Goal: Information Seeking & Learning: Learn about a topic

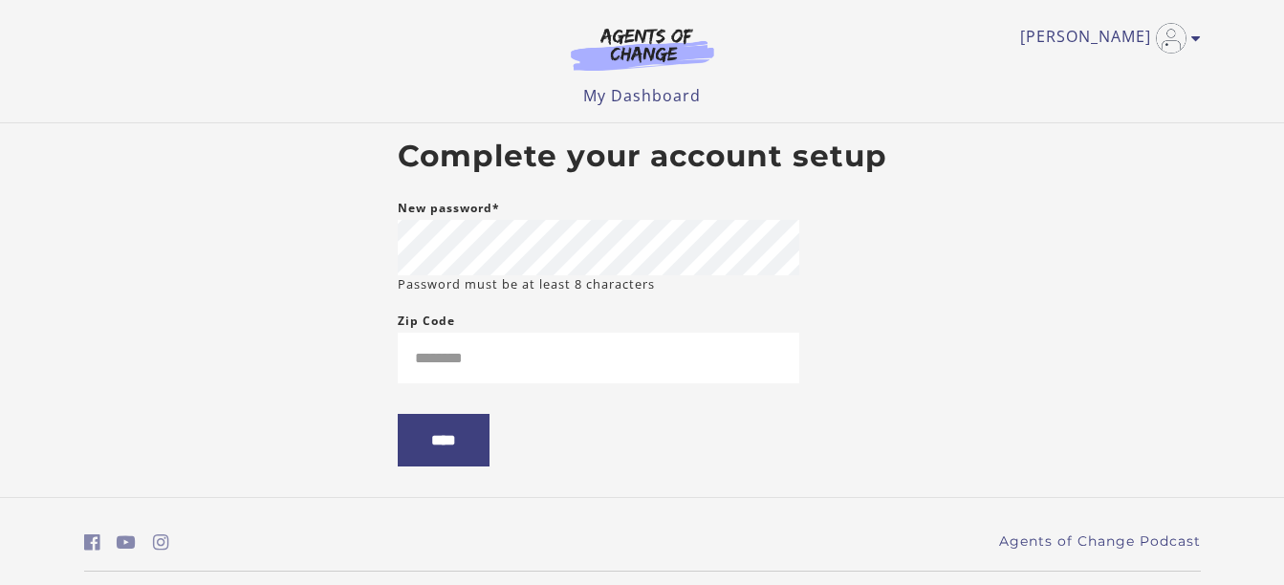
click at [334, 383] on body "Skip to main content [PERSON_NAME] My Account Support Sign Out Toggle menu Menu…" at bounding box center [642, 292] width 1284 height 585
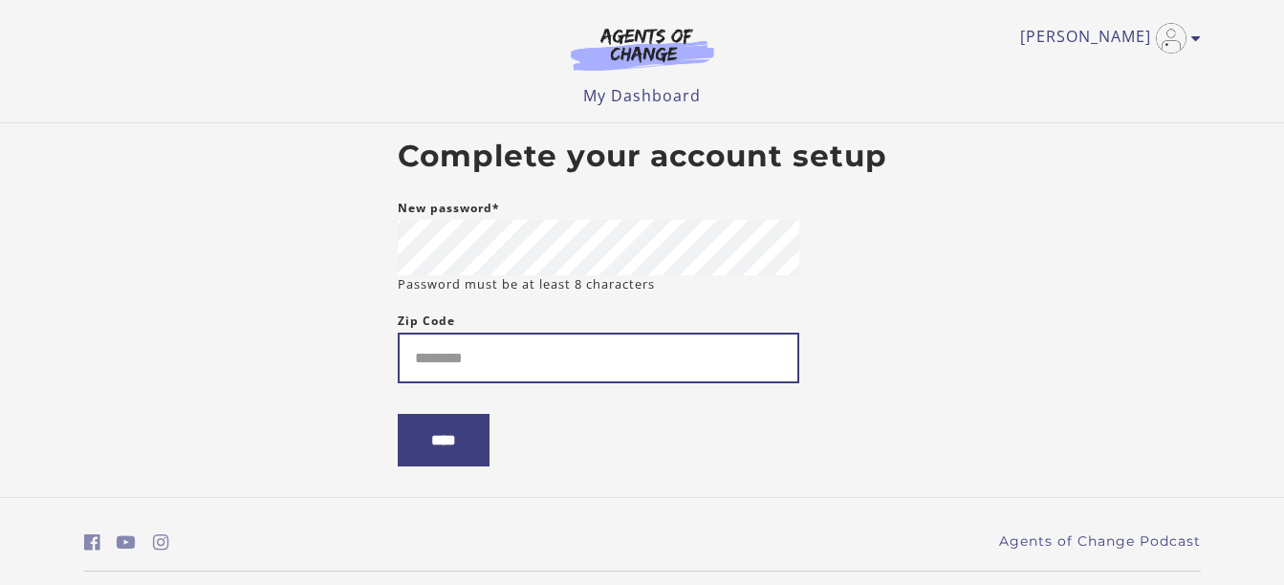
click at [529, 340] on input "Zip Code" at bounding box center [599, 358] width 402 height 51
type input "*****"
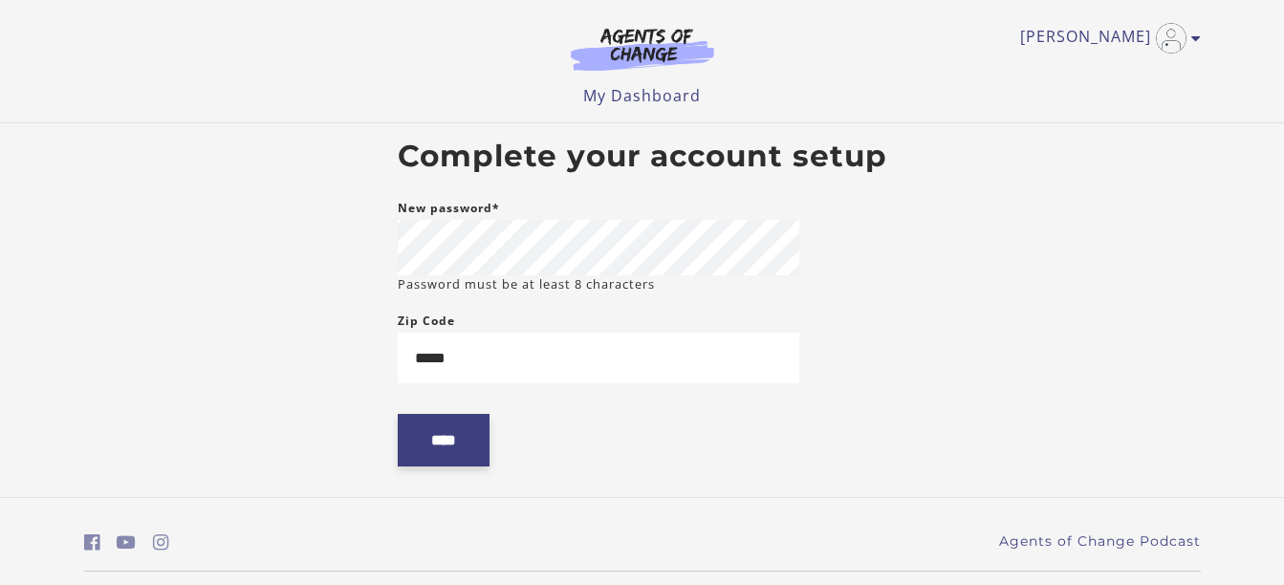
click at [461, 438] on input "****" at bounding box center [444, 440] width 92 height 53
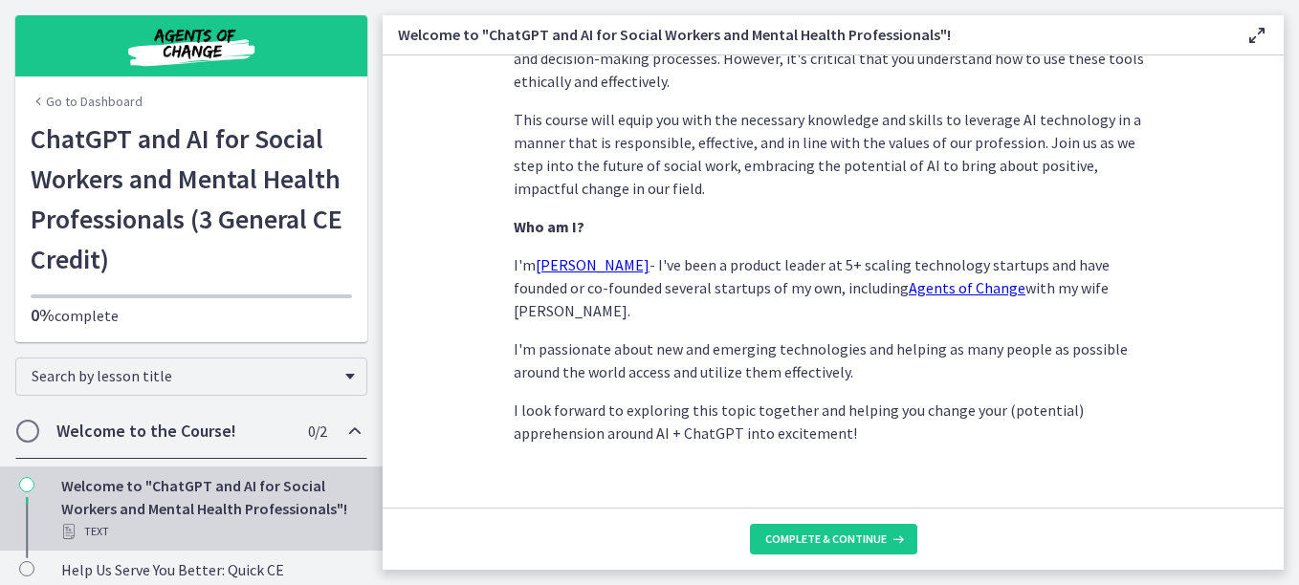
scroll to position [1024, 0]
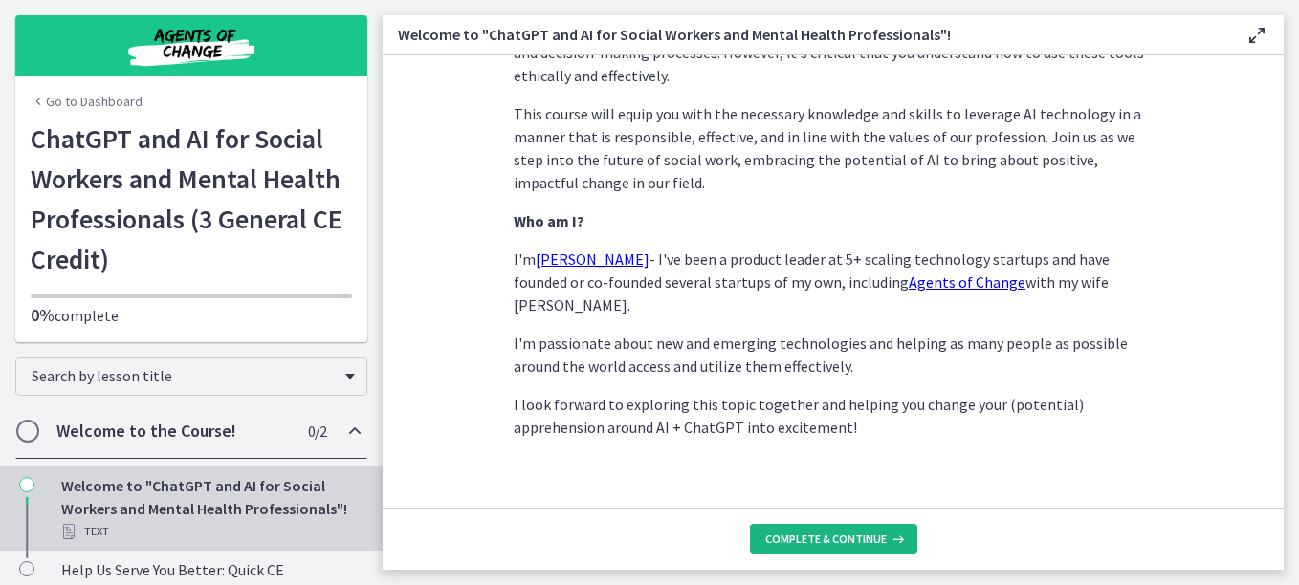
click at [853, 541] on span "Complete & continue" at bounding box center [825, 539] width 121 height 15
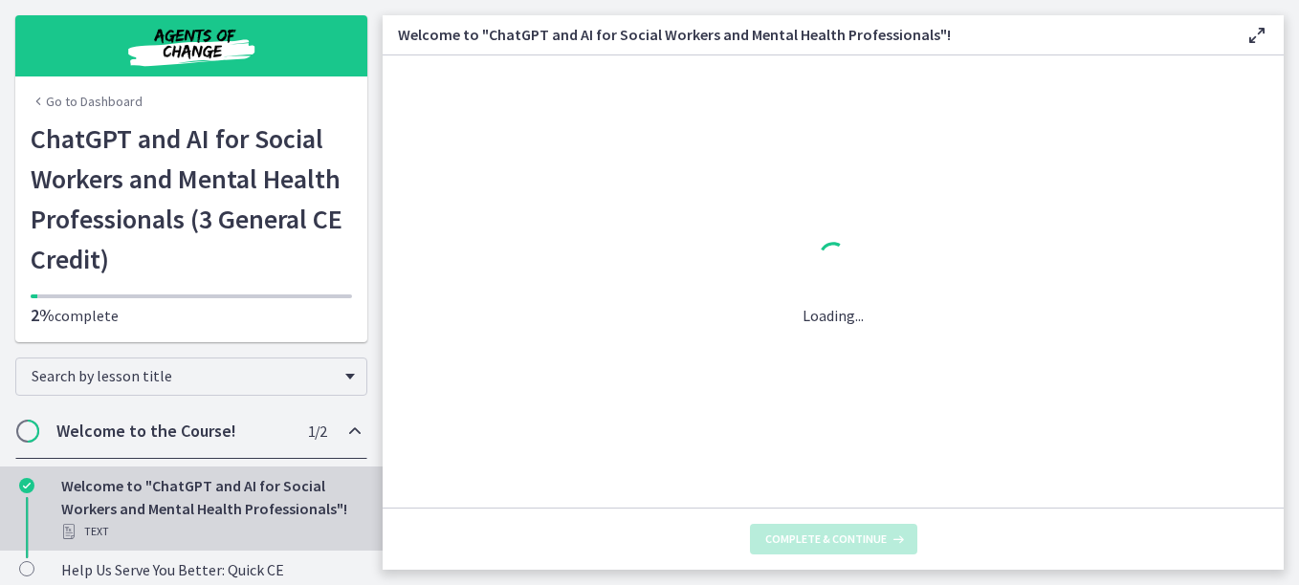
scroll to position [0, 0]
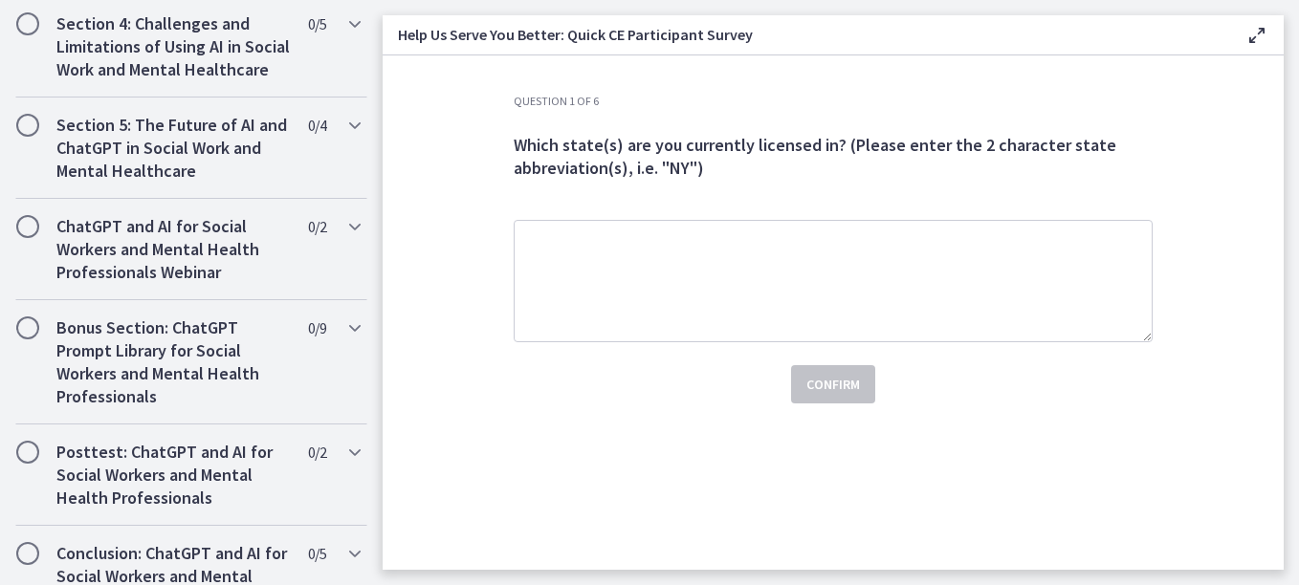
scroll to position [1071, 0]
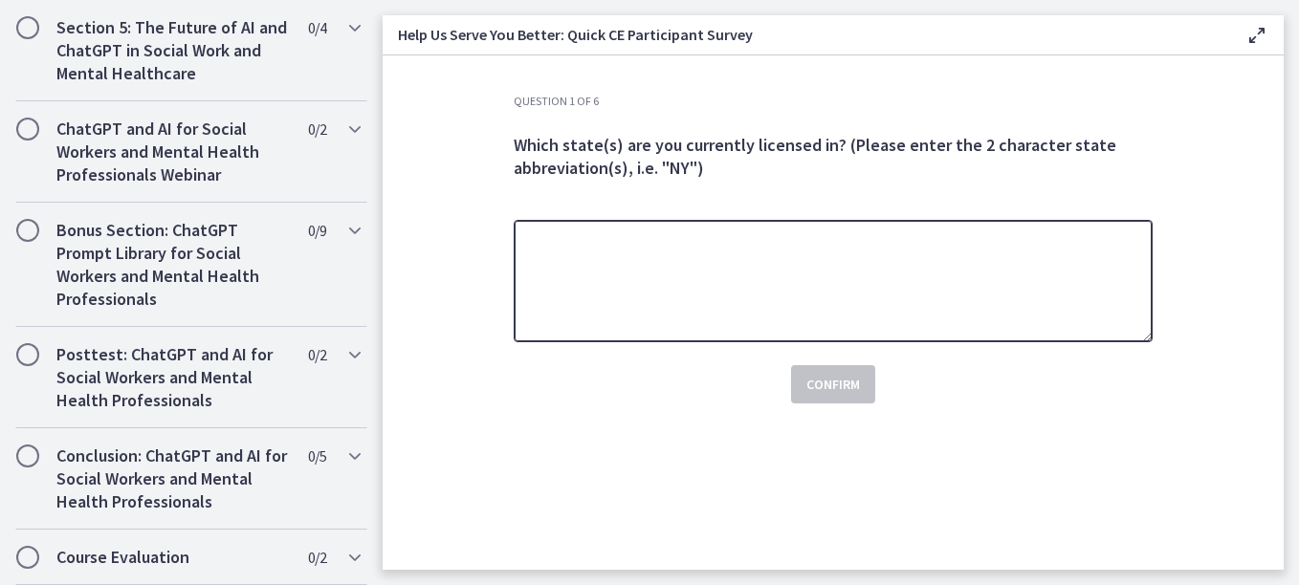
click at [799, 257] on textarea at bounding box center [833, 281] width 639 height 122
type textarea "**"
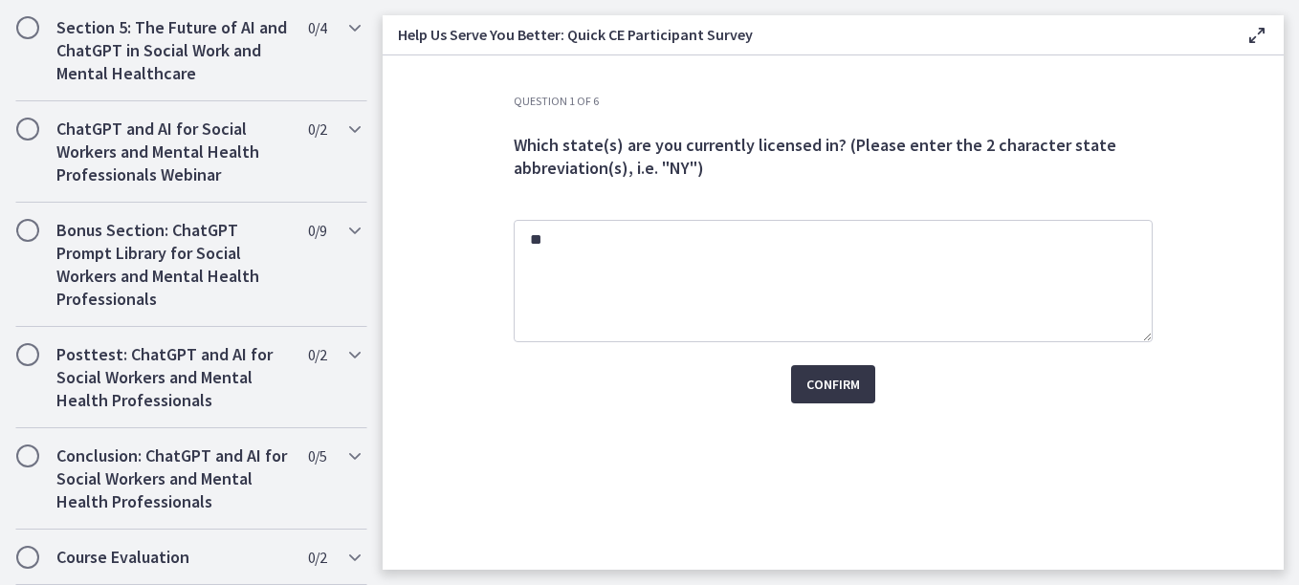
click at [835, 394] on span "Confirm" at bounding box center [833, 384] width 54 height 23
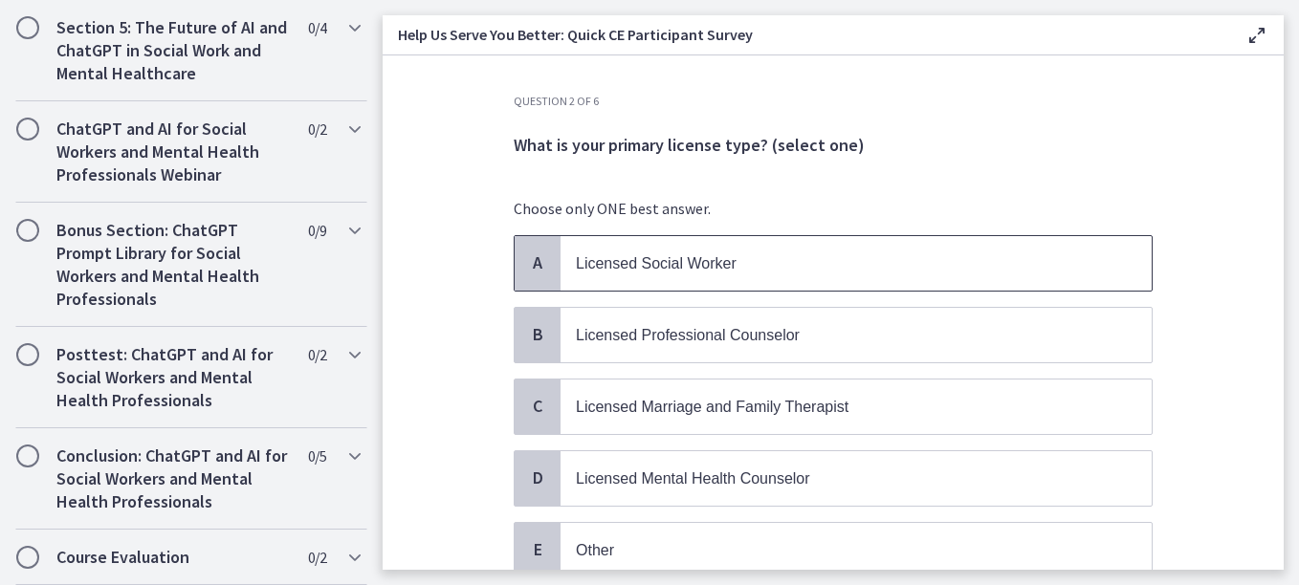
click at [749, 252] on p "Licensed Social Worker" at bounding box center [837, 263] width 522 height 24
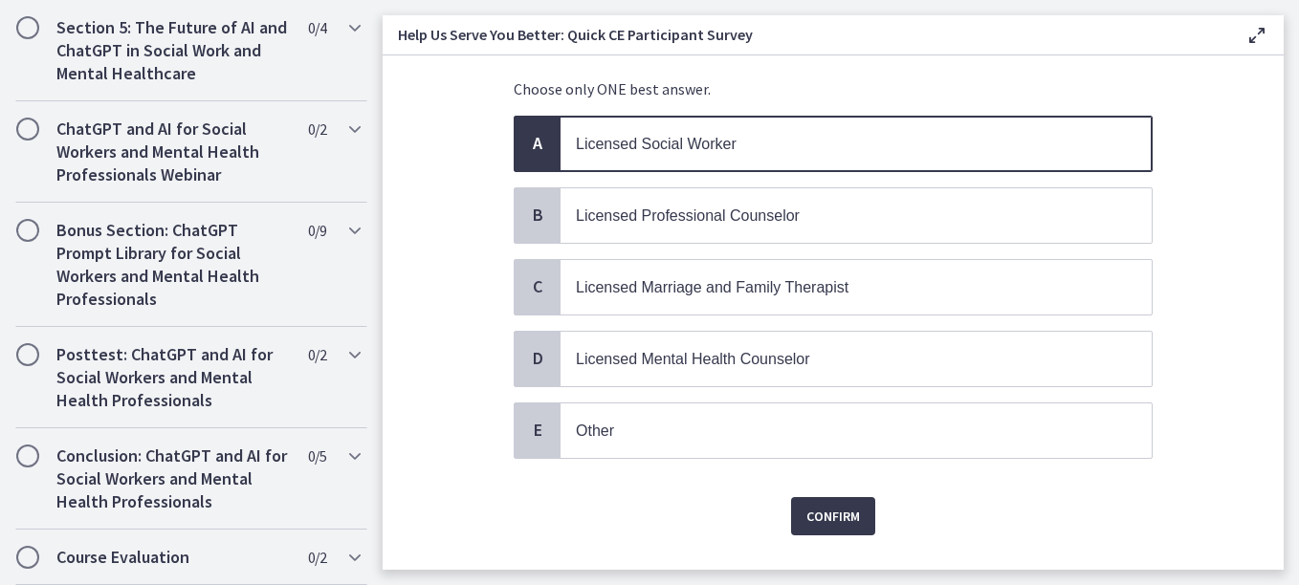
scroll to position [162, 0]
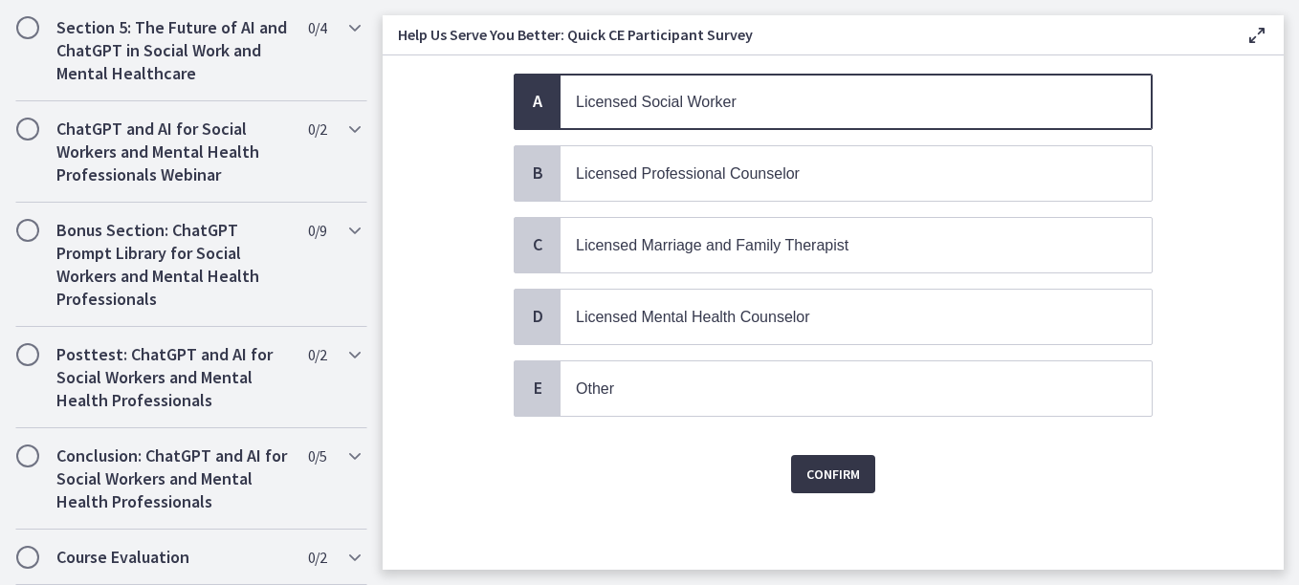
click at [814, 476] on span "Confirm" at bounding box center [833, 474] width 54 height 23
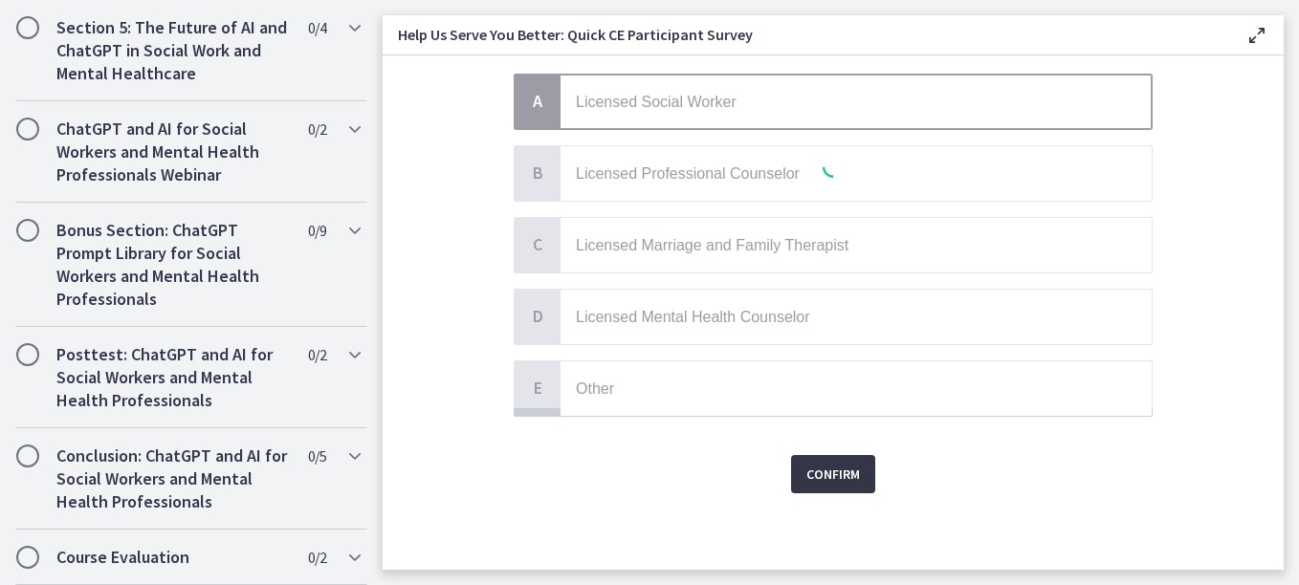
scroll to position [0, 0]
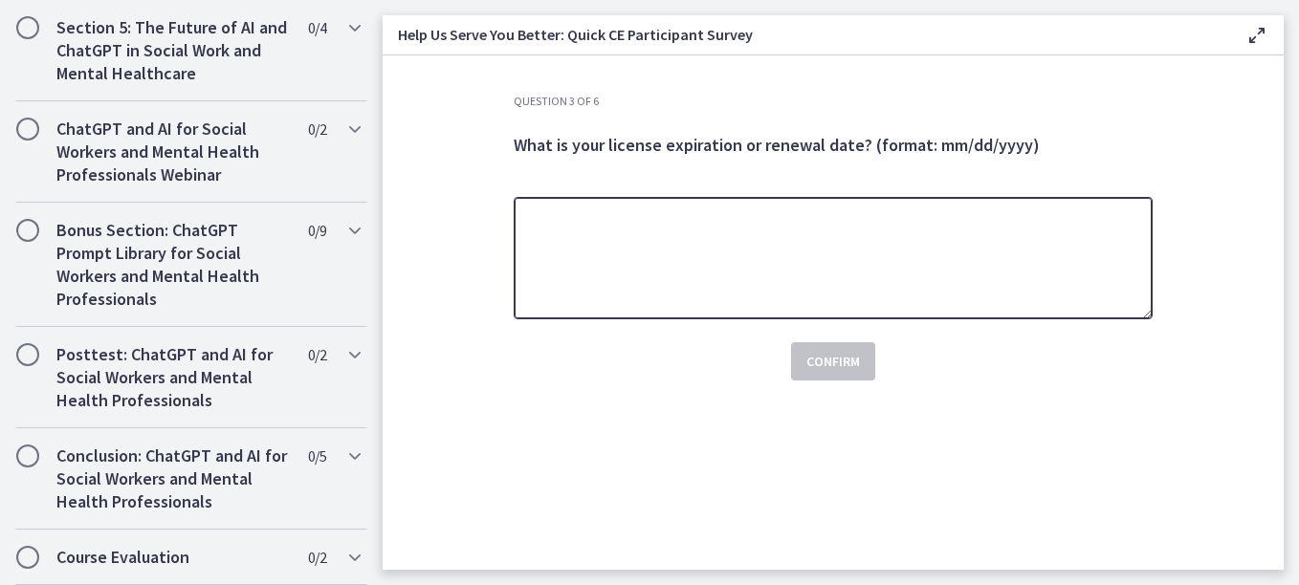
click at [818, 267] on textarea at bounding box center [833, 258] width 639 height 122
type textarea "********"
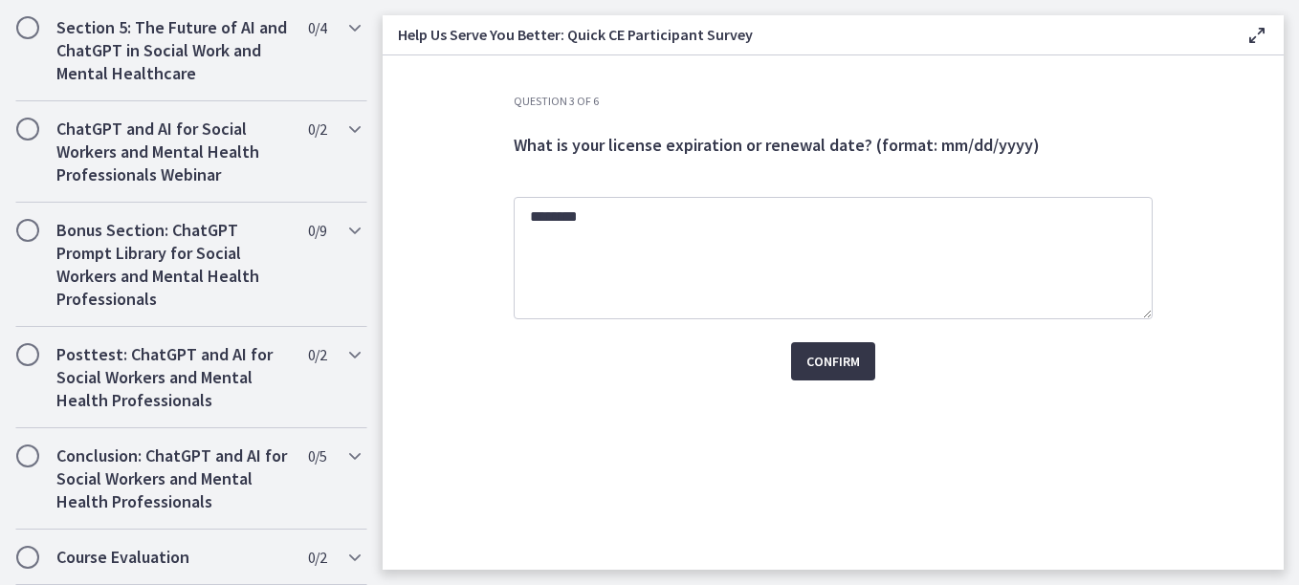
click at [841, 358] on span "Confirm" at bounding box center [833, 361] width 54 height 23
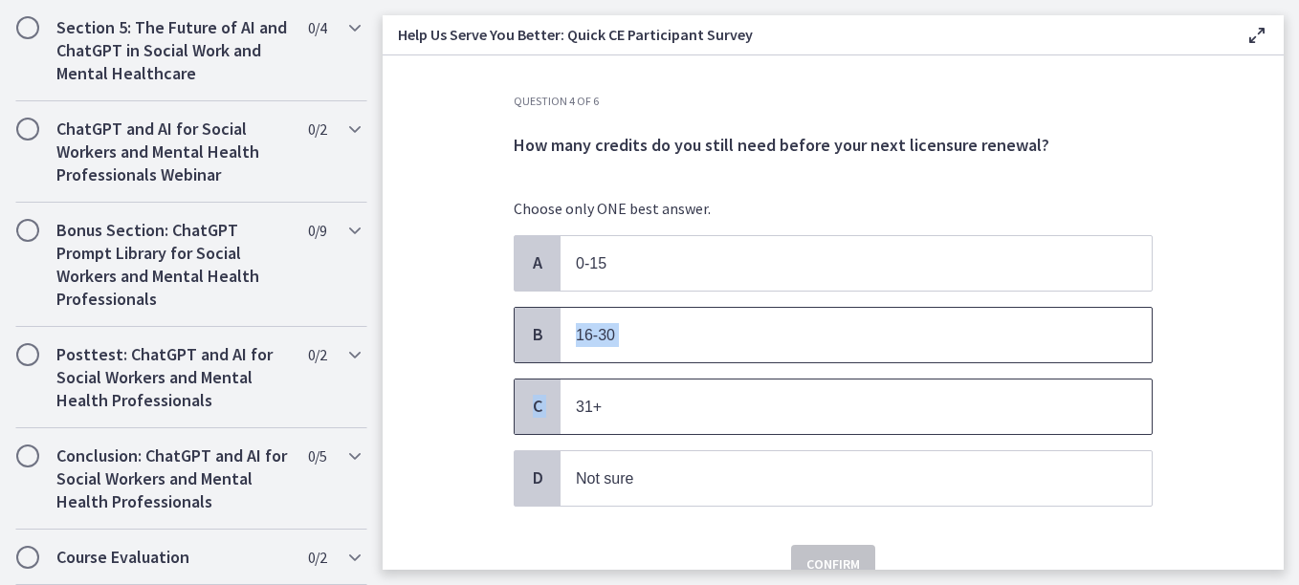
drag, startPoint x: 565, startPoint y: 405, endPoint x: 566, endPoint y: 334, distance: 71.7
click at [566, 334] on div "A 0-15 B 16-30 C 31+ D Not sure" at bounding box center [833, 371] width 639 height 272
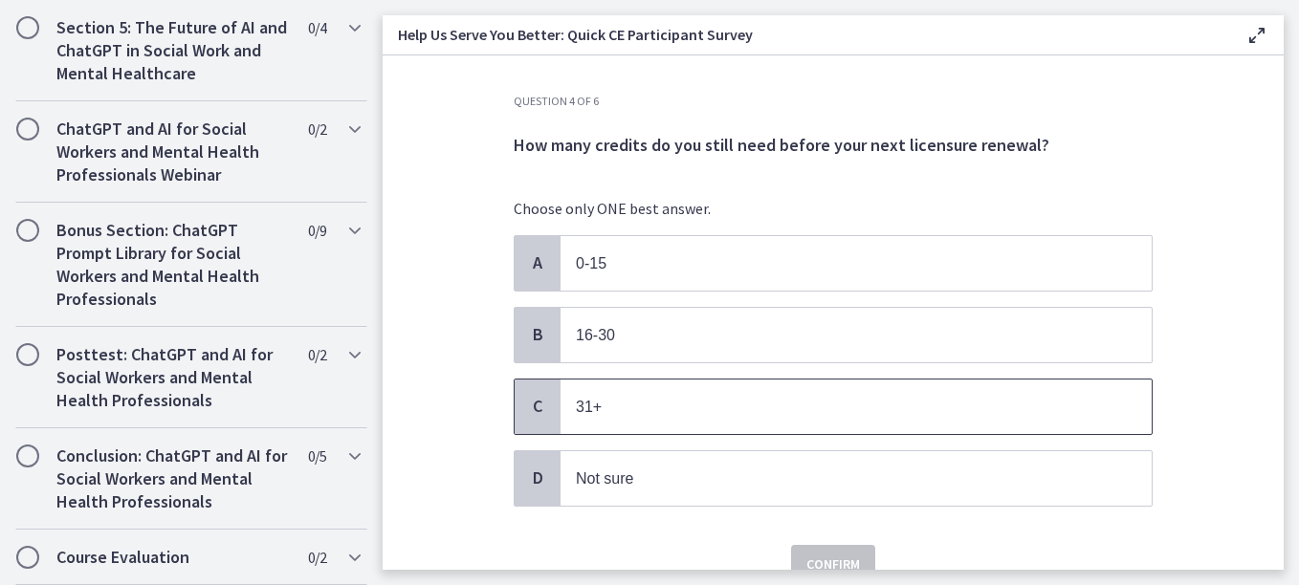
drag, startPoint x: 566, startPoint y: 334, endPoint x: 575, endPoint y: 400, distance: 66.5
click at [576, 400] on span "31+" at bounding box center [589, 407] width 26 height 16
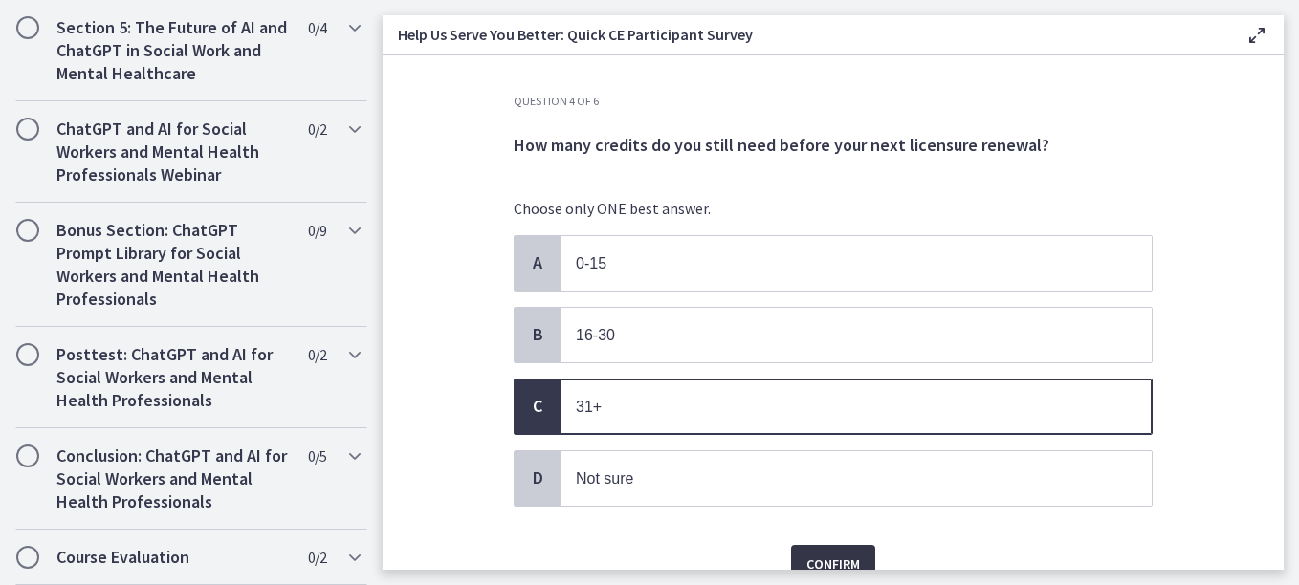
click at [831, 560] on span "Confirm" at bounding box center [833, 564] width 54 height 23
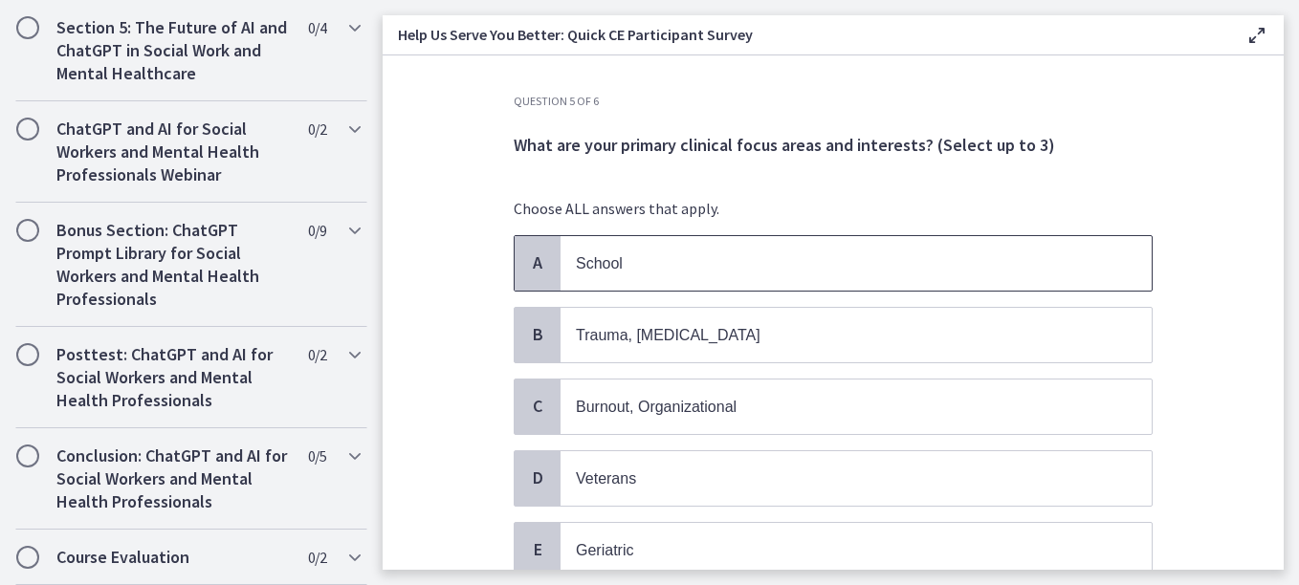
click at [760, 258] on p "School" at bounding box center [837, 263] width 522 height 24
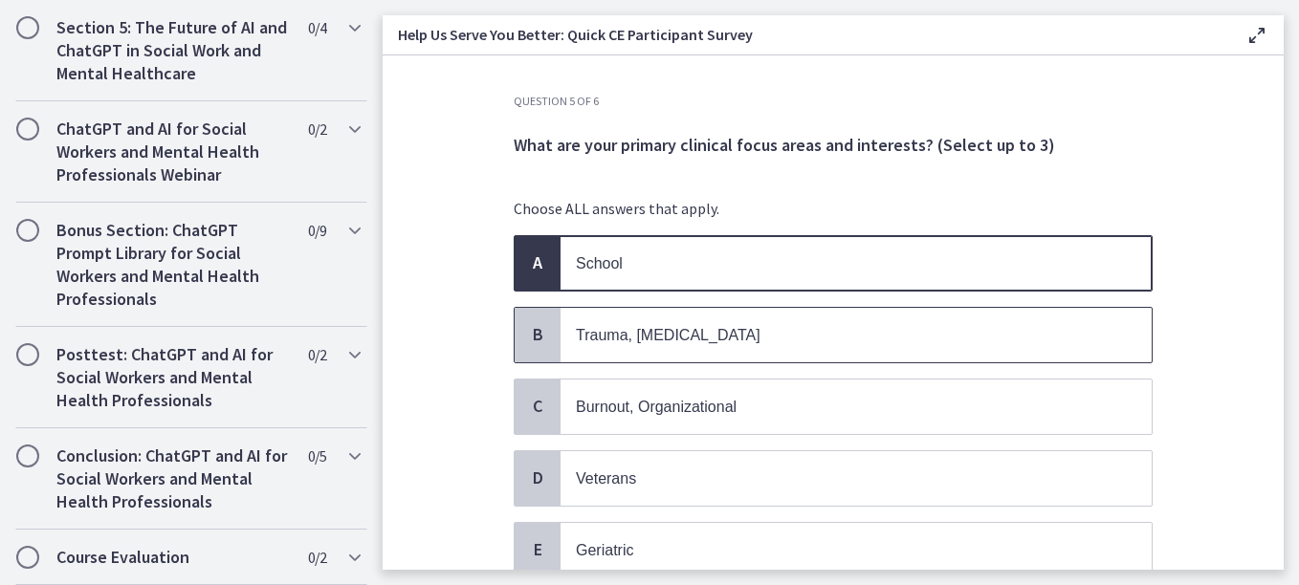
click at [726, 324] on p "Trauma, [MEDICAL_DATA]" at bounding box center [837, 335] width 522 height 24
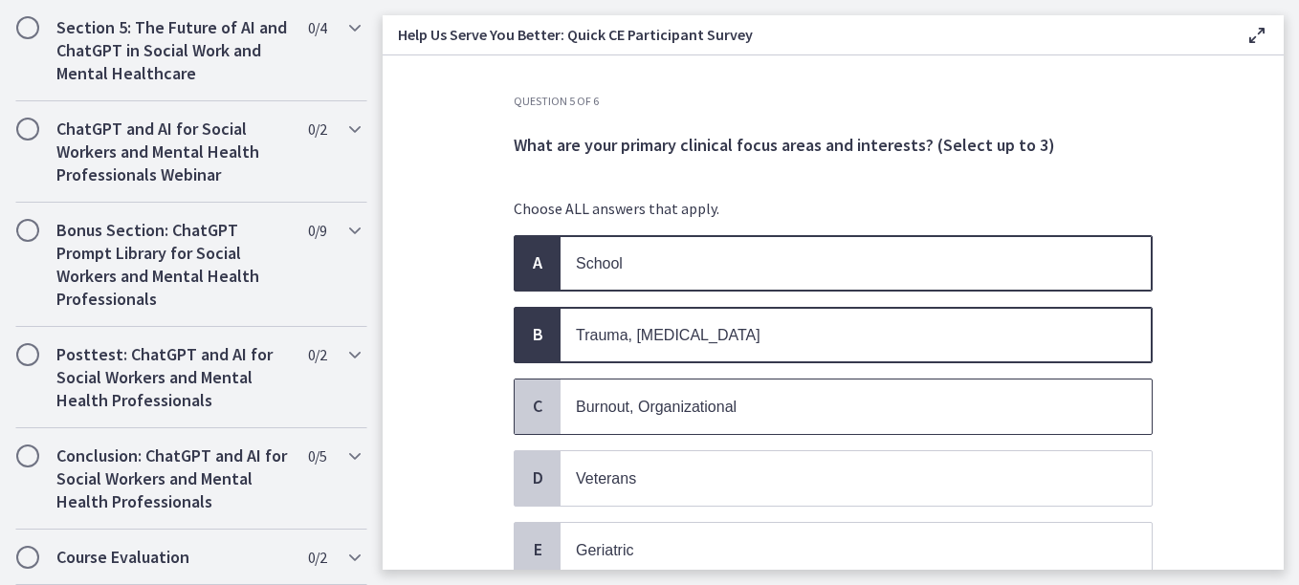
click at [750, 393] on span "Burnout, Organizational" at bounding box center [855, 407] width 591 height 55
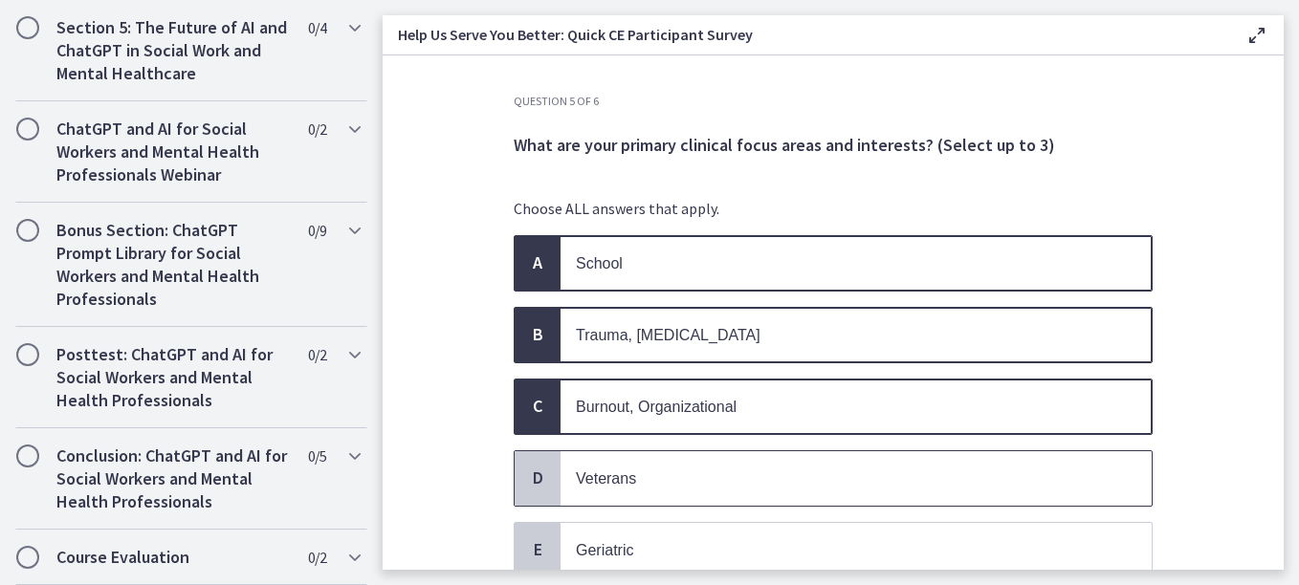
click at [687, 469] on p "Veterans" at bounding box center [837, 479] width 522 height 24
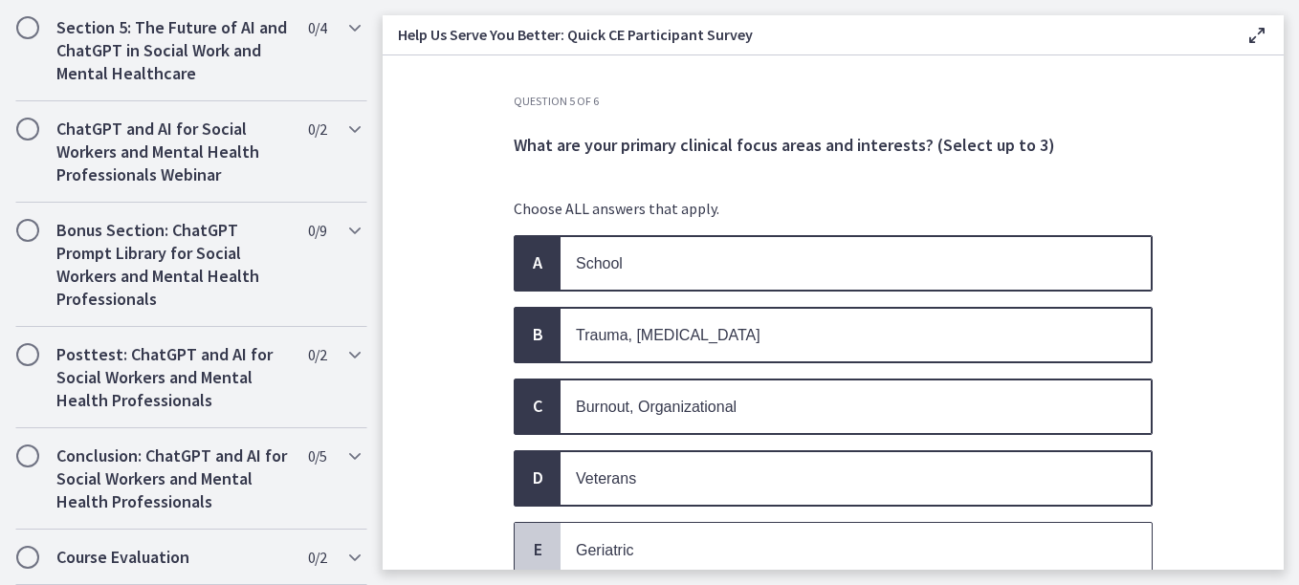
click at [634, 542] on p "Geriatric" at bounding box center [837, 550] width 522 height 24
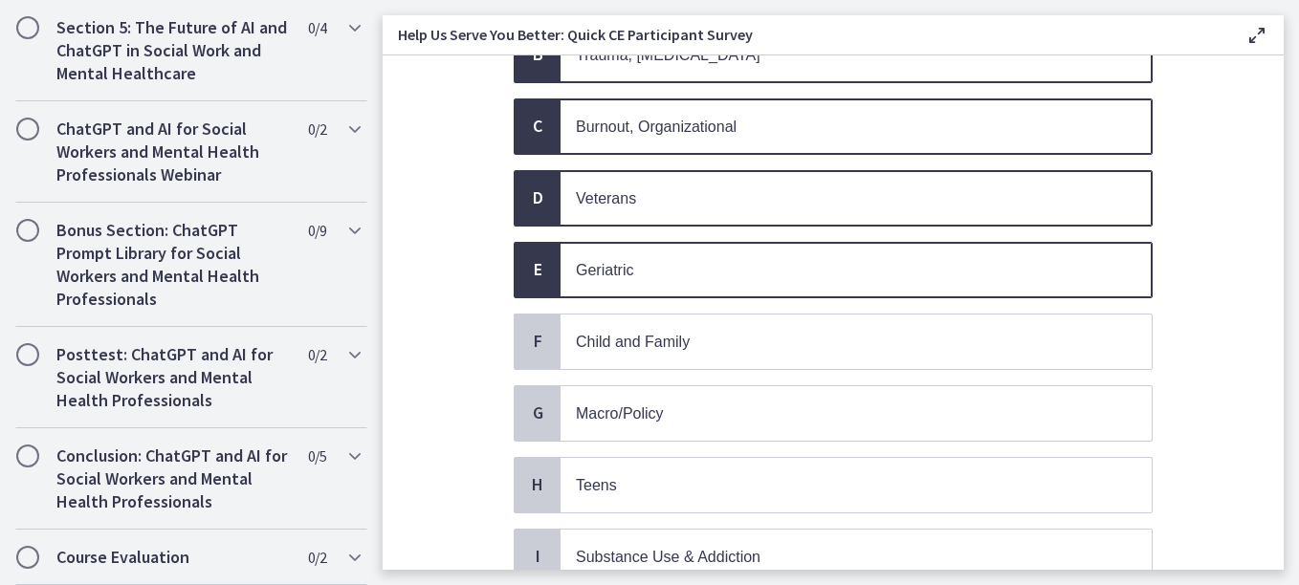
scroll to position [297, 0]
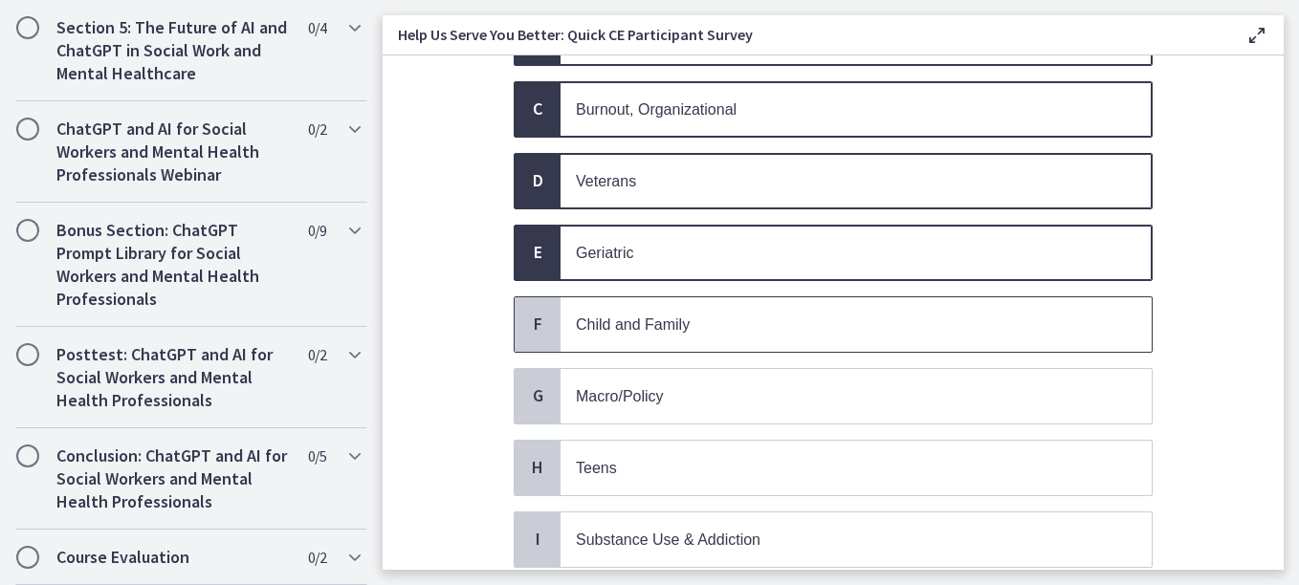
click at [719, 324] on p "Child and Family" at bounding box center [837, 325] width 522 height 24
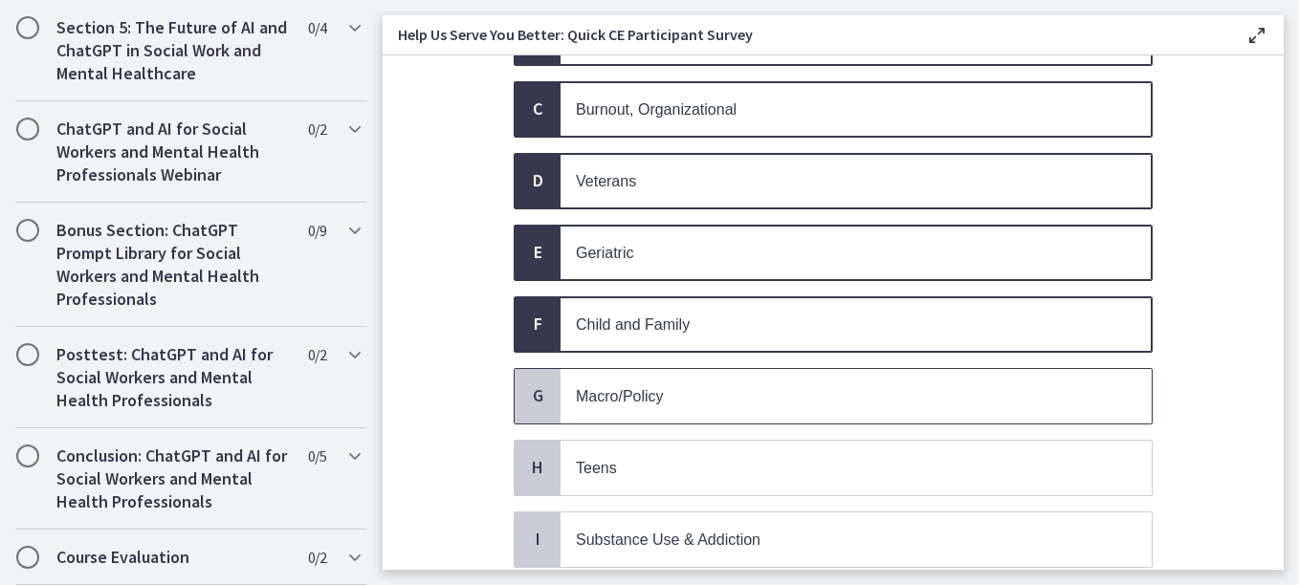
click at [659, 405] on p "Macro/Policy" at bounding box center [837, 396] width 522 height 24
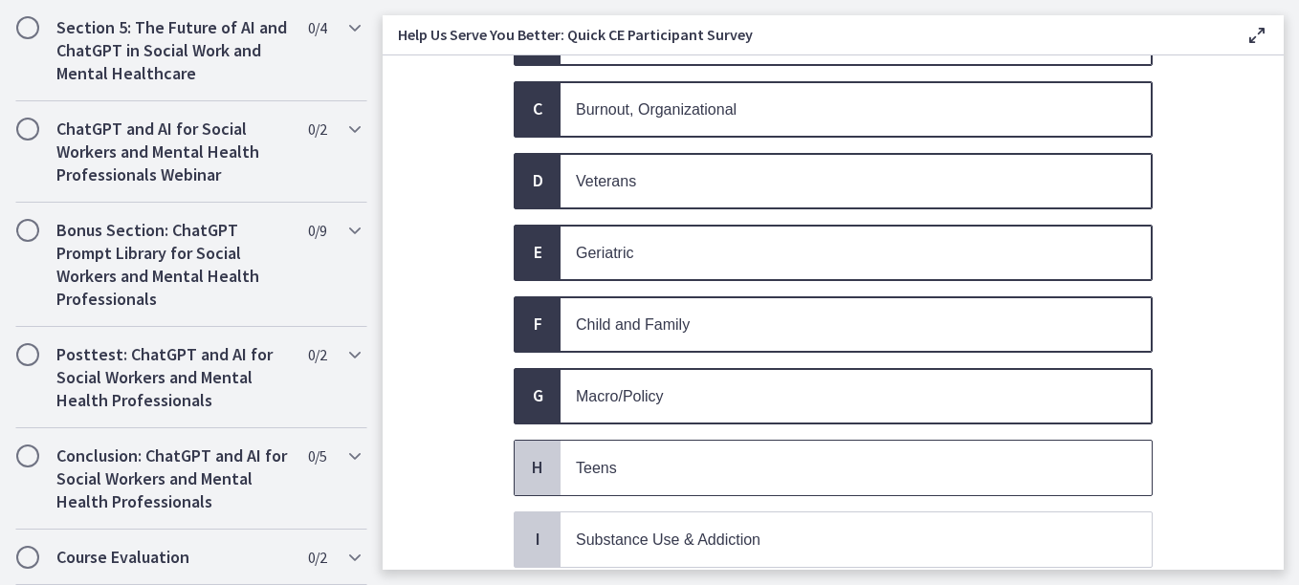
click at [619, 481] on span "Teens" at bounding box center [855, 468] width 591 height 55
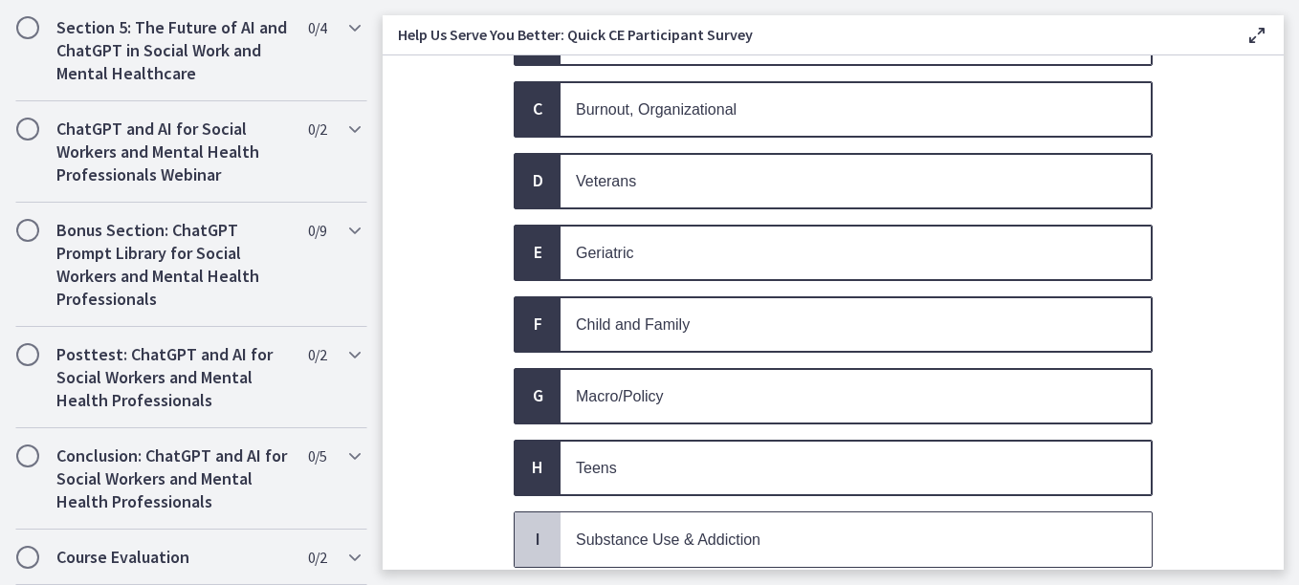
click at [693, 535] on span "Substance Use & Addiction" at bounding box center [668, 540] width 185 height 16
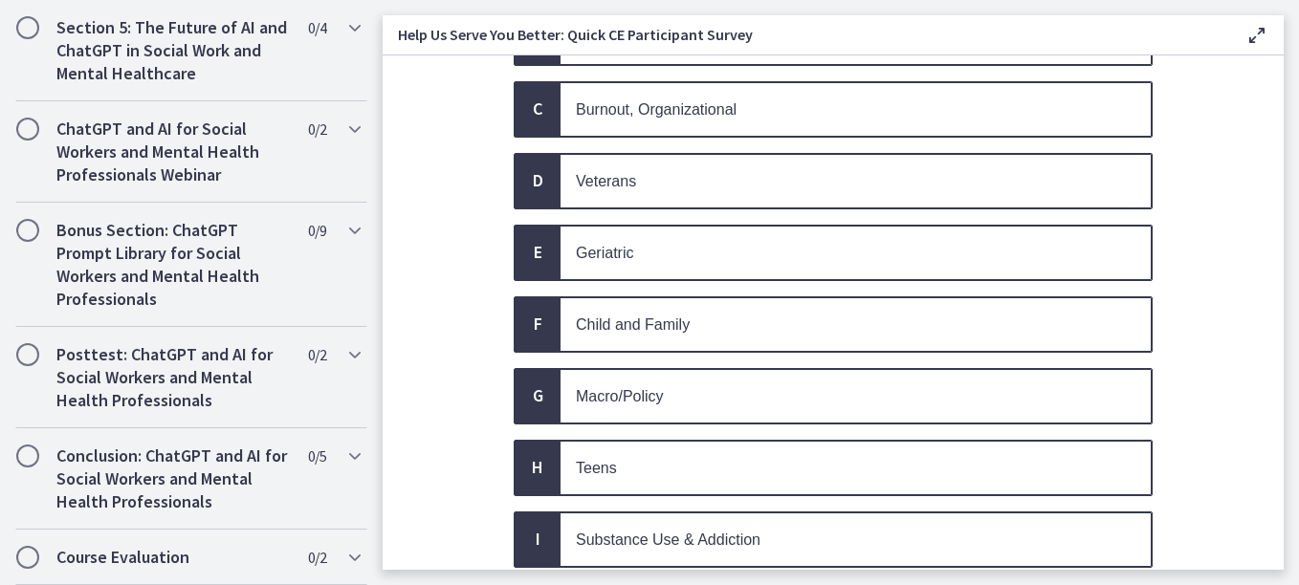
click at [626, 175] on span "Veterans" at bounding box center [606, 181] width 60 height 16
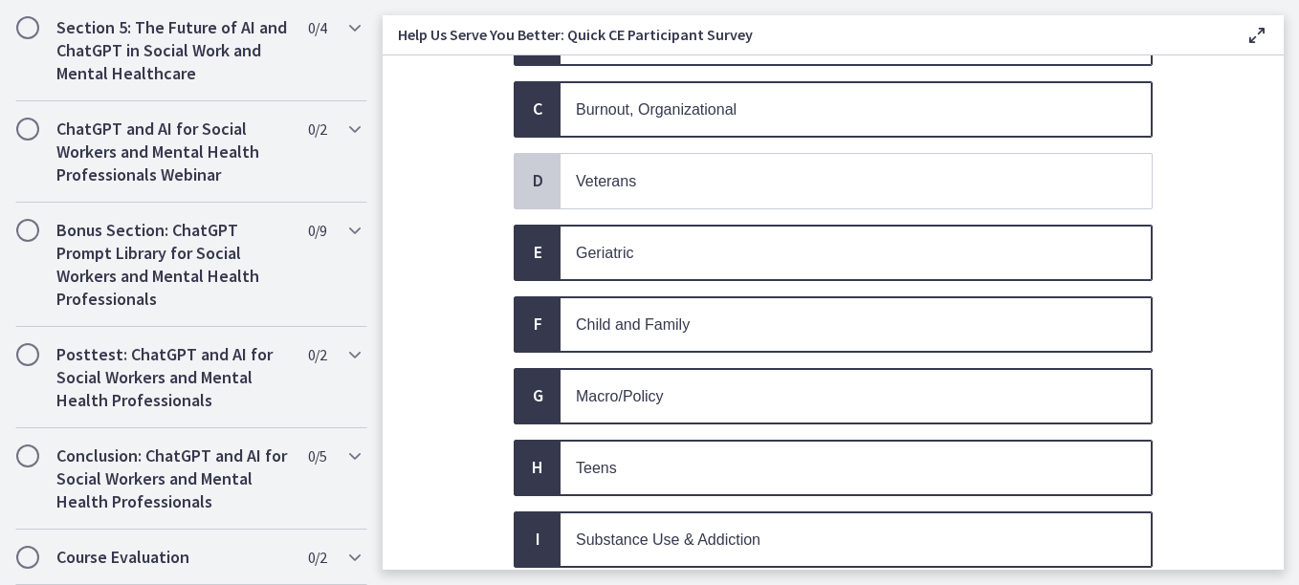
click at [648, 248] on p "Geriatric" at bounding box center [837, 253] width 522 height 24
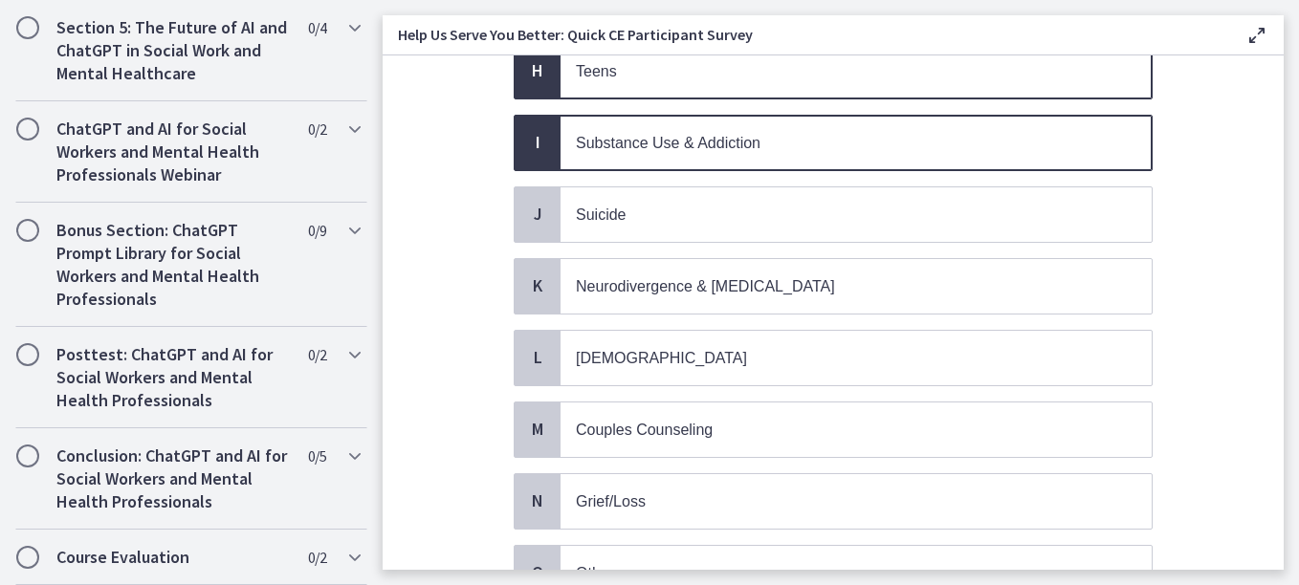
scroll to position [697, 0]
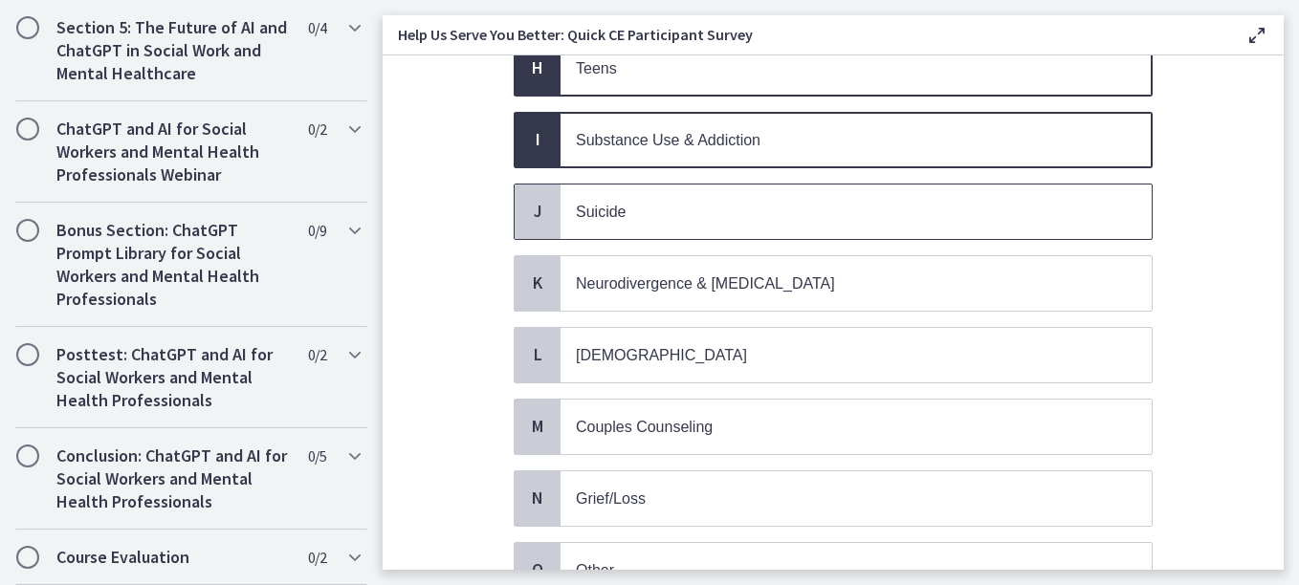
click at [750, 231] on span "Suicide" at bounding box center [855, 212] width 591 height 55
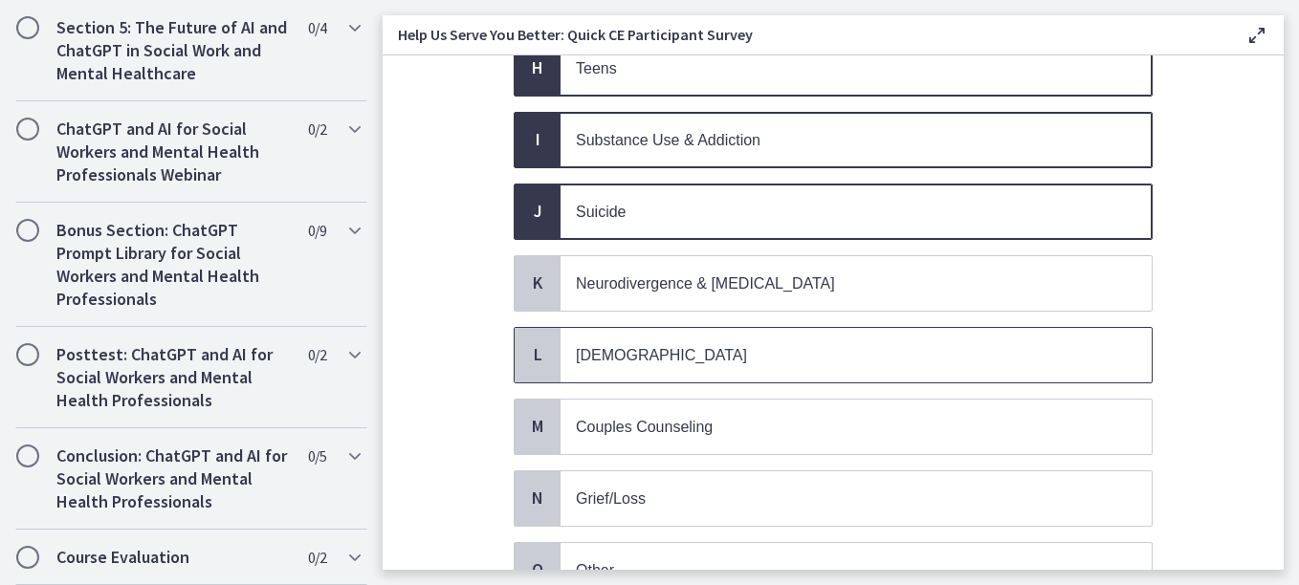
click at [679, 340] on span "[DEMOGRAPHIC_DATA]" at bounding box center [855, 355] width 591 height 55
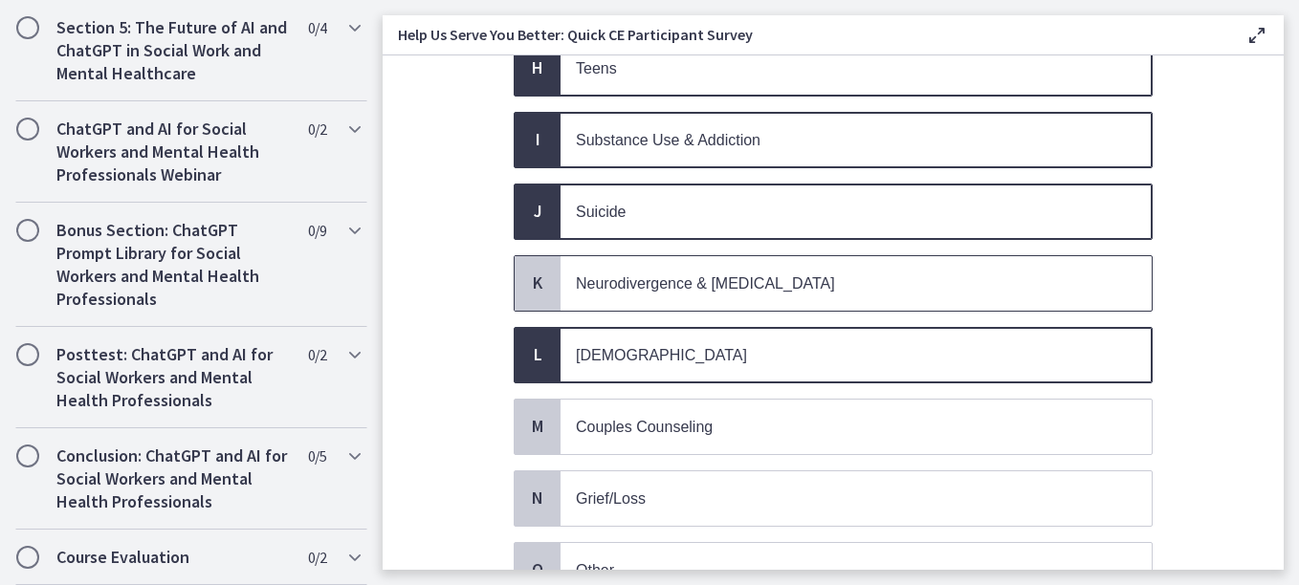
click at [682, 292] on p "Neurodivergence & [MEDICAL_DATA]" at bounding box center [837, 284] width 522 height 24
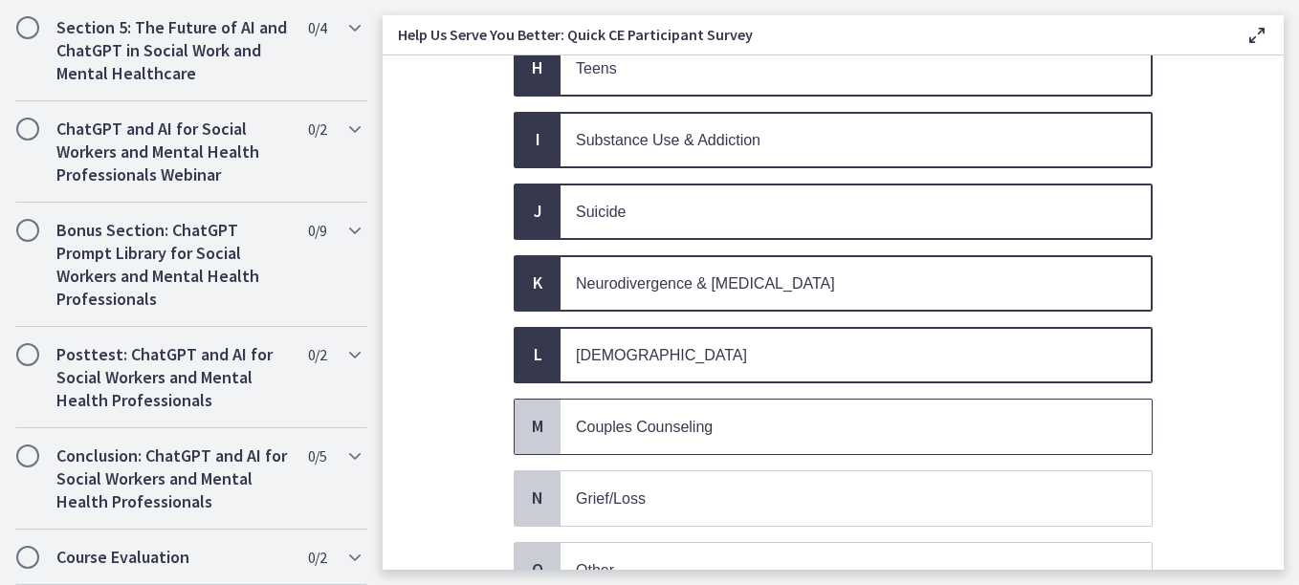
click at [674, 424] on span "Couples Counseling" at bounding box center [644, 427] width 137 height 16
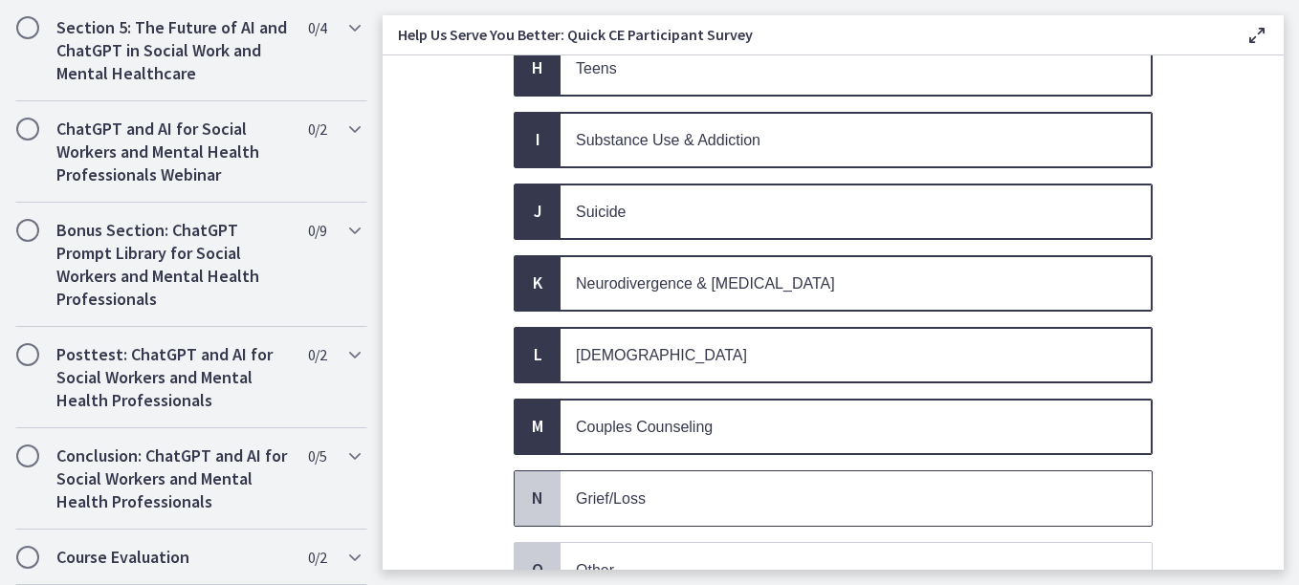
click at [628, 502] on span "Grief/Loss" at bounding box center [611, 499] width 70 height 16
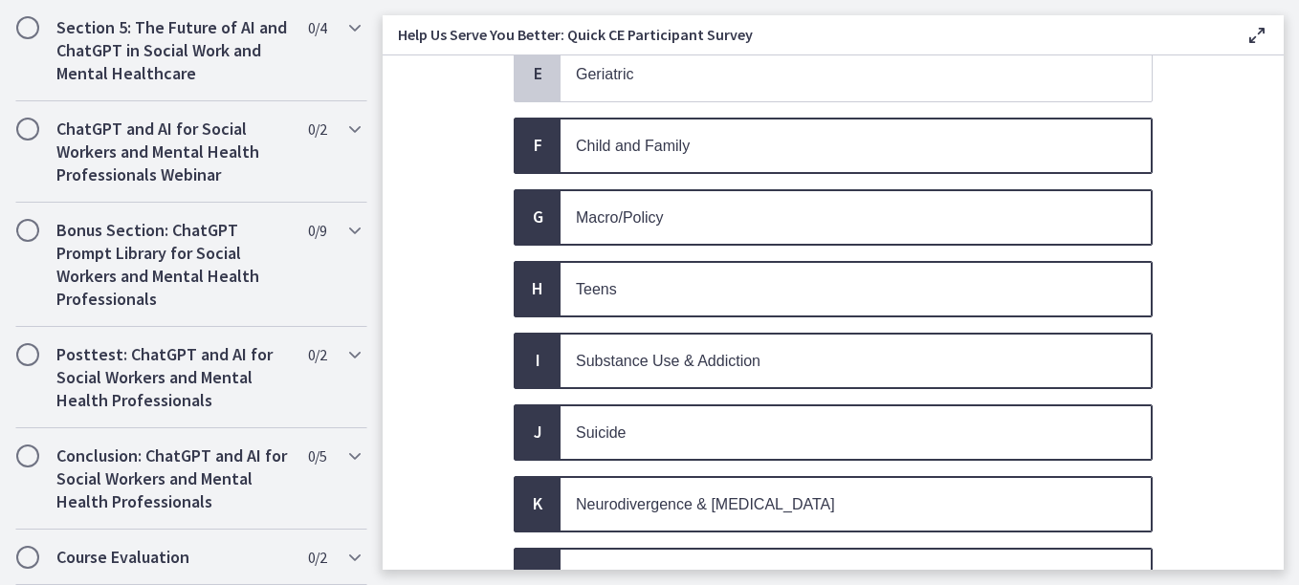
scroll to position [377, 0]
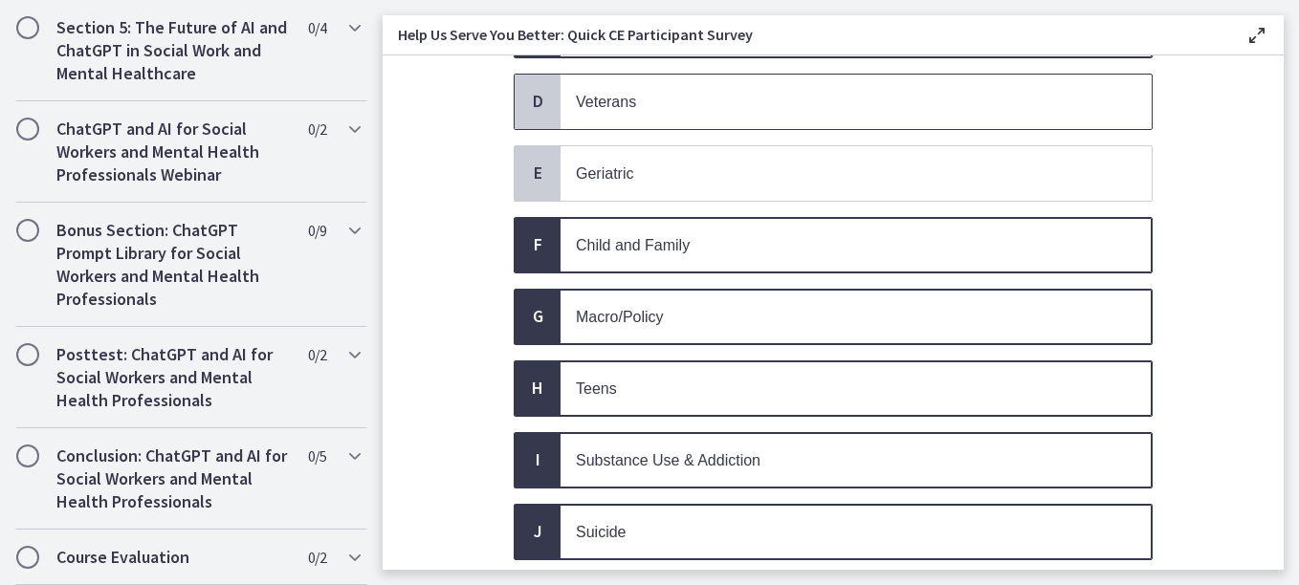
click at [757, 94] on p "Veterans" at bounding box center [837, 102] width 522 height 24
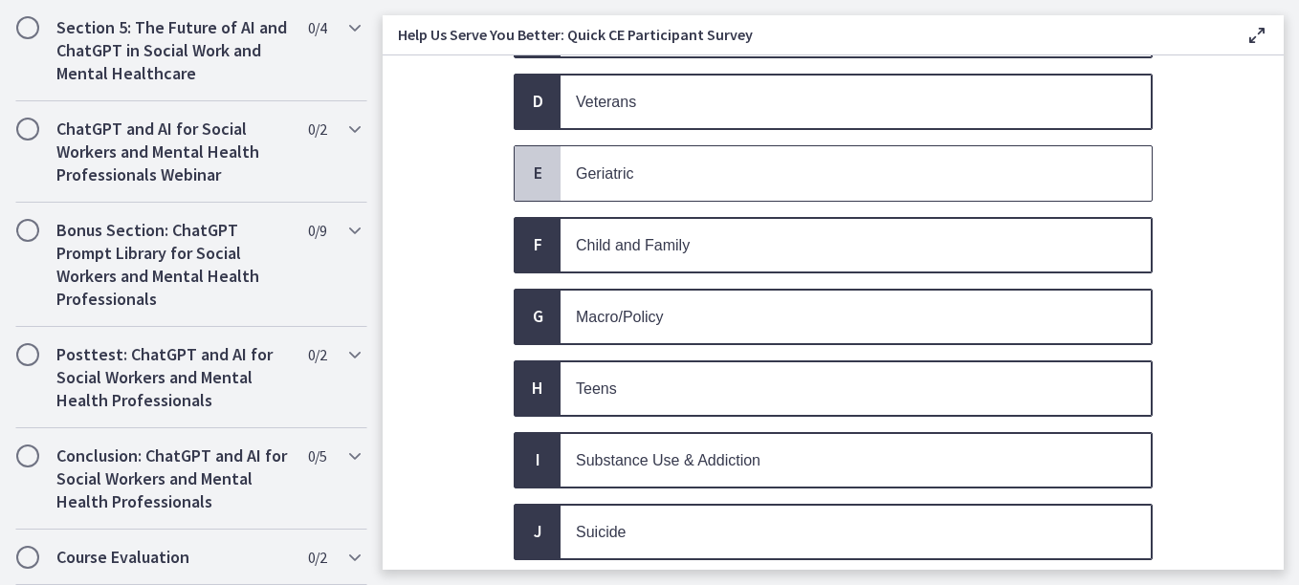
click at [656, 170] on p "Geriatric" at bounding box center [837, 174] width 522 height 24
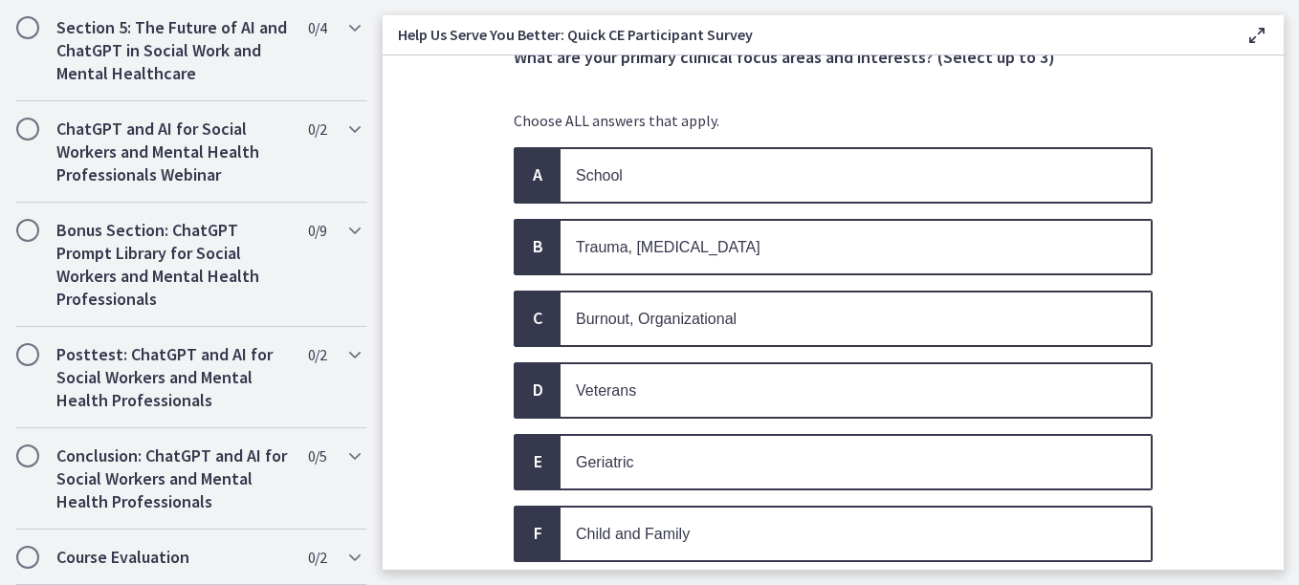
scroll to position [79, 0]
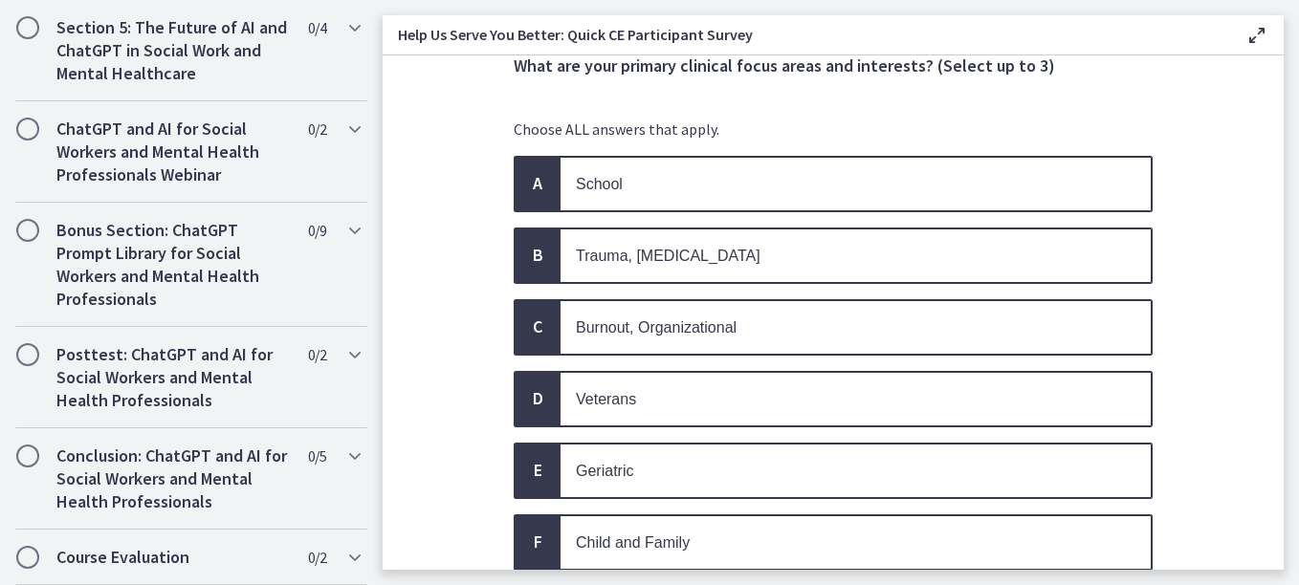
click at [606, 398] on span "Veterans" at bounding box center [606, 399] width 60 height 16
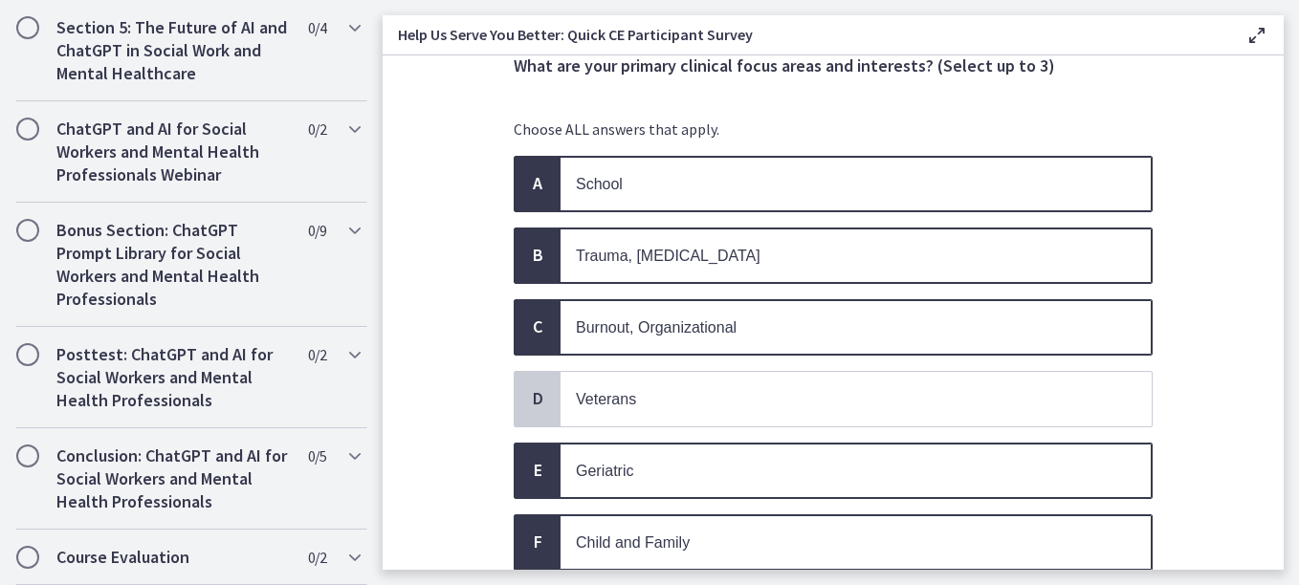
click at [663, 473] on p "Geriatric" at bounding box center [837, 471] width 522 height 24
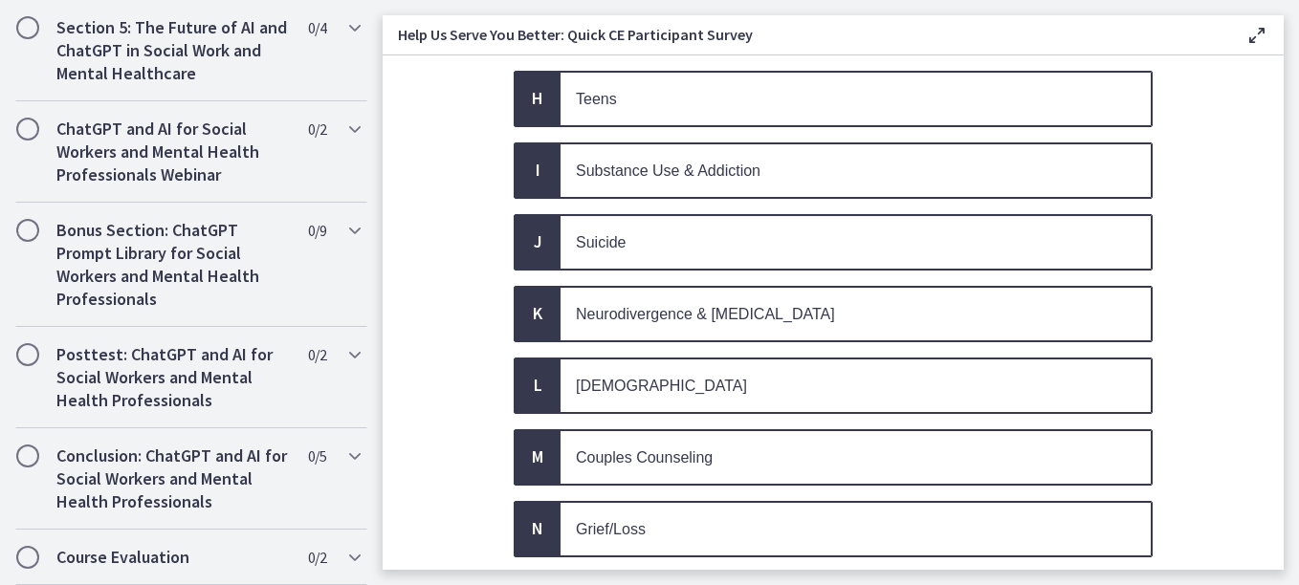
scroll to position [879, 0]
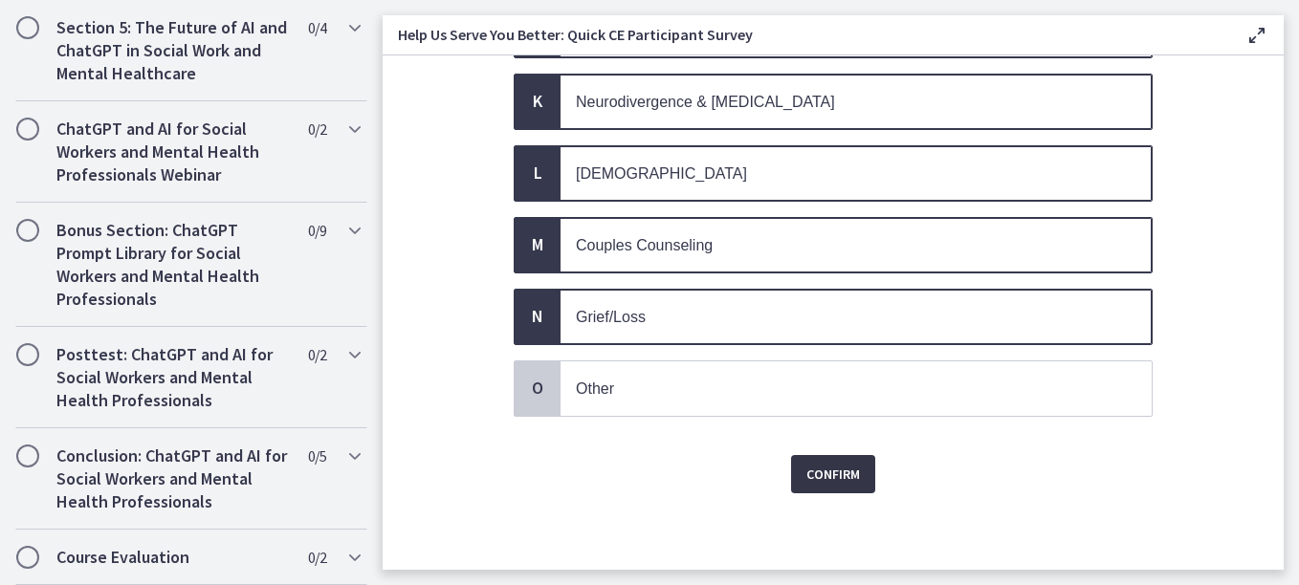
click at [818, 472] on span "Confirm" at bounding box center [833, 474] width 54 height 23
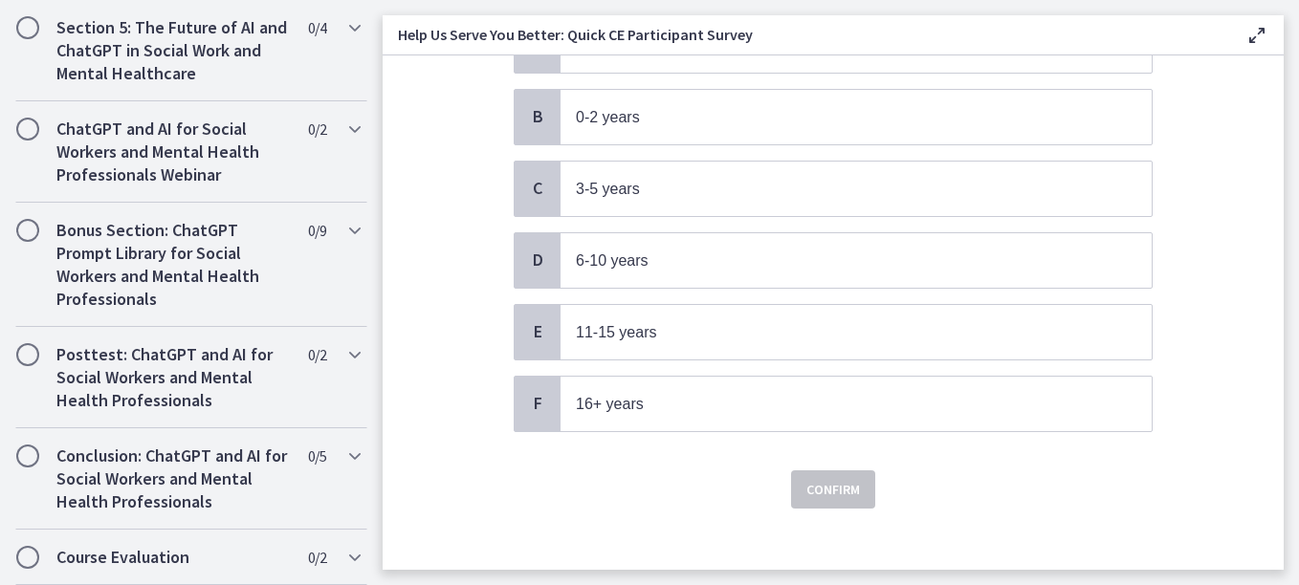
scroll to position [223, 0]
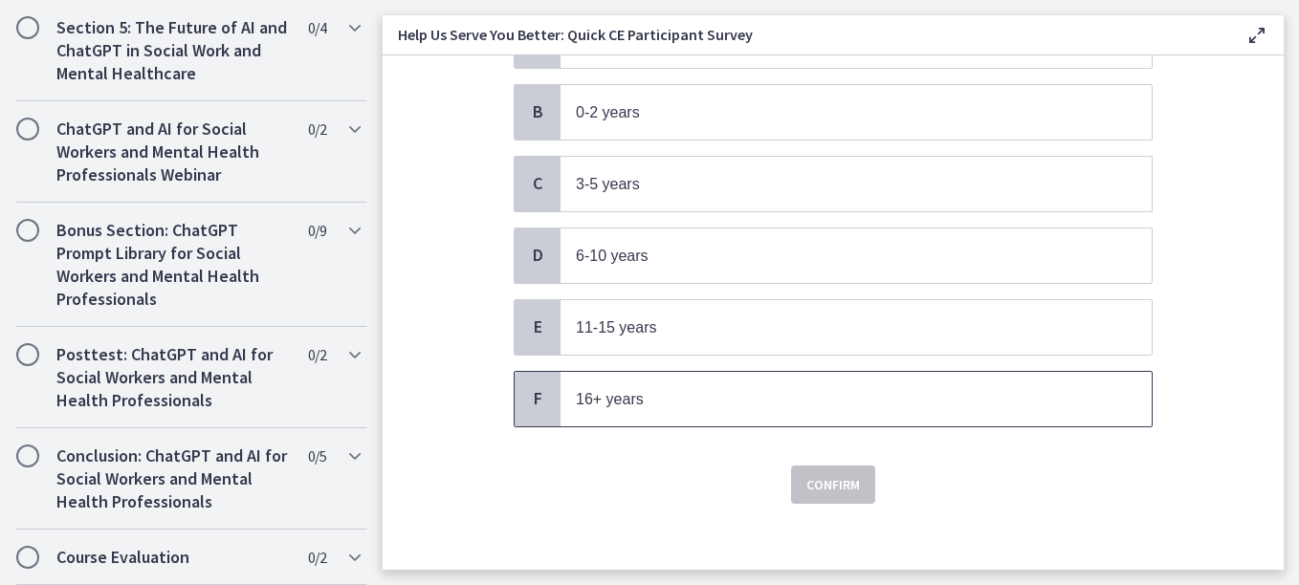
click at [666, 402] on p "16+ years" at bounding box center [837, 399] width 522 height 24
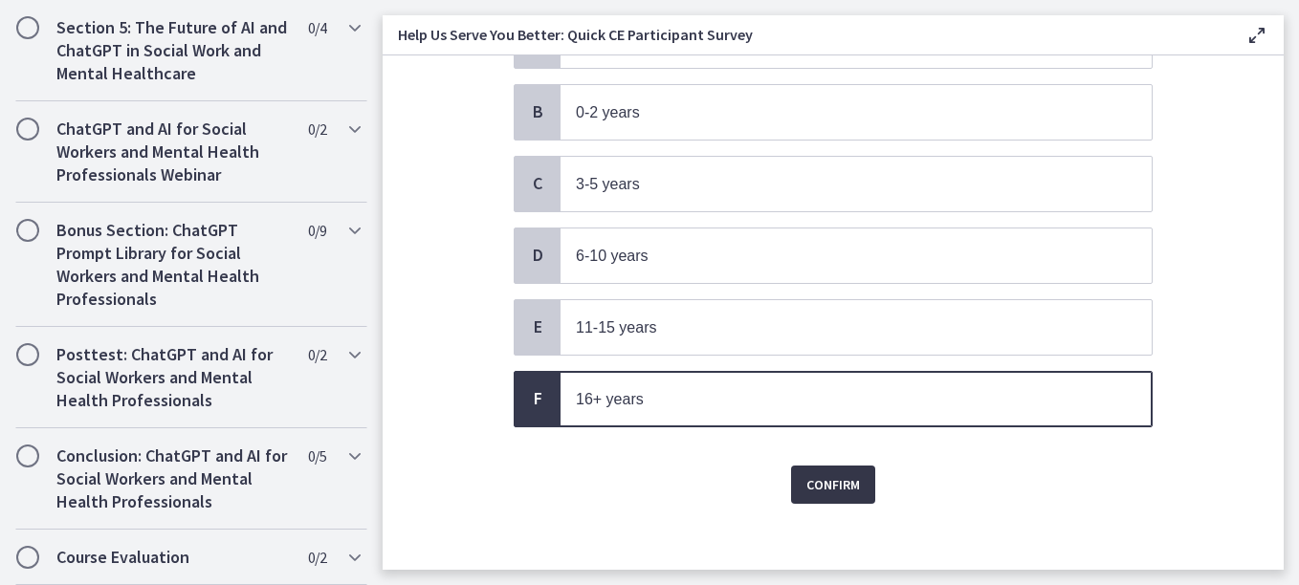
click at [820, 491] on span "Confirm" at bounding box center [833, 484] width 54 height 23
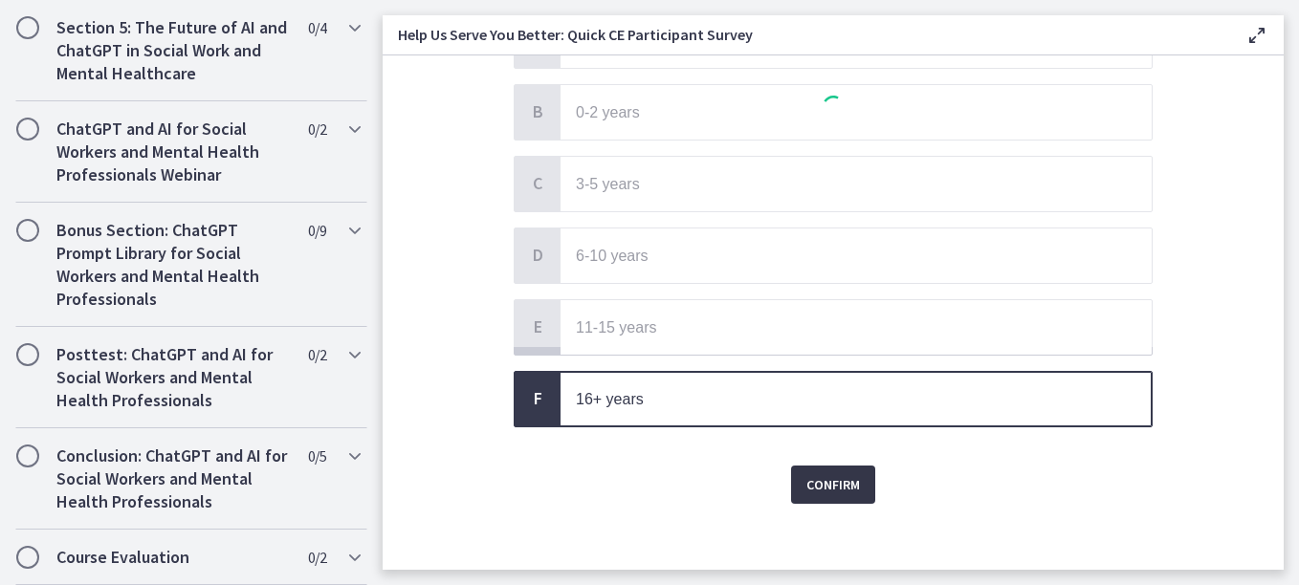
scroll to position [0, 0]
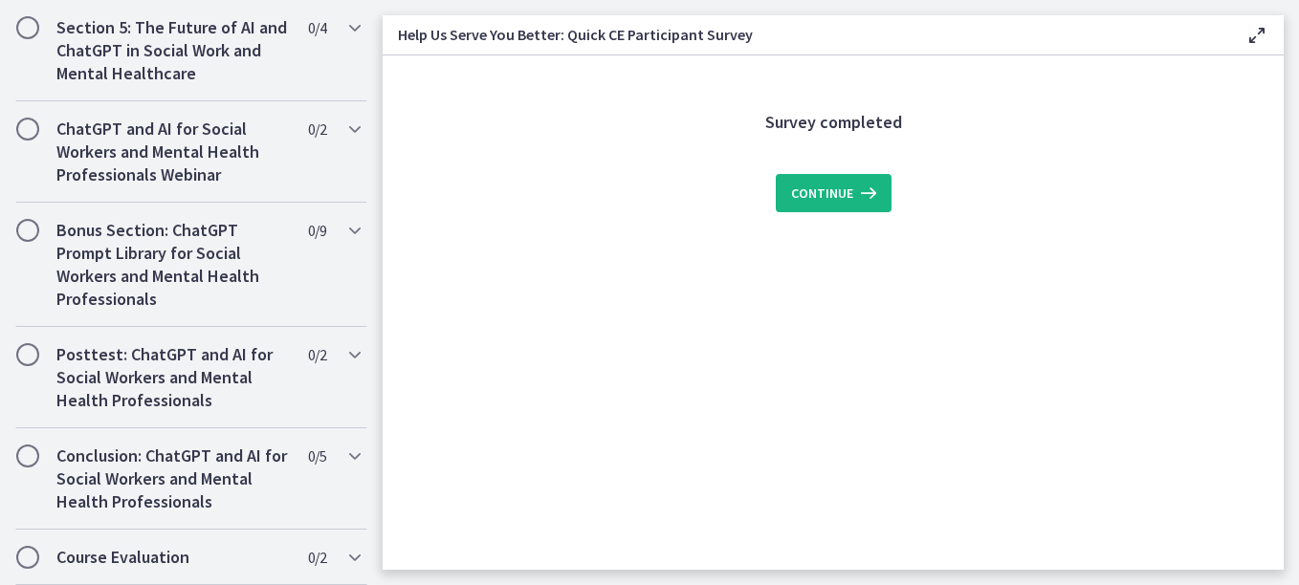
click at [820, 207] on button "Continue" at bounding box center [834, 193] width 116 height 38
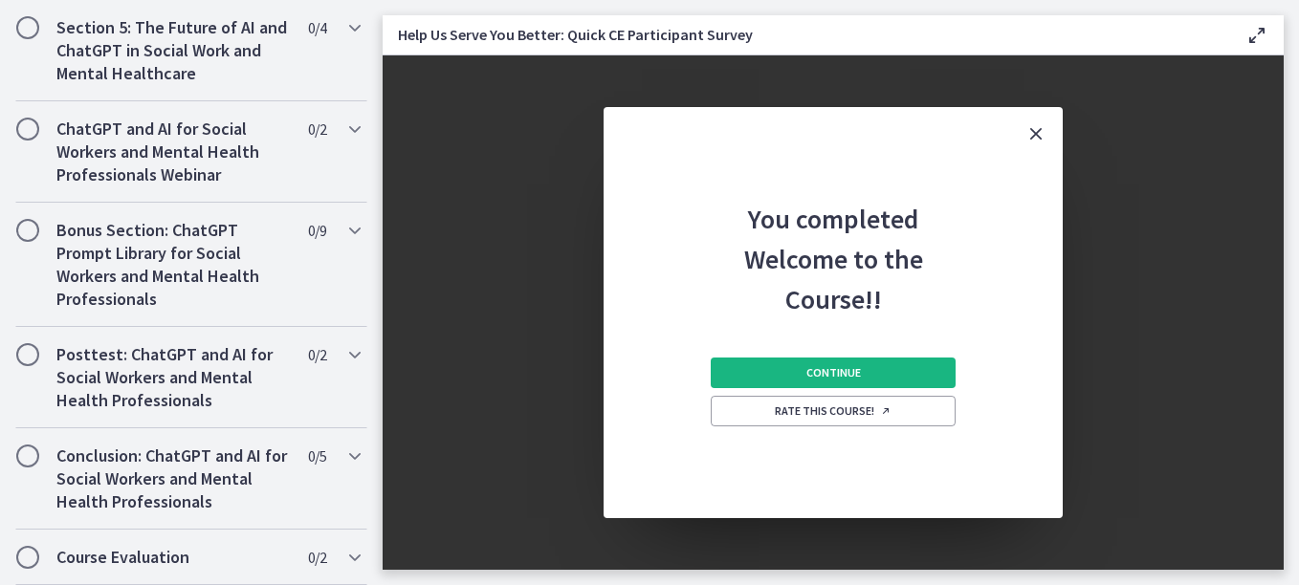
click at [864, 372] on button "Continue" at bounding box center [833, 373] width 245 height 31
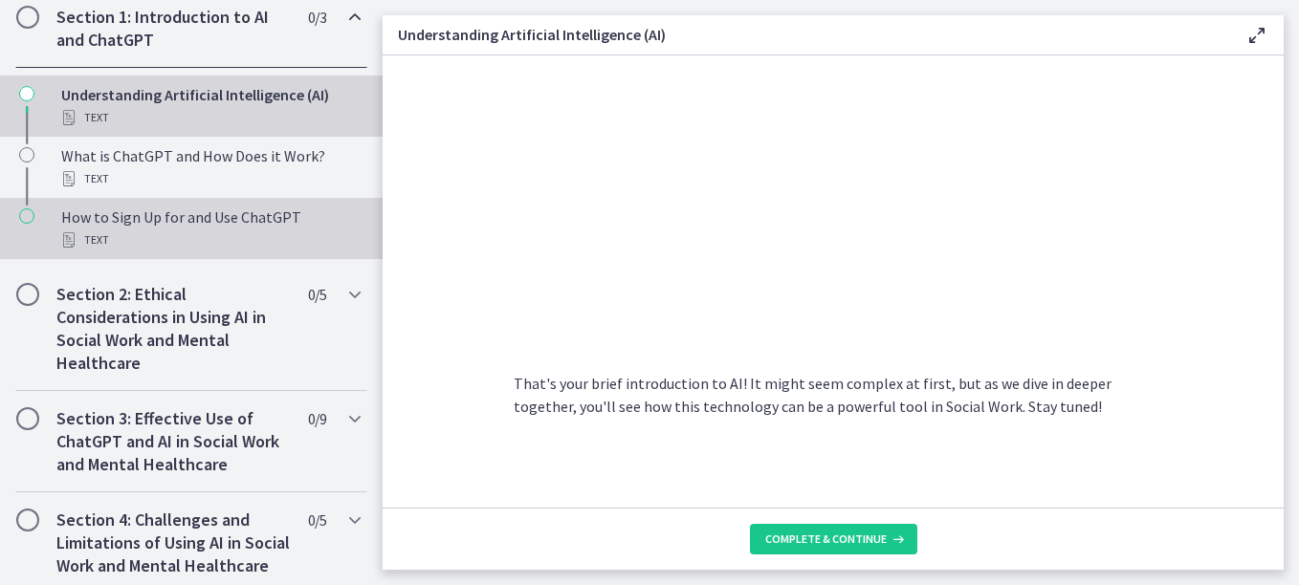
scroll to position [475, 0]
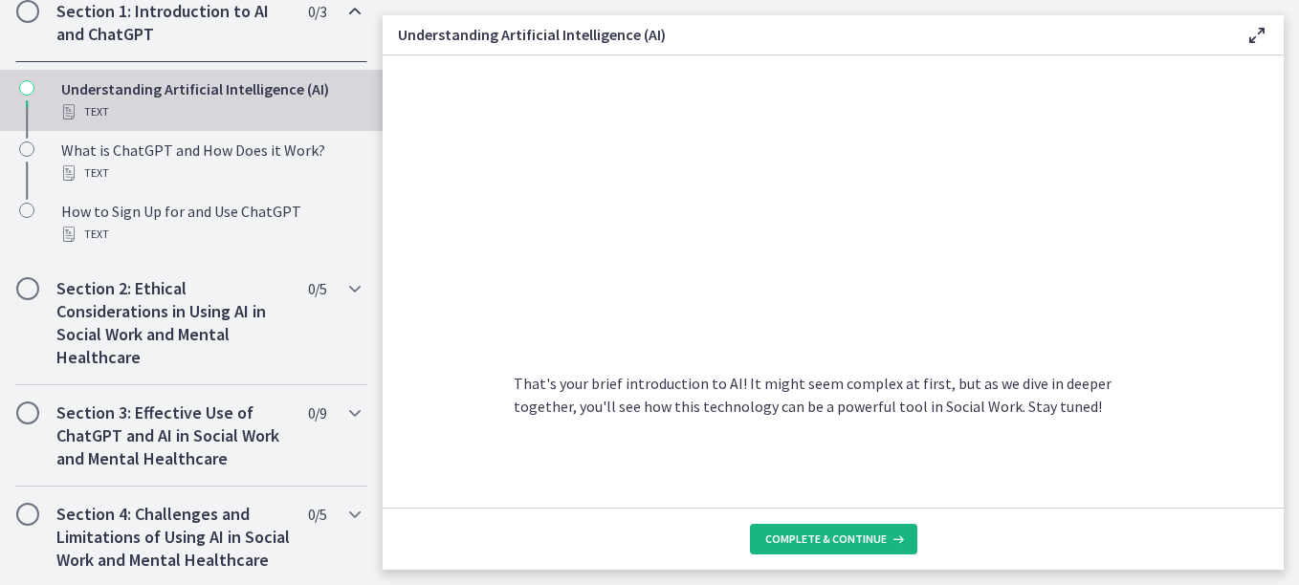
click at [859, 537] on span "Complete & continue" at bounding box center [825, 539] width 121 height 15
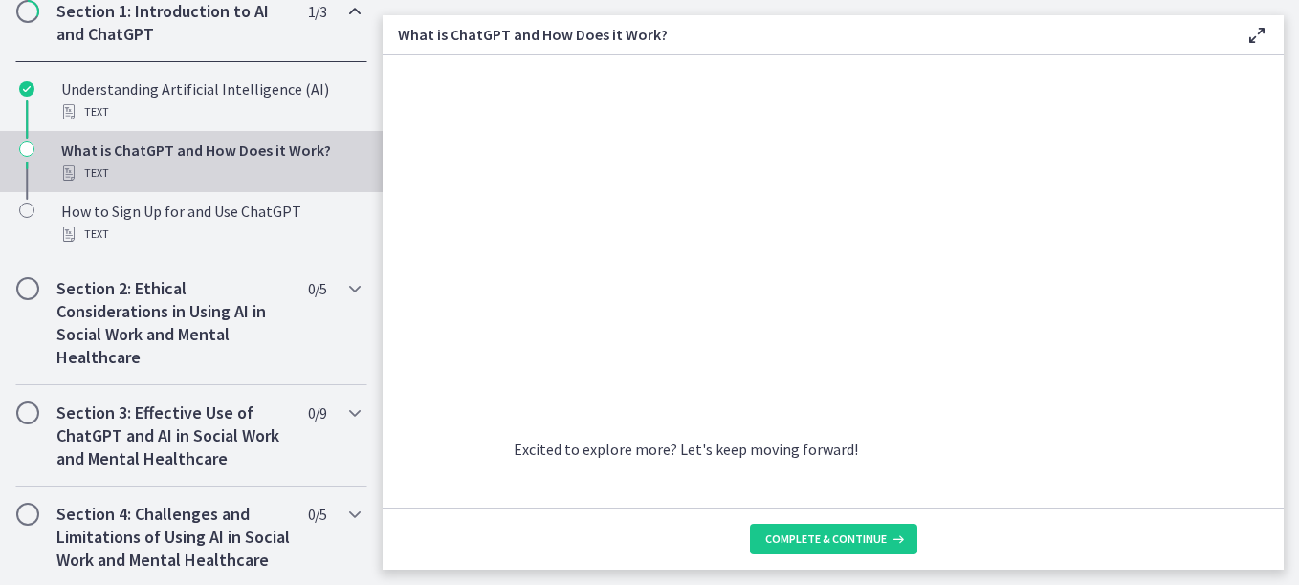
scroll to position [1061, 0]
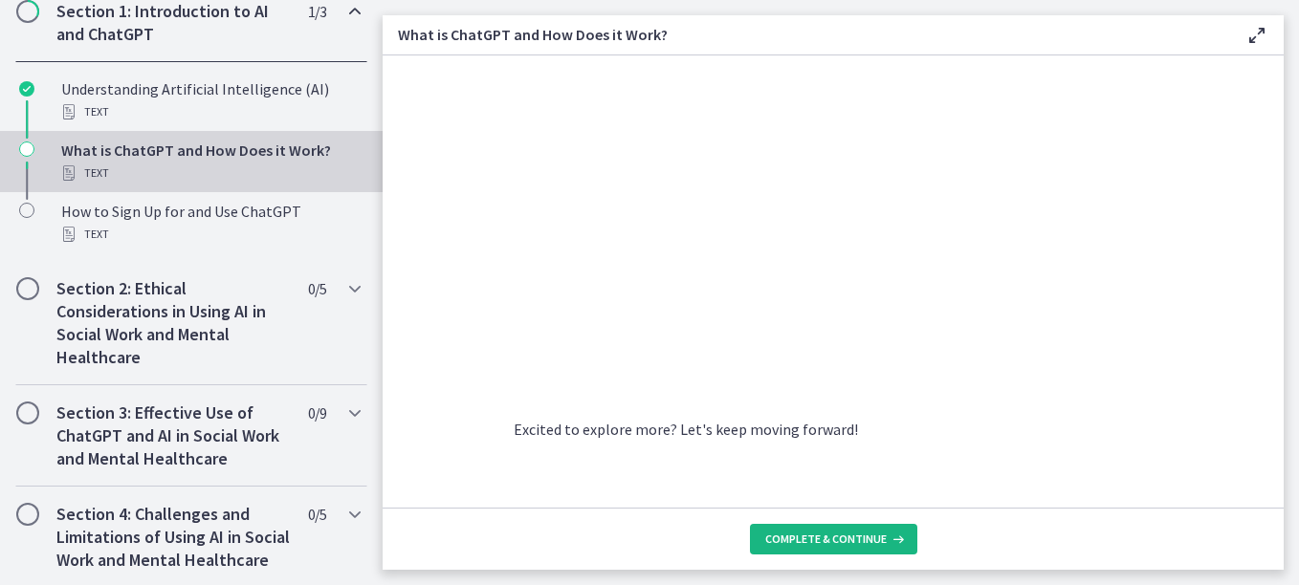
click at [831, 533] on span "Complete & continue" at bounding box center [825, 539] width 121 height 15
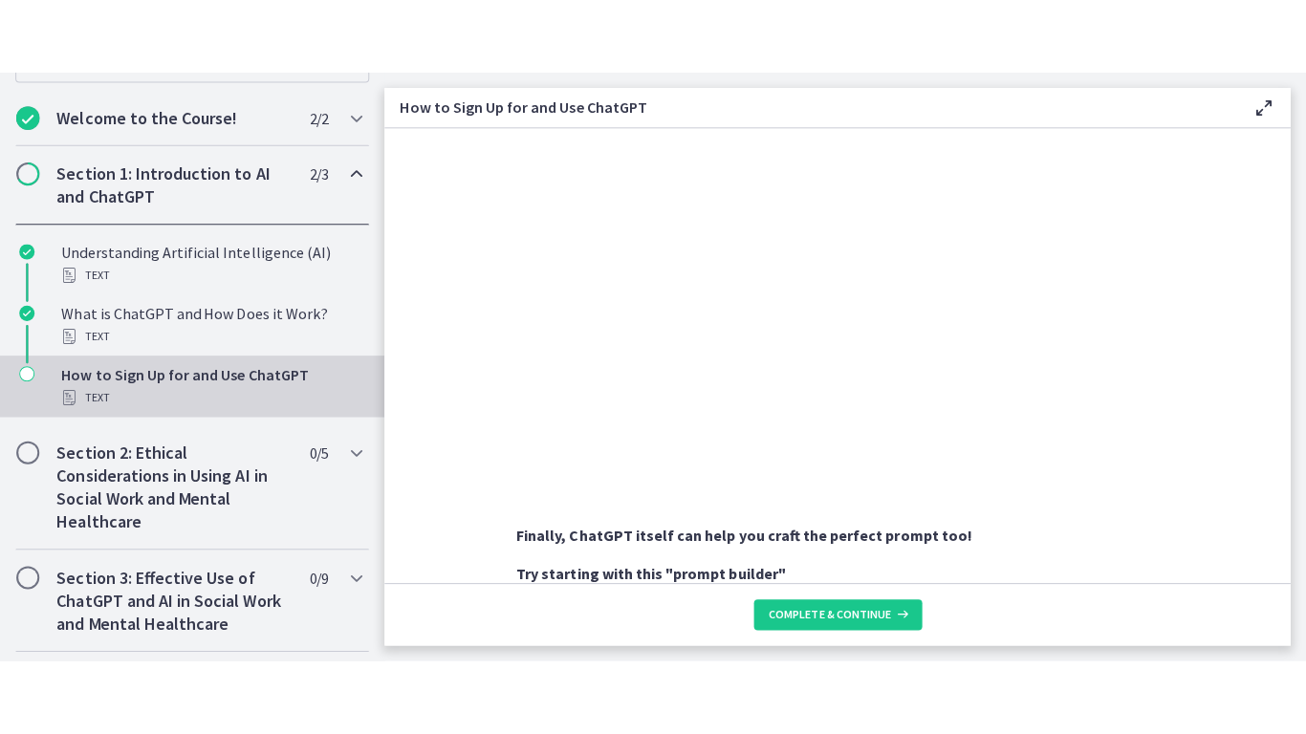
scroll to position [803, 0]
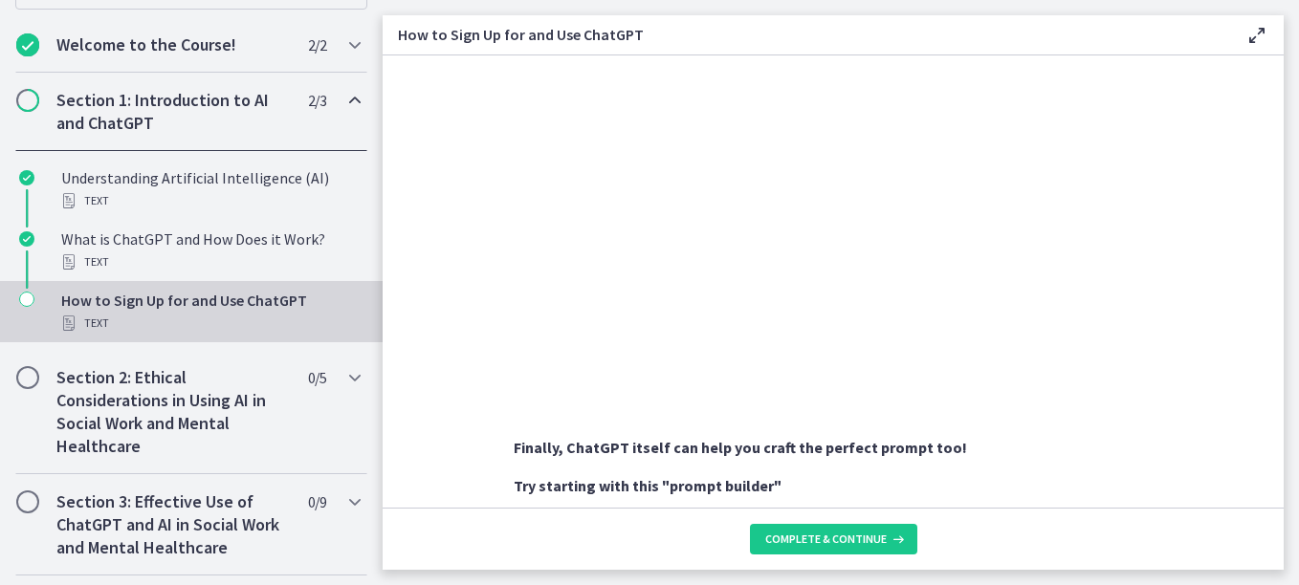
click at [1264, 249] on section "Sign Up : Visit OpenAI's website , click on the 'Sign Up' button, and fill in y…" at bounding box center [833, 281] width 901 height 452
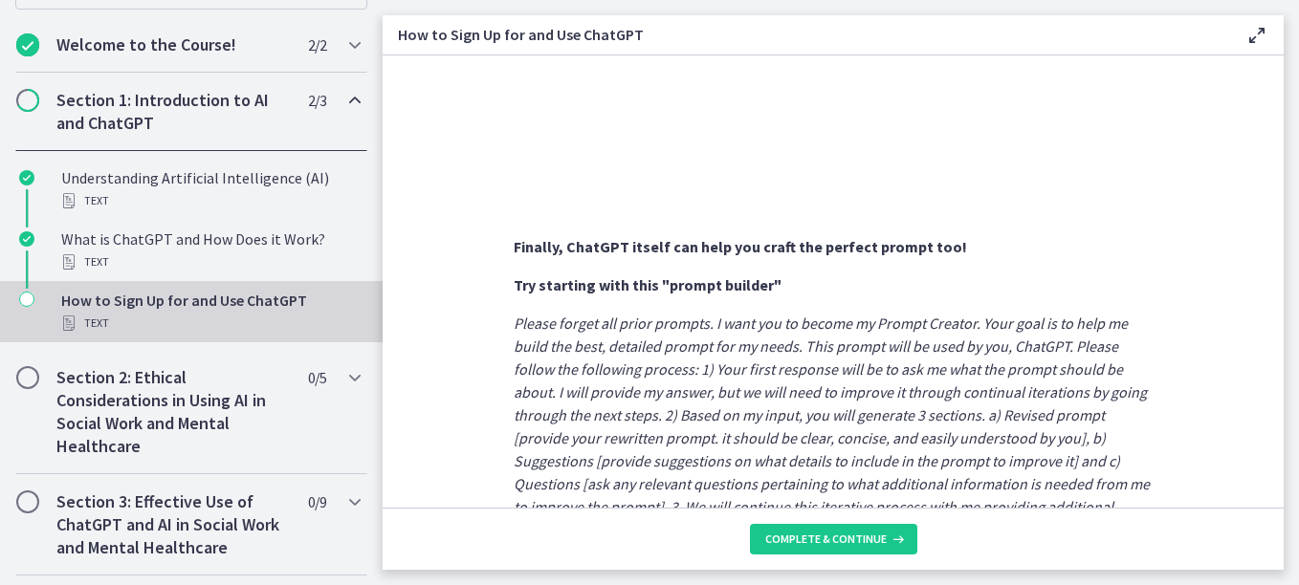
scroll to position [970, 0]
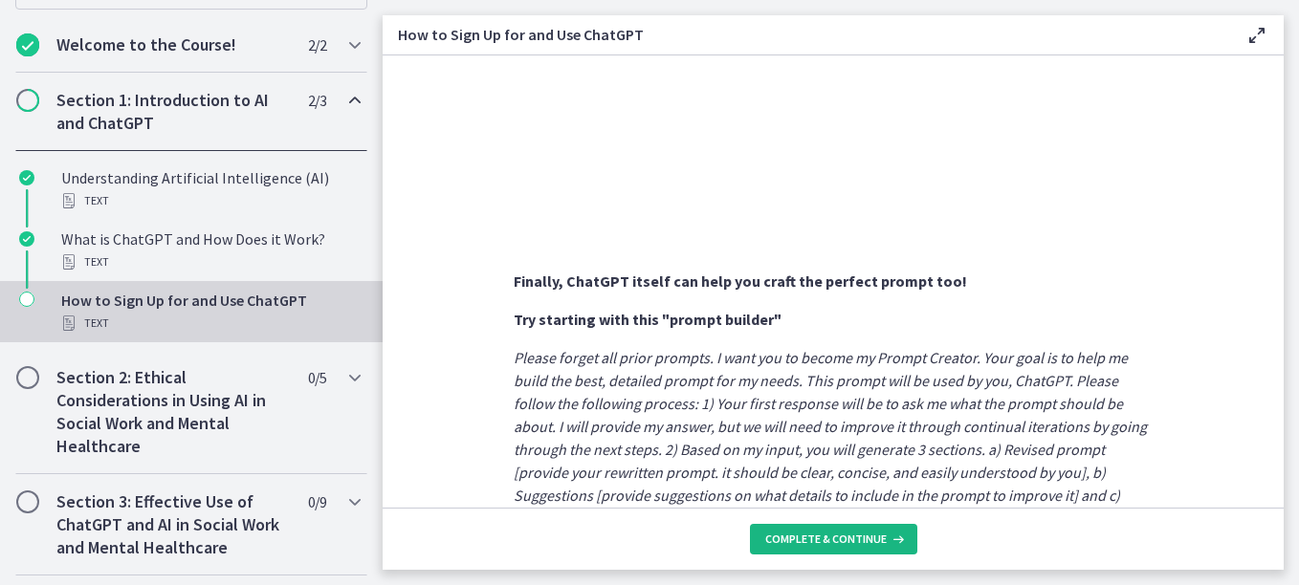
click at [866, 536] on span "Complete & continue" at bounding box center [825, 539] width 121 height 15
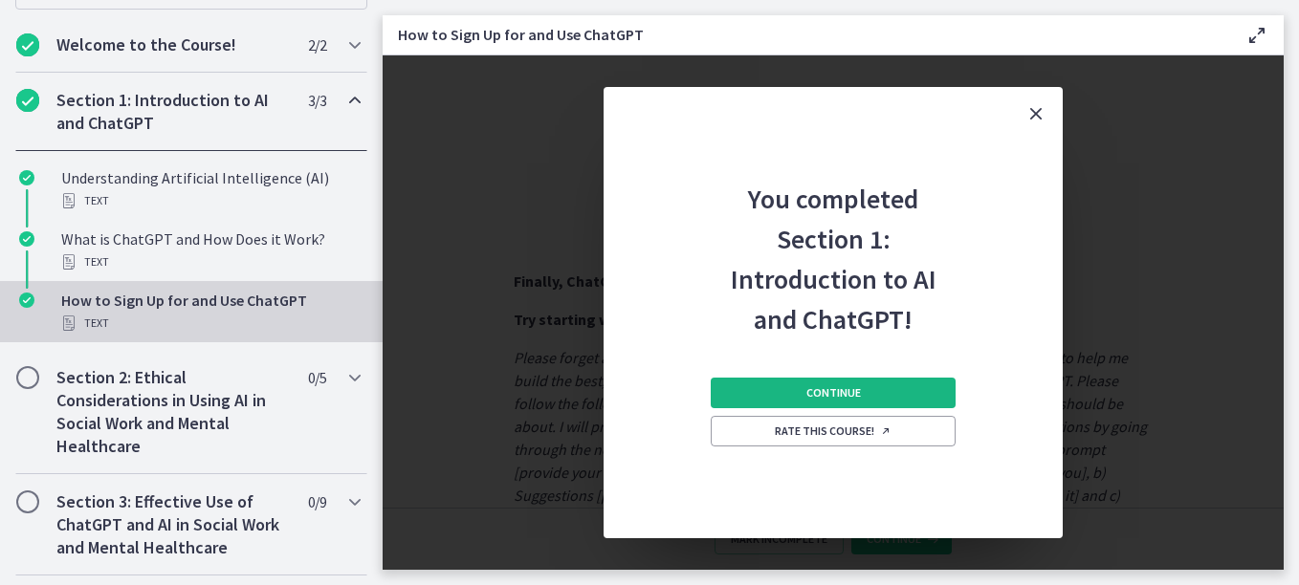
click at [846, 401] on button "Continue" at bounding box center [833, 393] width 245 height 31
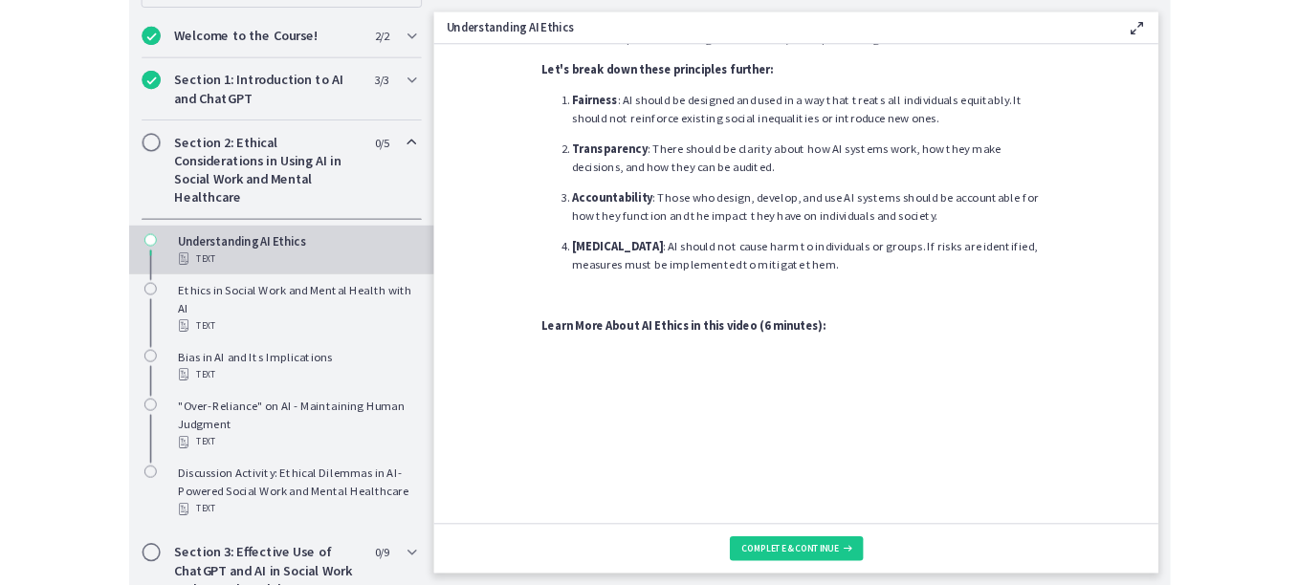
scroll to position [1055, 0]
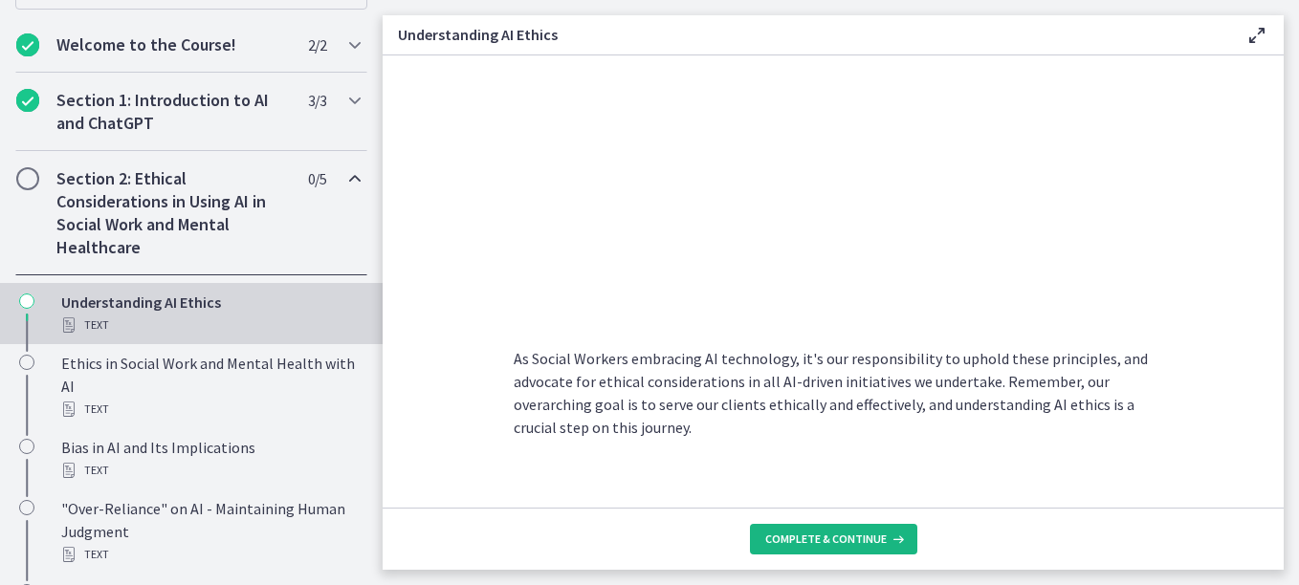
click at [895, 535] on icon at bounding box center [895, 539] width 19 height 15
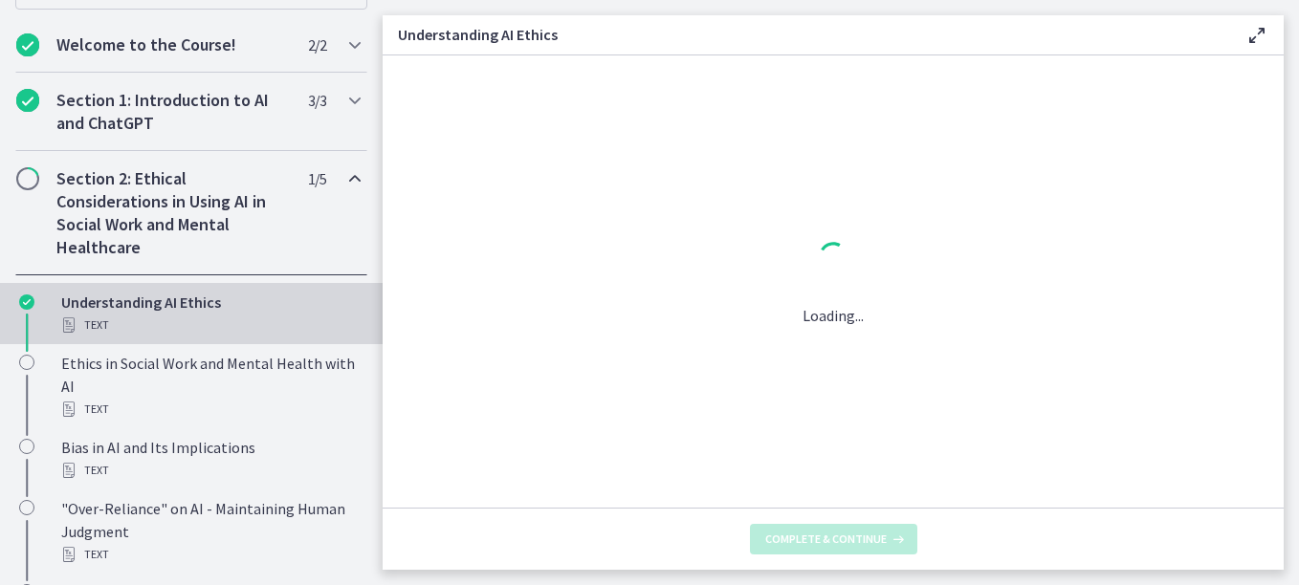
scroll to position [0, 0]
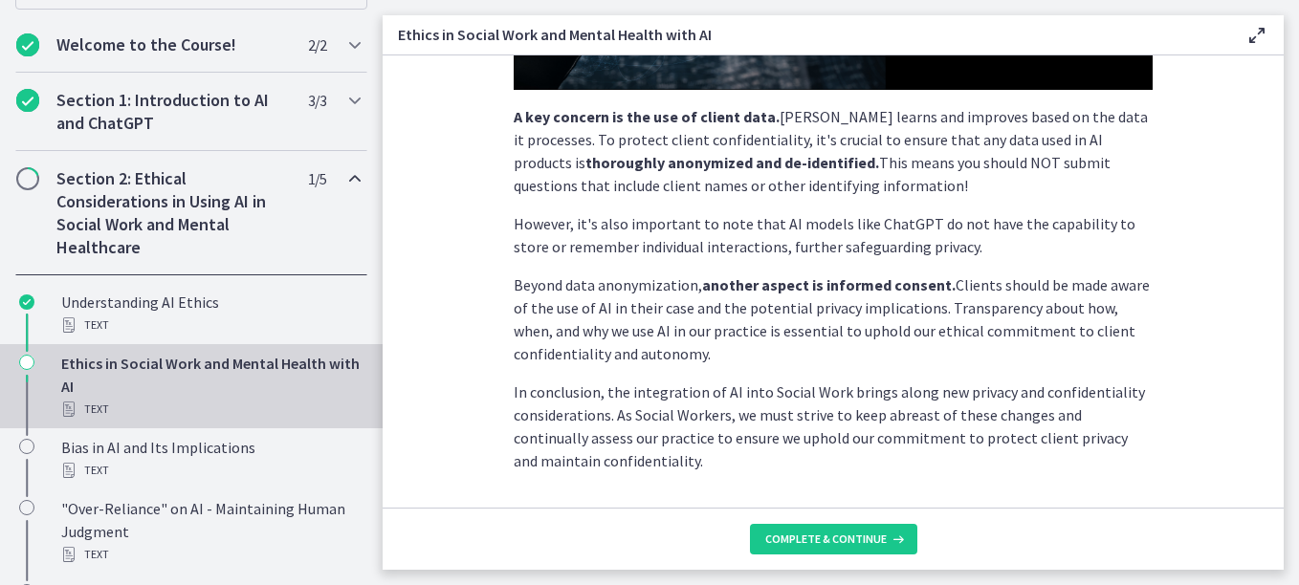
scroll to position [603, 0]
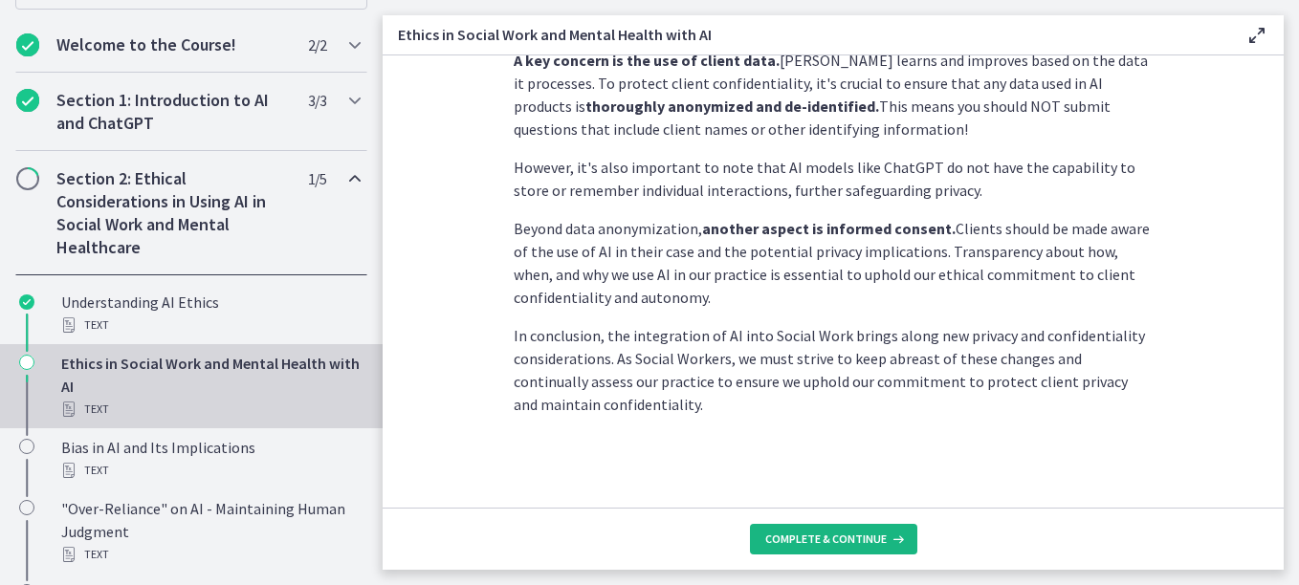
click at [798, 532] on span "Complete & continue" at bounding box center [825, 539] width 121 height 15
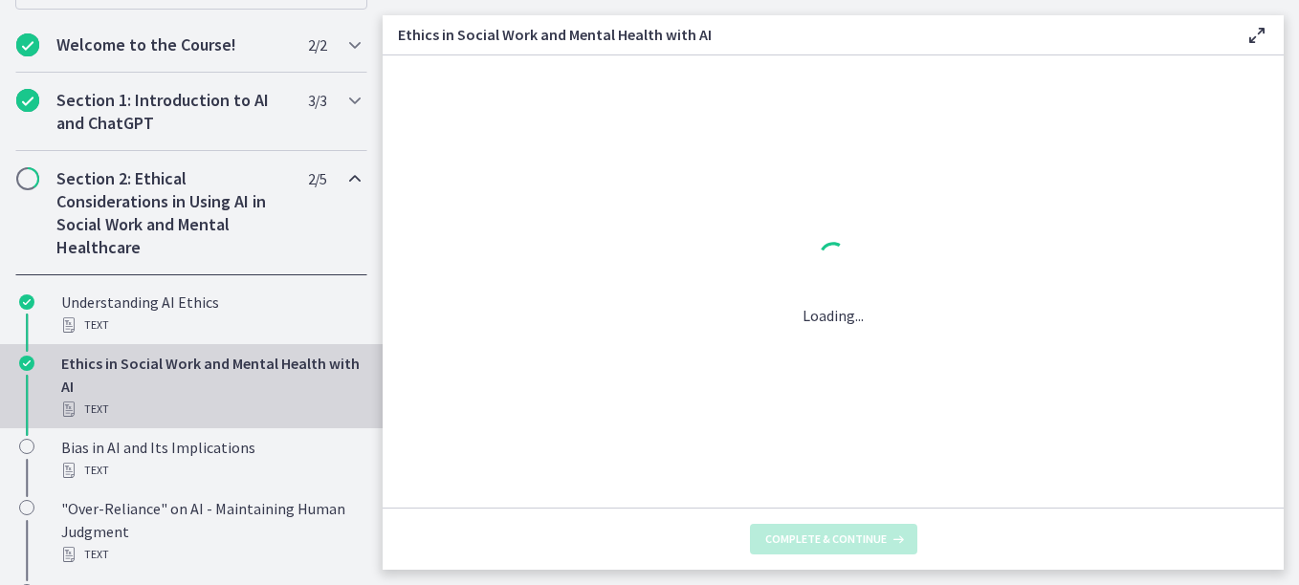
scroll to position [0, 0]
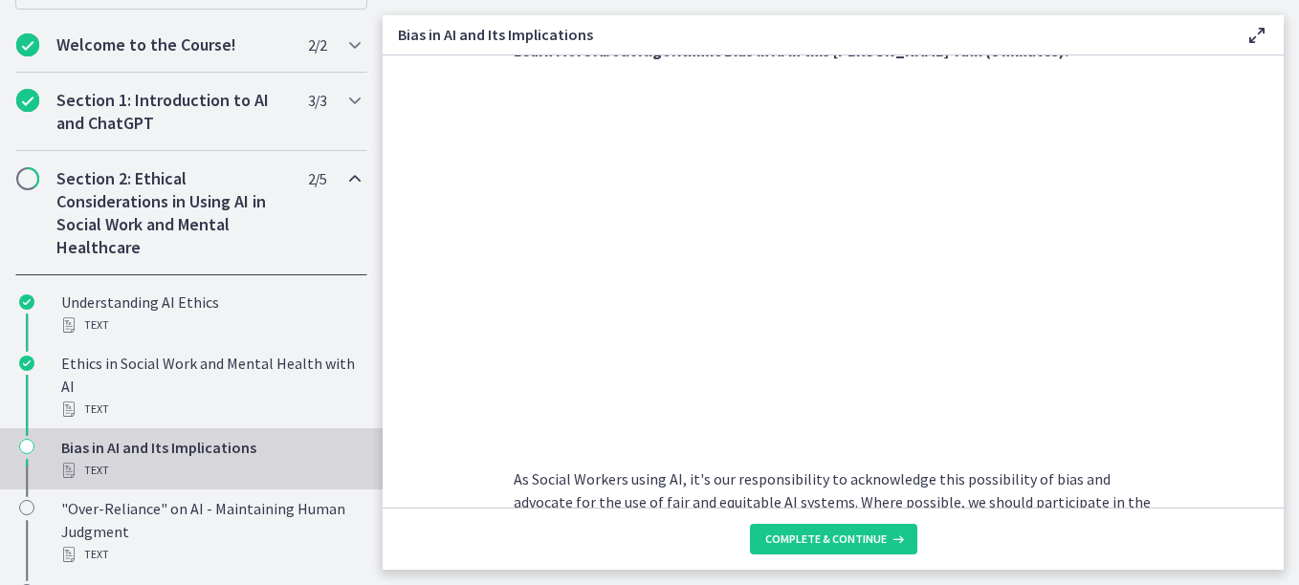
scroll to position [748, 0]
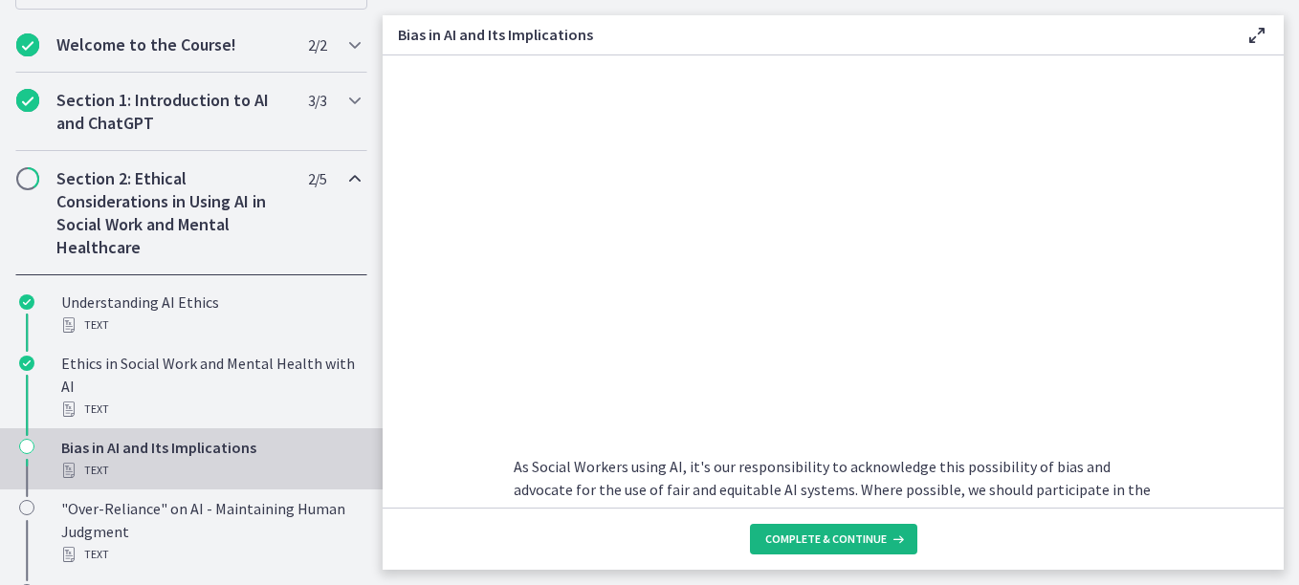
click at [879, 538] on span "Complete & continue" at bounding box center [825, 539] width 121 height 15
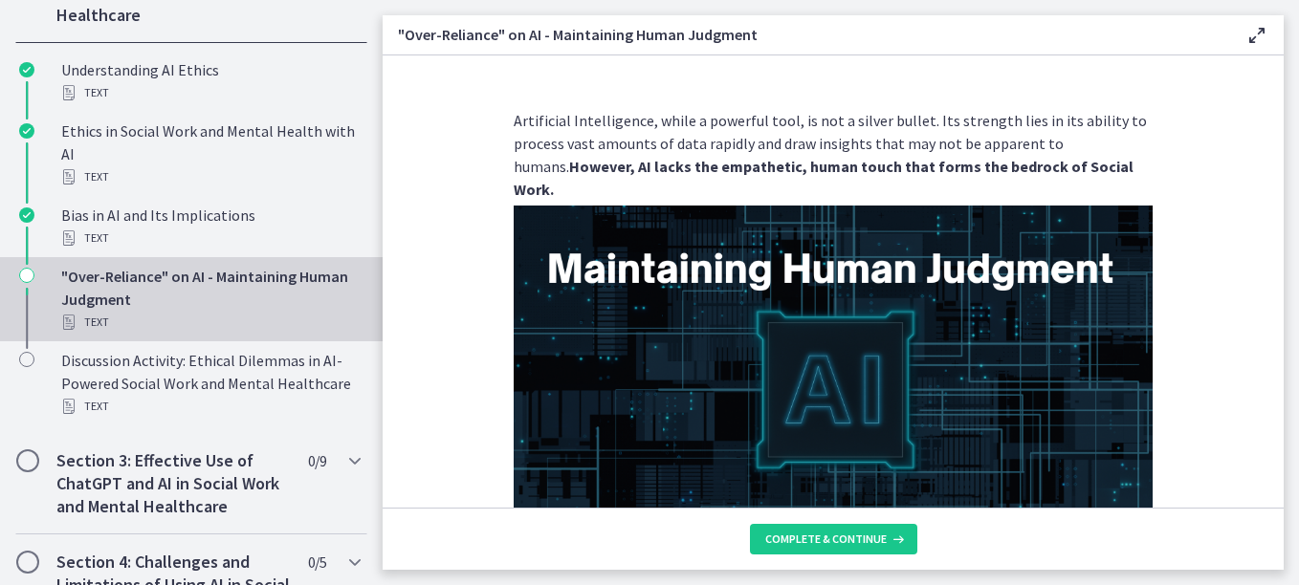
scroll to position [577, 0]
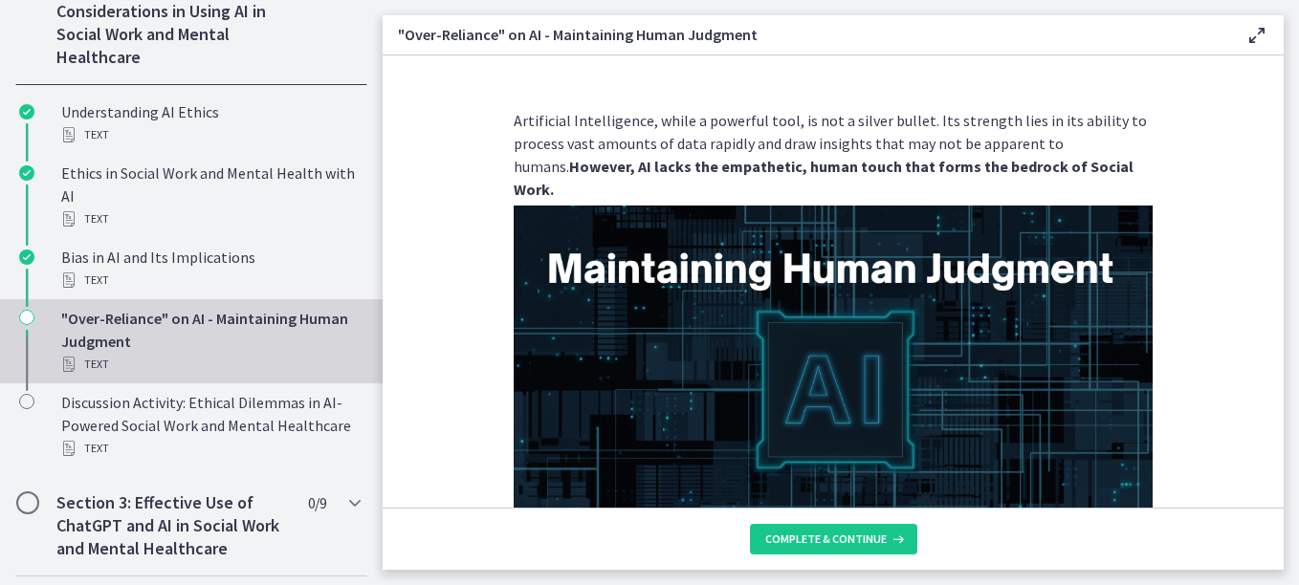
drag, startPoint x: 1284, startPoint y: 97, endPoint x: 1286, endPoint y: 175, distance: 78.4
click at [1286, 175] on main ""Over-Reliance" on AI - Maintaining Human Judgment Enable fullscreen Artificial…" at bounding box center [841, 292] width 916 height 585
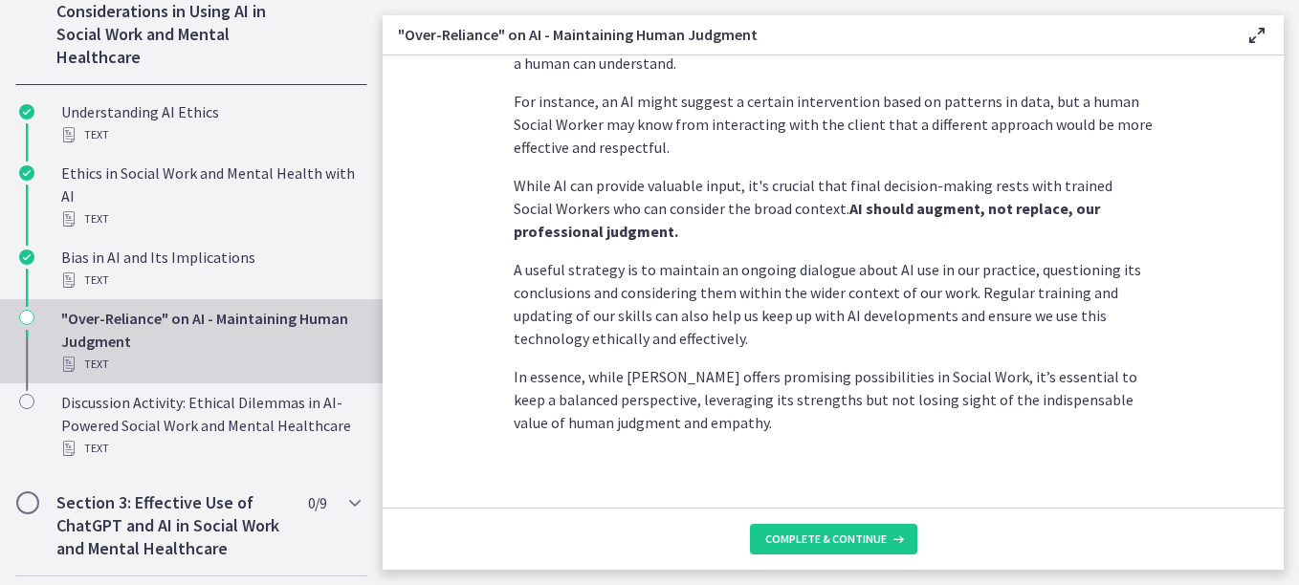
scroll to position [593, 0]
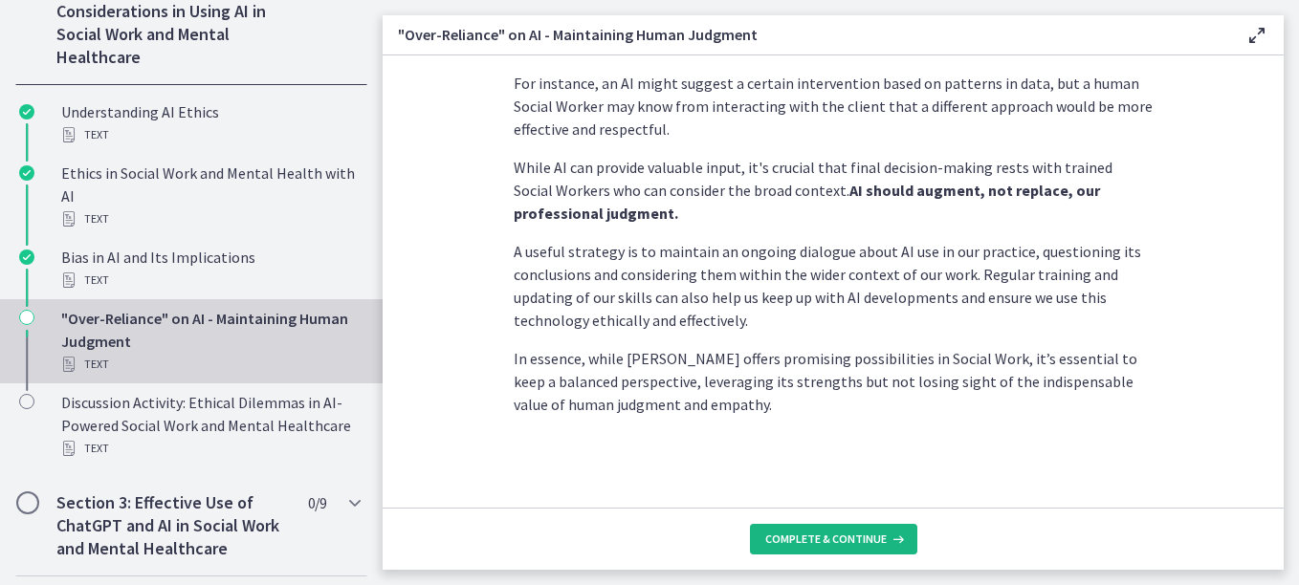
click at [873, 536] on span "Complete & continue" at bounding box center [825, 539] width 121 height 15
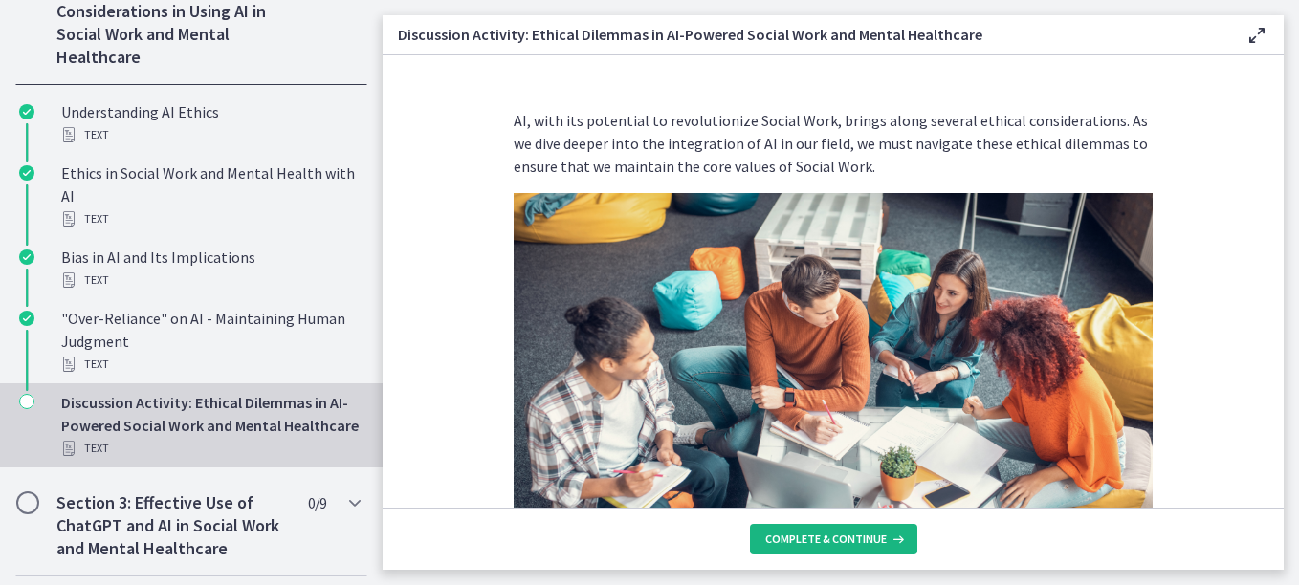
click at [873, 536] on span "Complete & continue" at bounding box center [825, 539] width 121 height 15
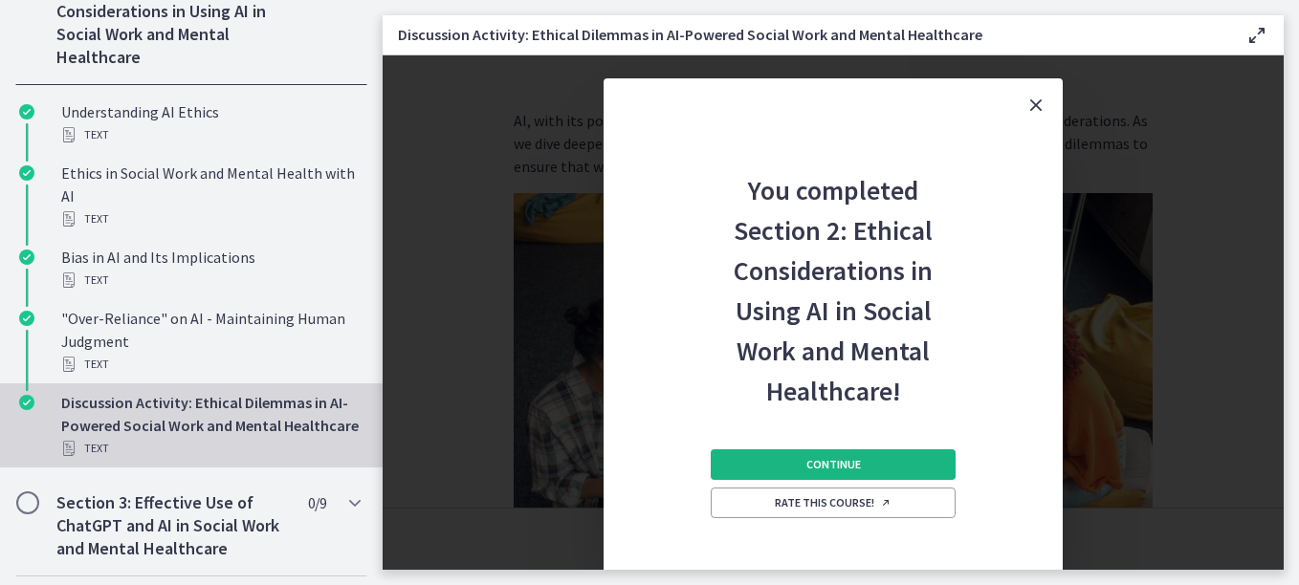
click at [923, 469] on button "Continue" at bounding box center [833, 464] width 245 height 31
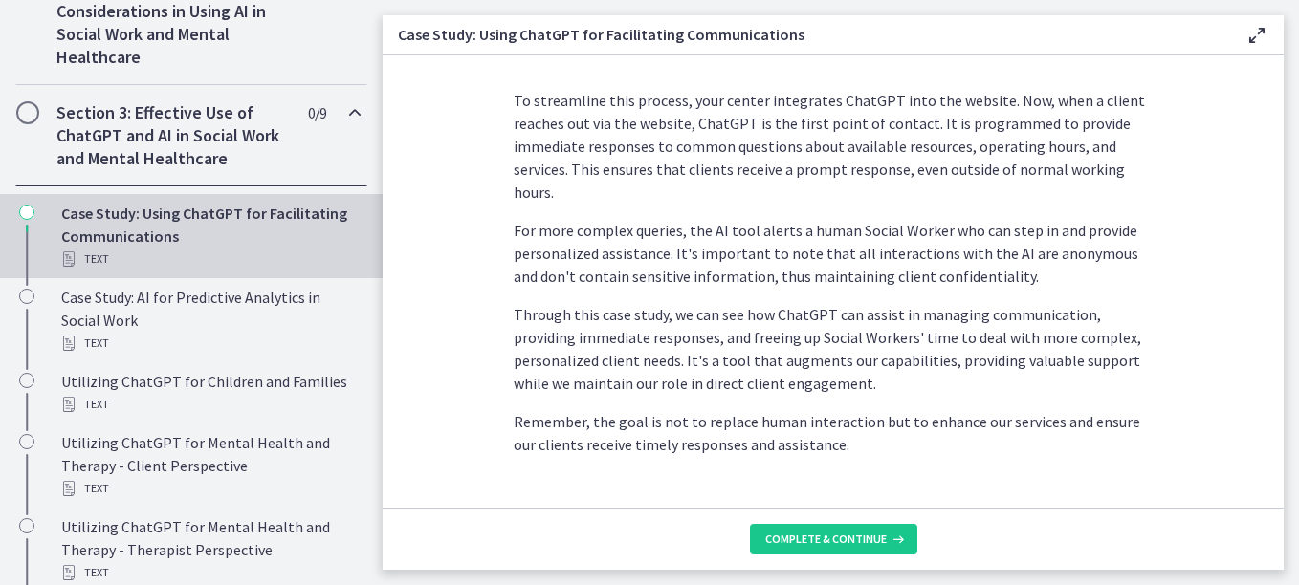
scroll to position [588, 0]
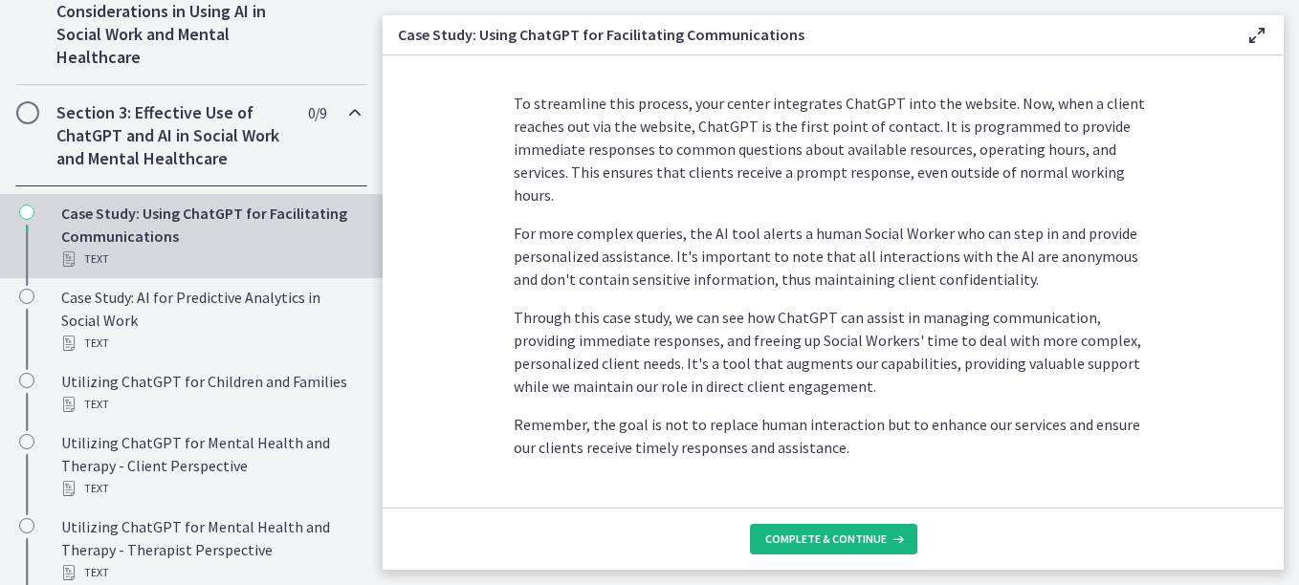
click at [866, 535] on span "Complete & continue" at bounding box center [825, 539] width 121 height 15
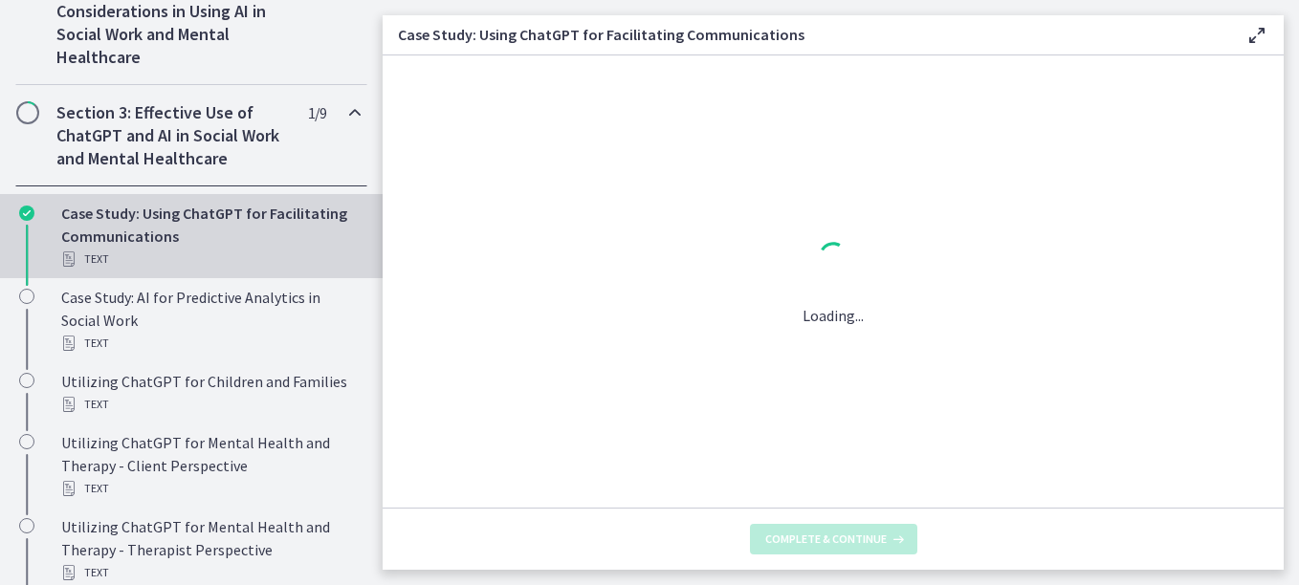
scroll to position [0, 0]
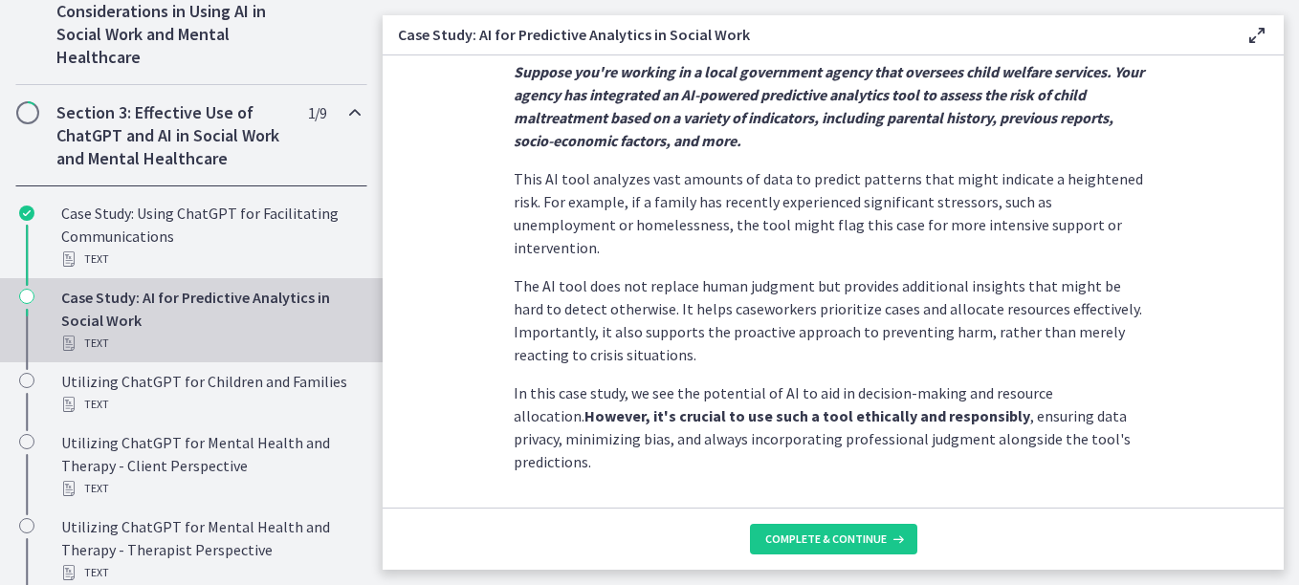
scroll to position [558, 0]
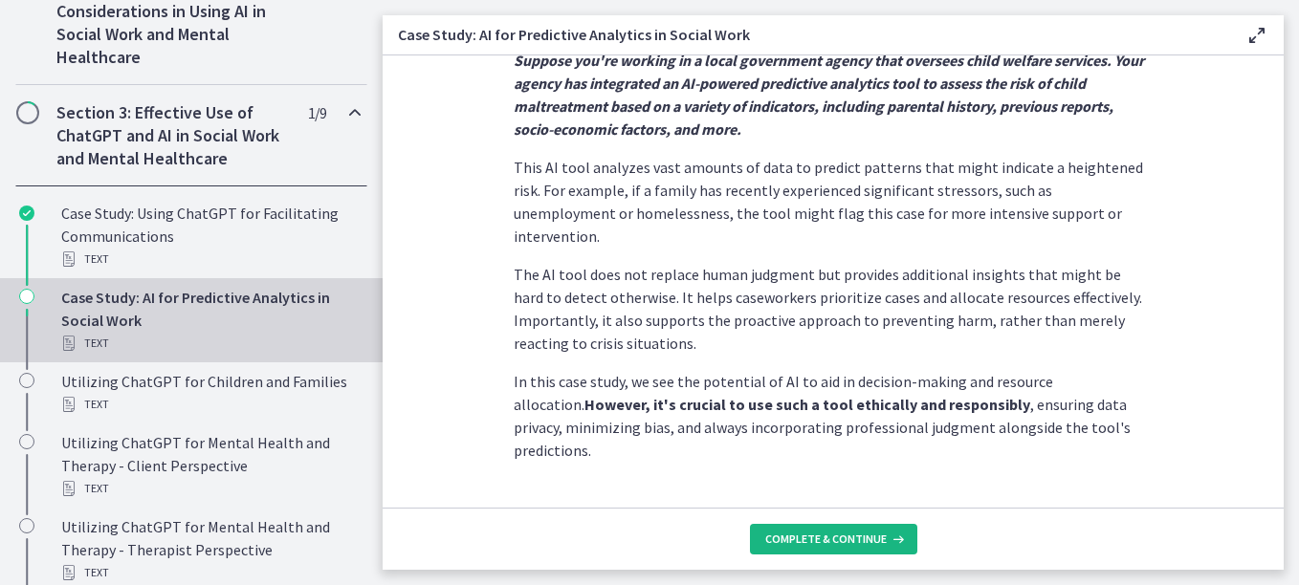
click at [868, 542] on span "Complete & continue" at bounding box center [825, 539] width 121 height 15
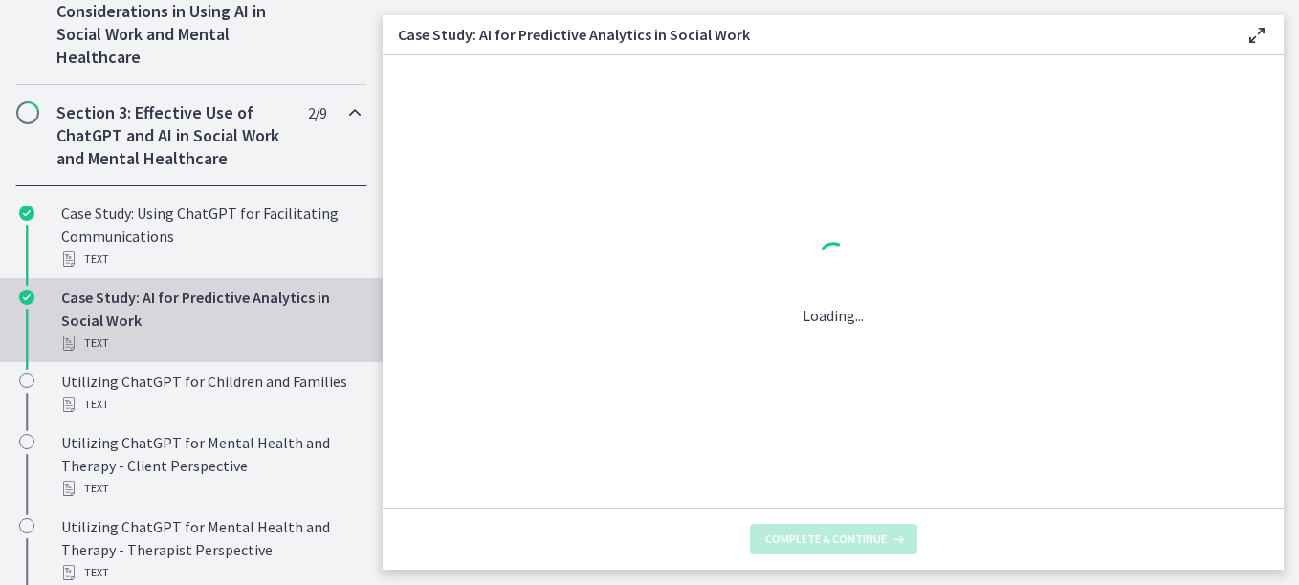
scroll to position [0, 0]
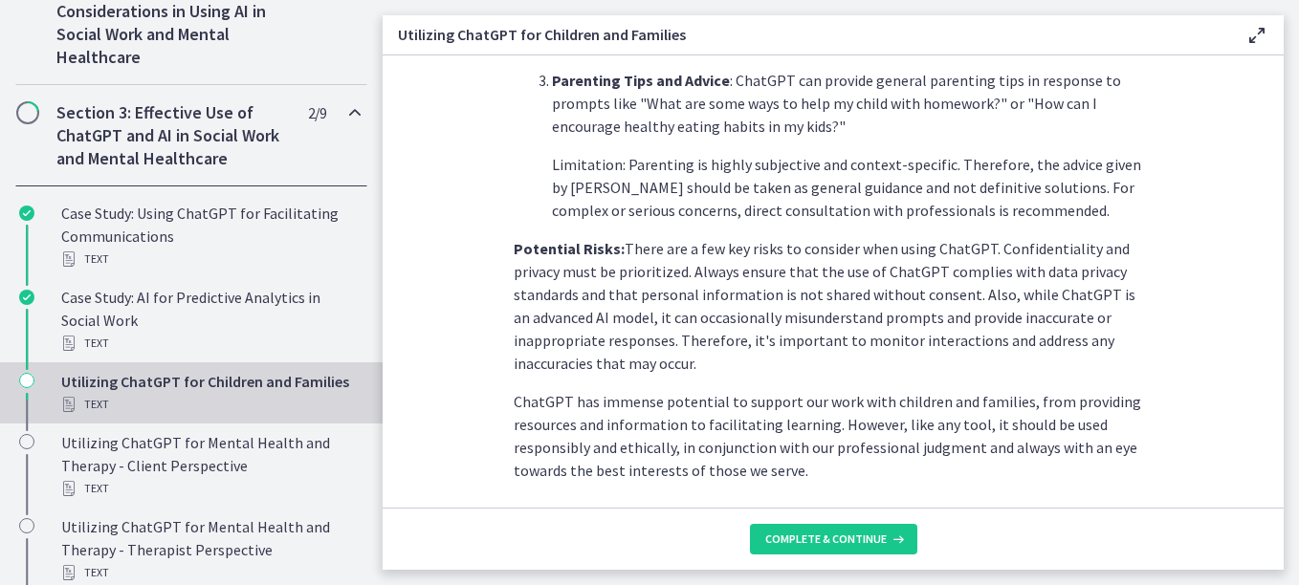
scroll to position [963, 0]
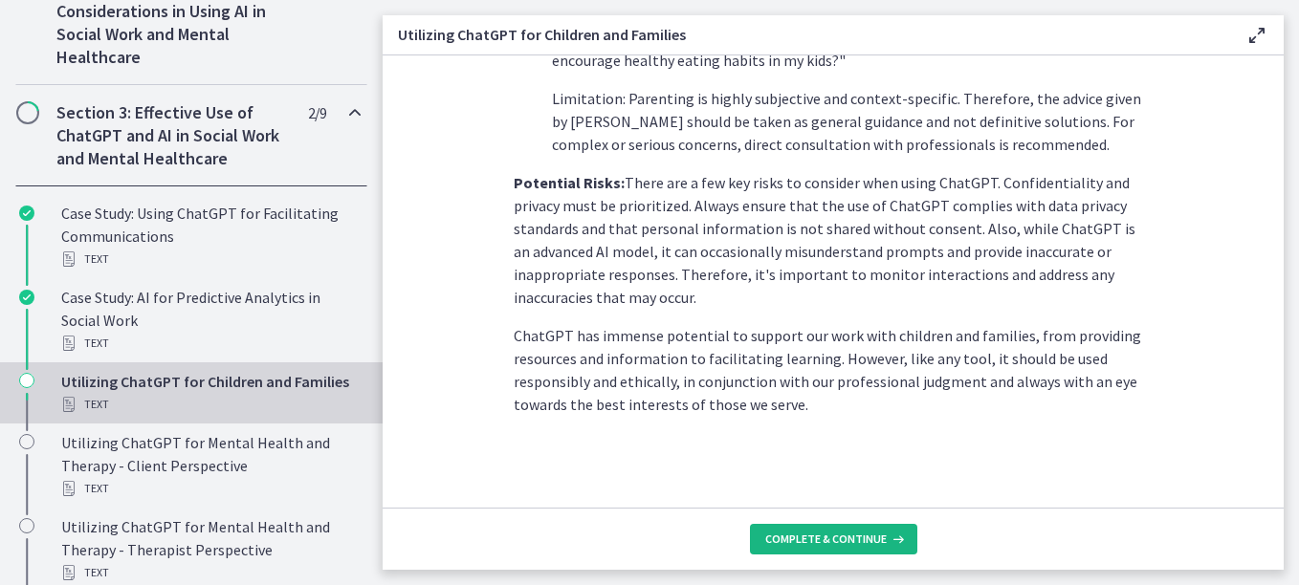
click at [870, 544] on span "Complete & continue" at bounding box center [825, 539] width 121 height 15
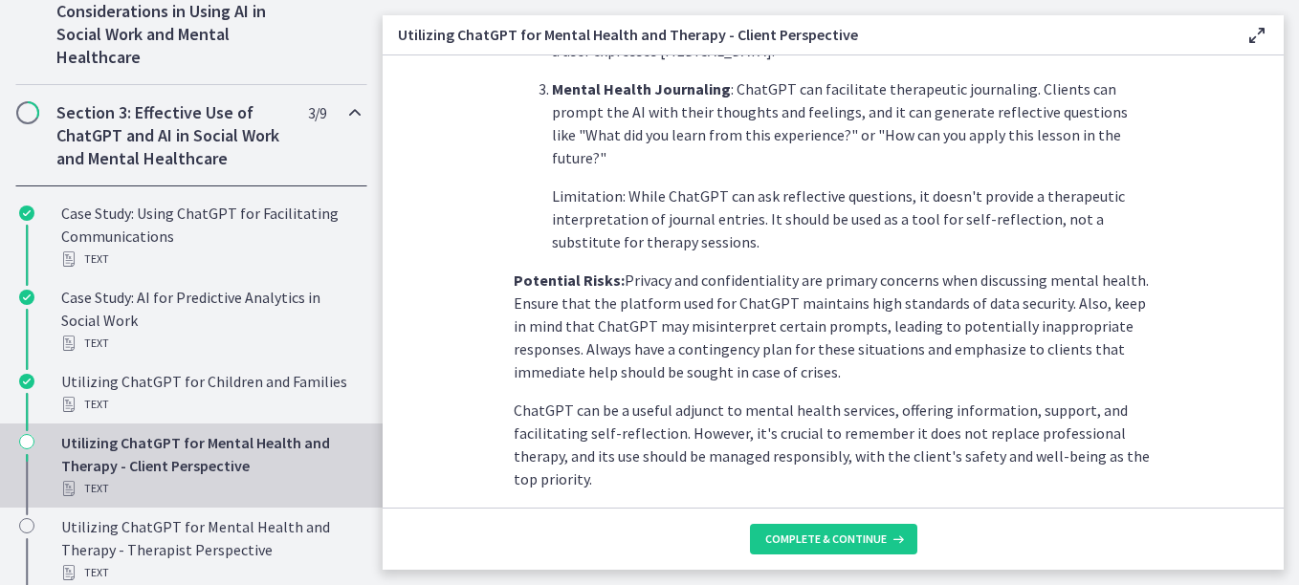
scroll to position [925, 0]
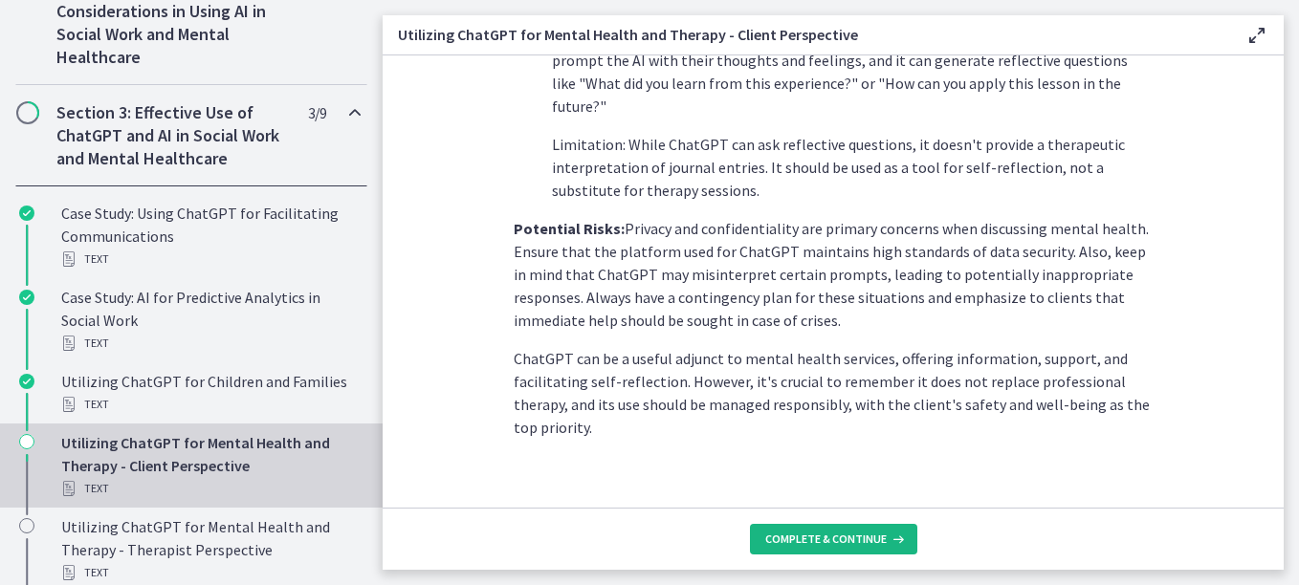
click at [857, 527] on button "Complete & continue" at bounding box center [833, 539] width 167 height 31
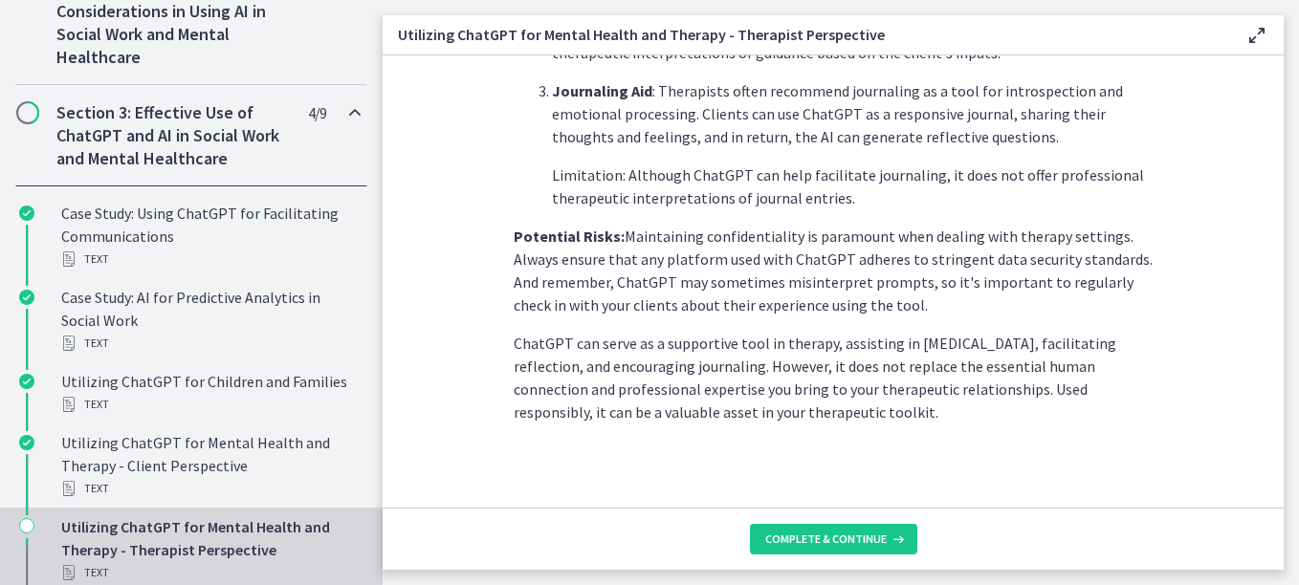
scroll to position [879, 0]
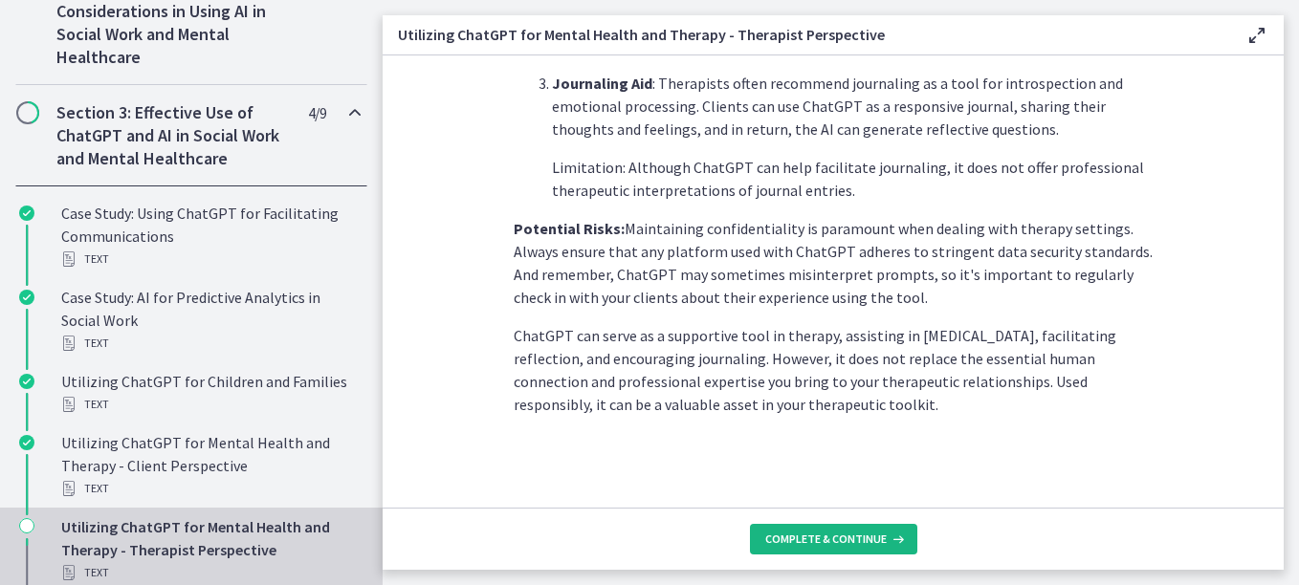
click at [796, 544] on span "Complete & continue" at bounding box center [825, 539] width 121 height 15
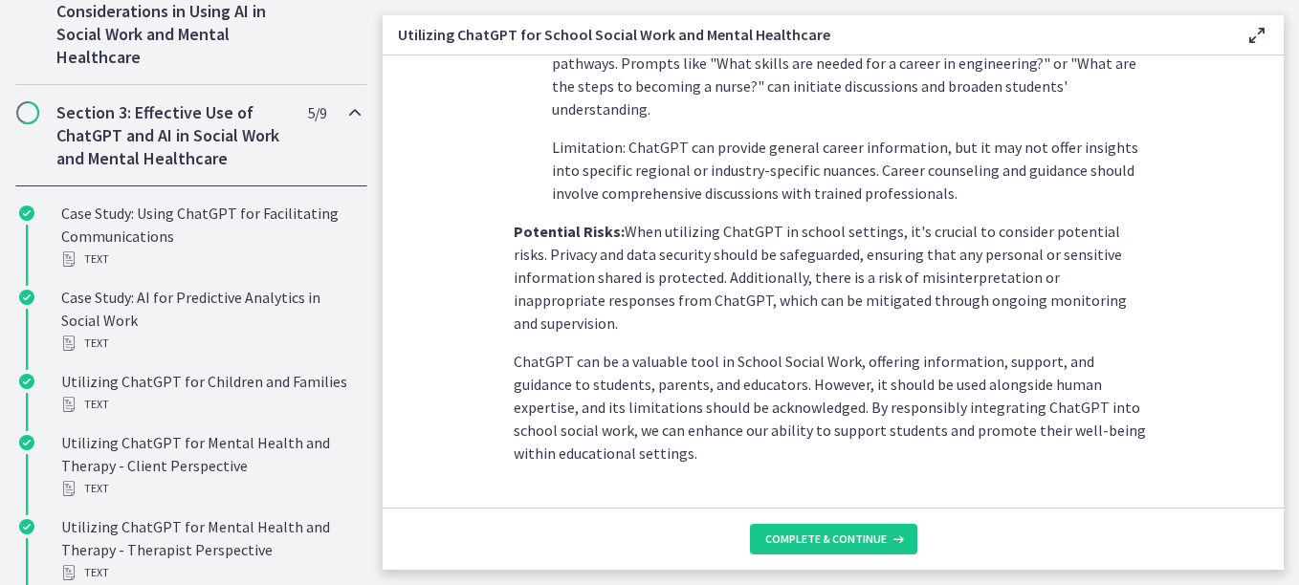
scroll to position [971, 0]
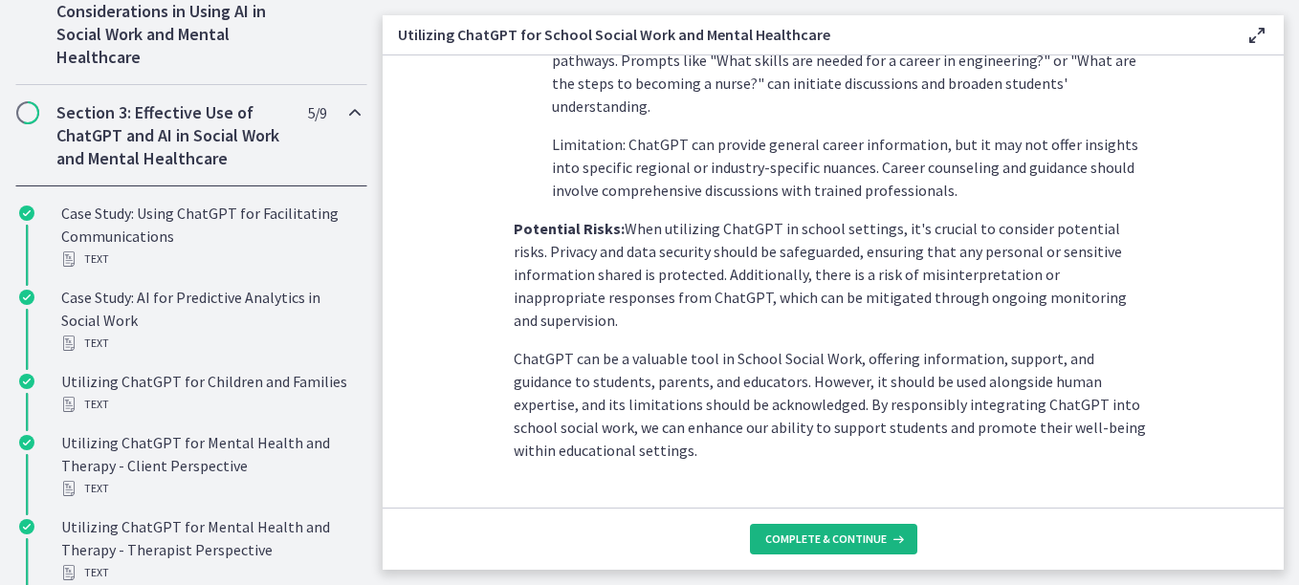
click at [890, 542] on icon at bounding box center [895, 539] width 19 height 15
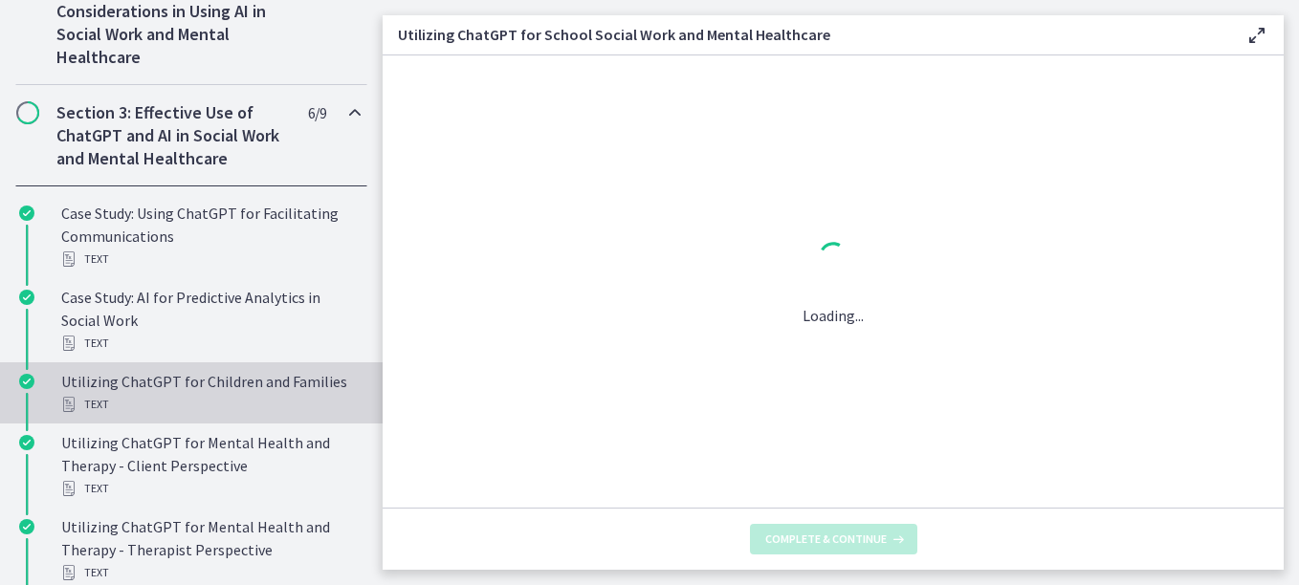
scroll to position [0, 0]
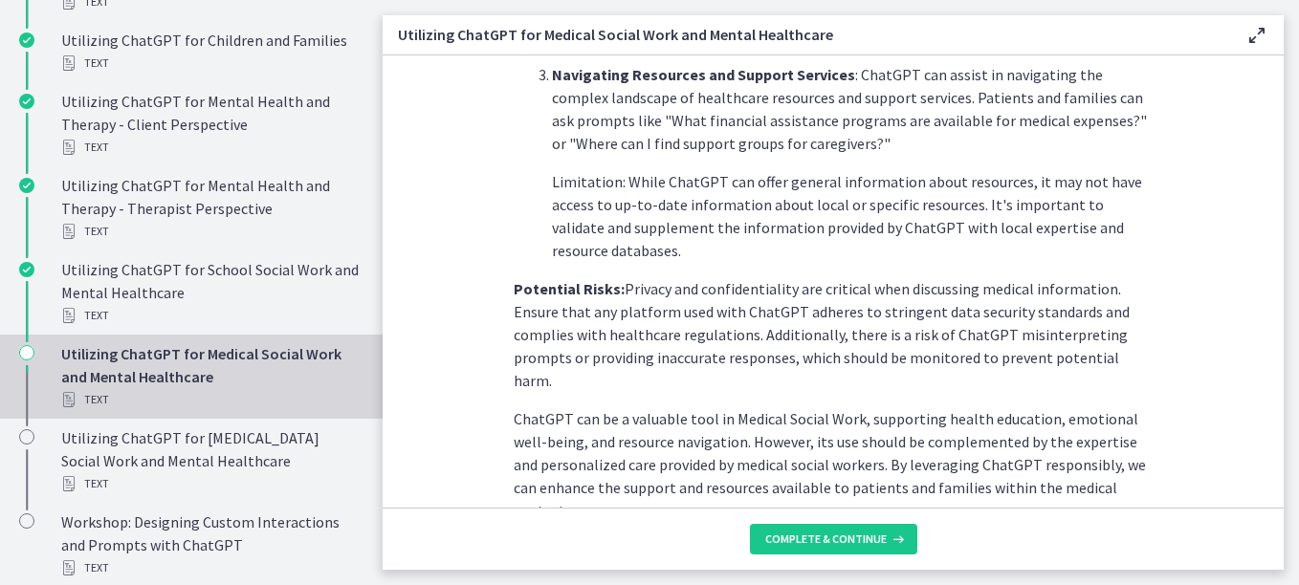
scroll to position [902, 0]
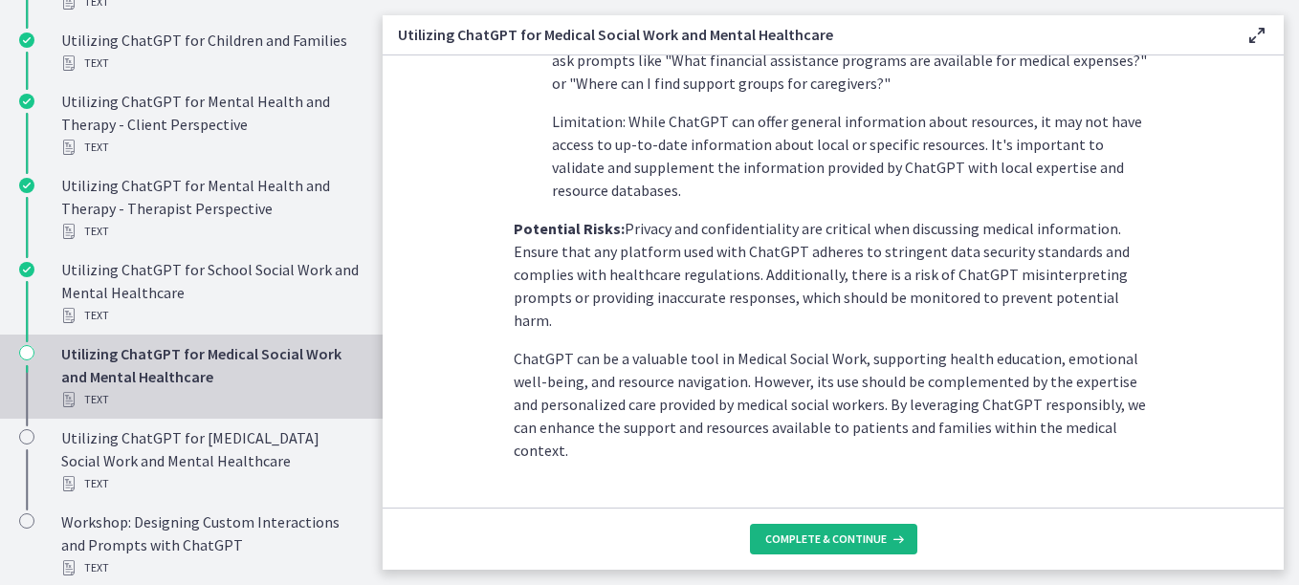
click at [783, 536] on span "Complete & continue" at bounding box center [825, 539] width 121 height 15
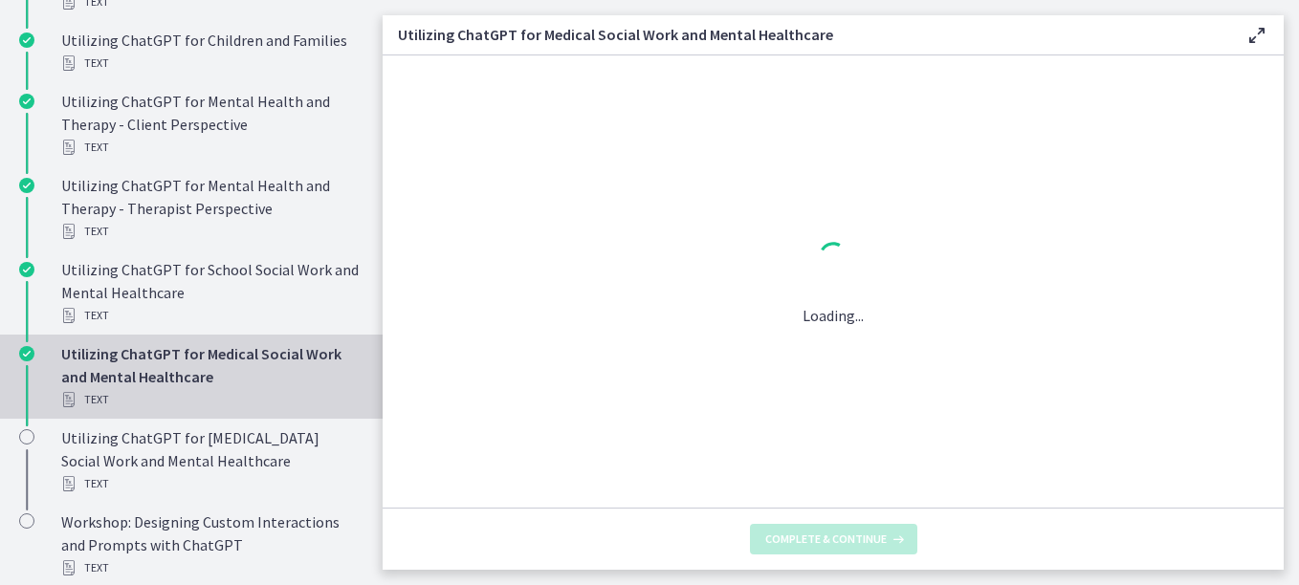
scroll to position [0, 0]
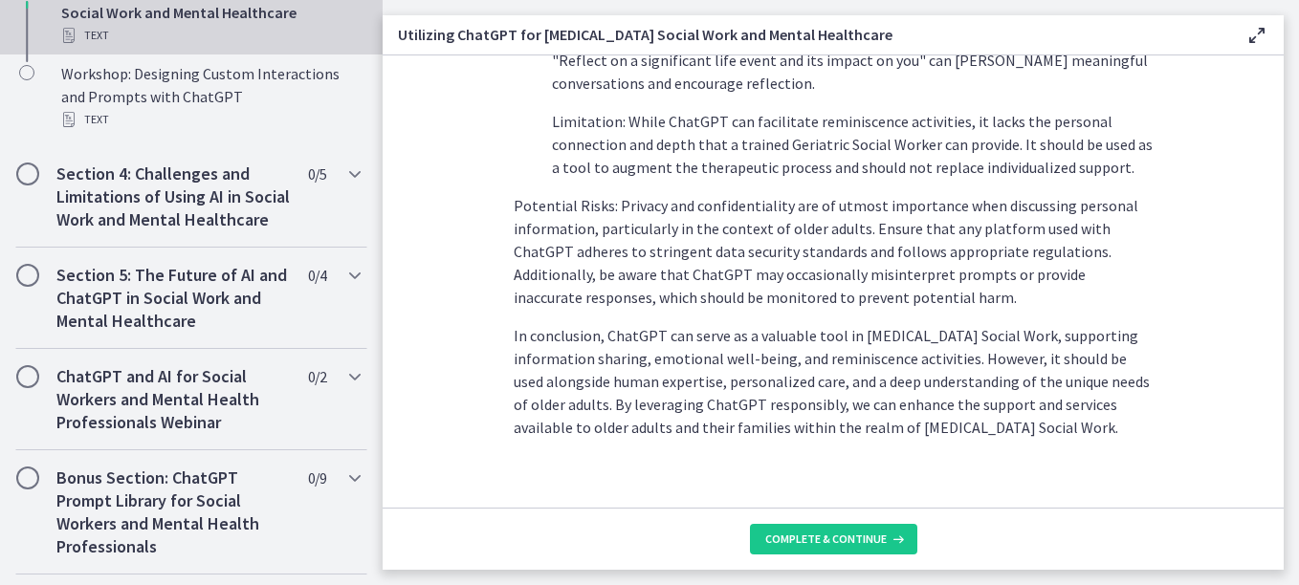
scroll to position [1355, 0]
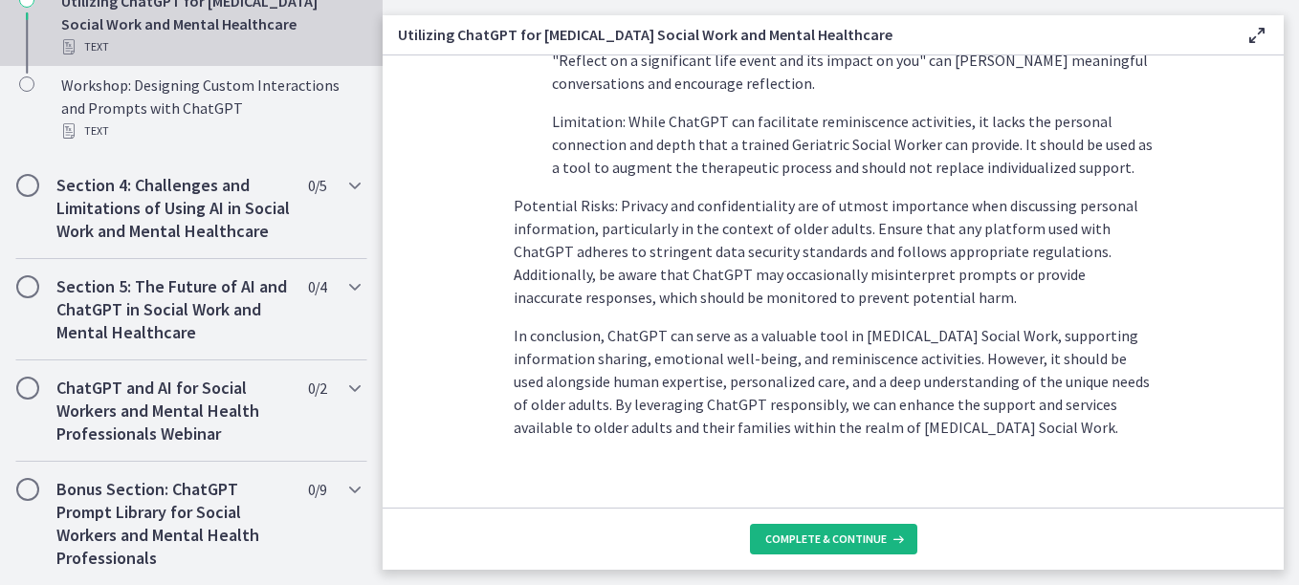
click at [842, 539] on span "Complete & continue" at bounding box center [825, 539] width 121 height 15
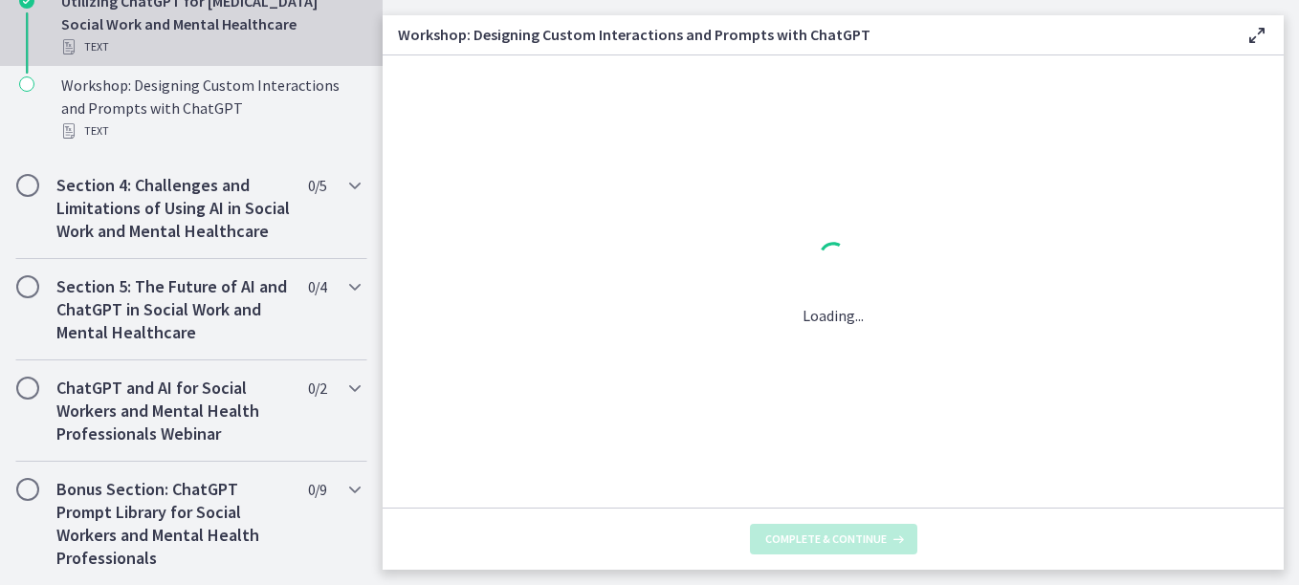
scroll to position [0, 0]
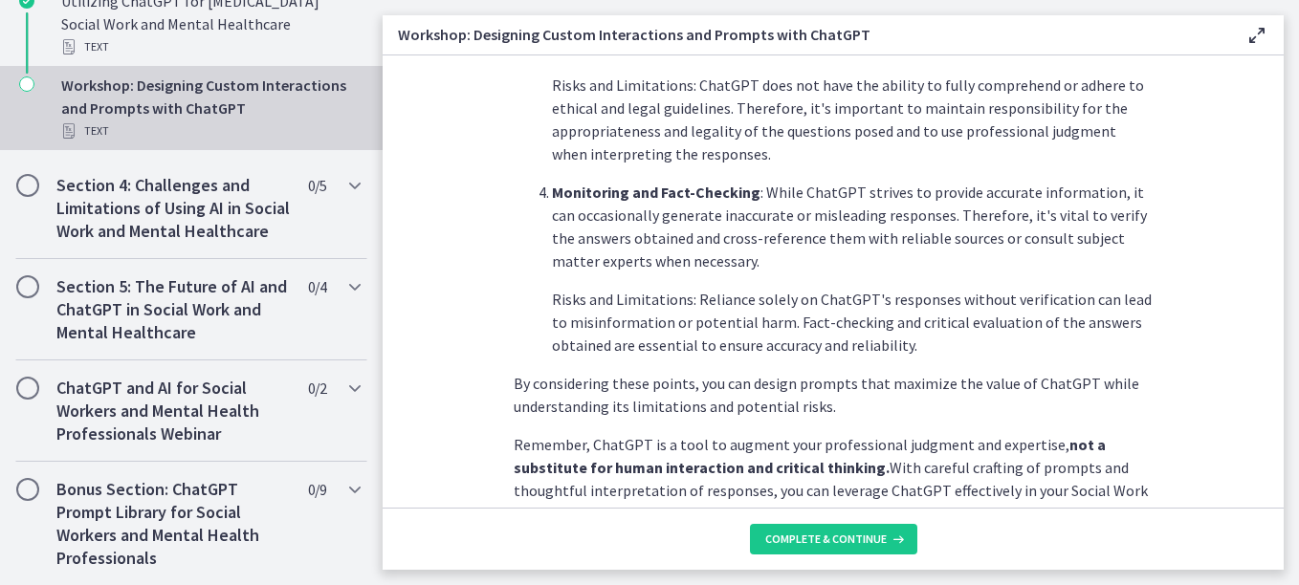
scroll to position [1154, 0]
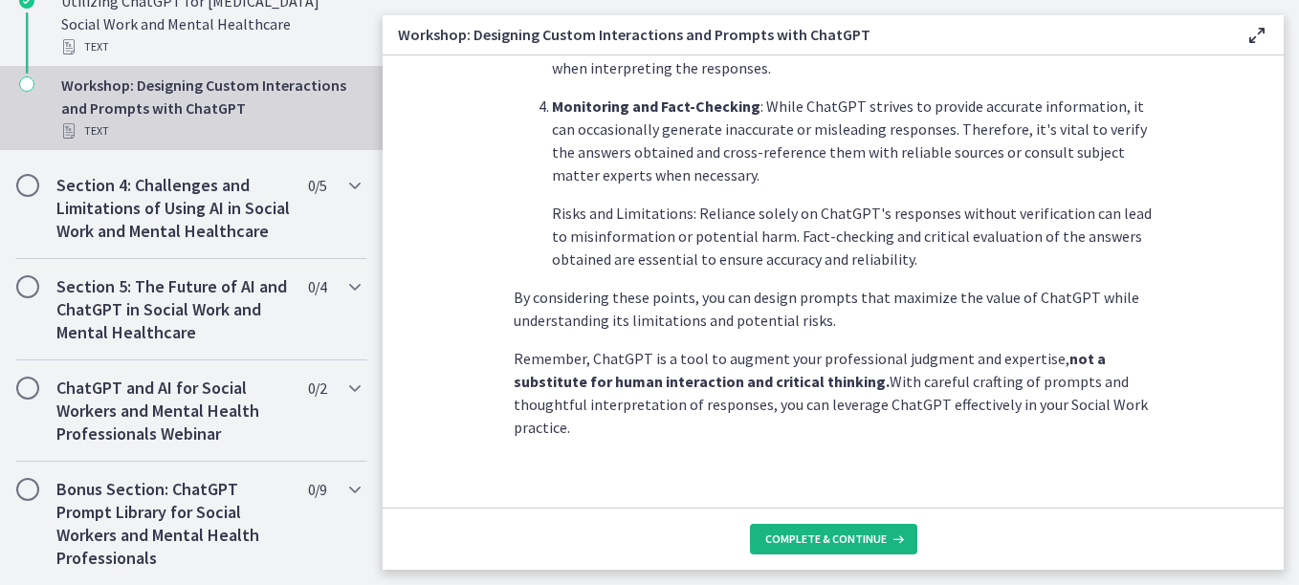
click at [810, 544] on span "Complete & continue" at bounding box center [825, 539] width 121 height 15
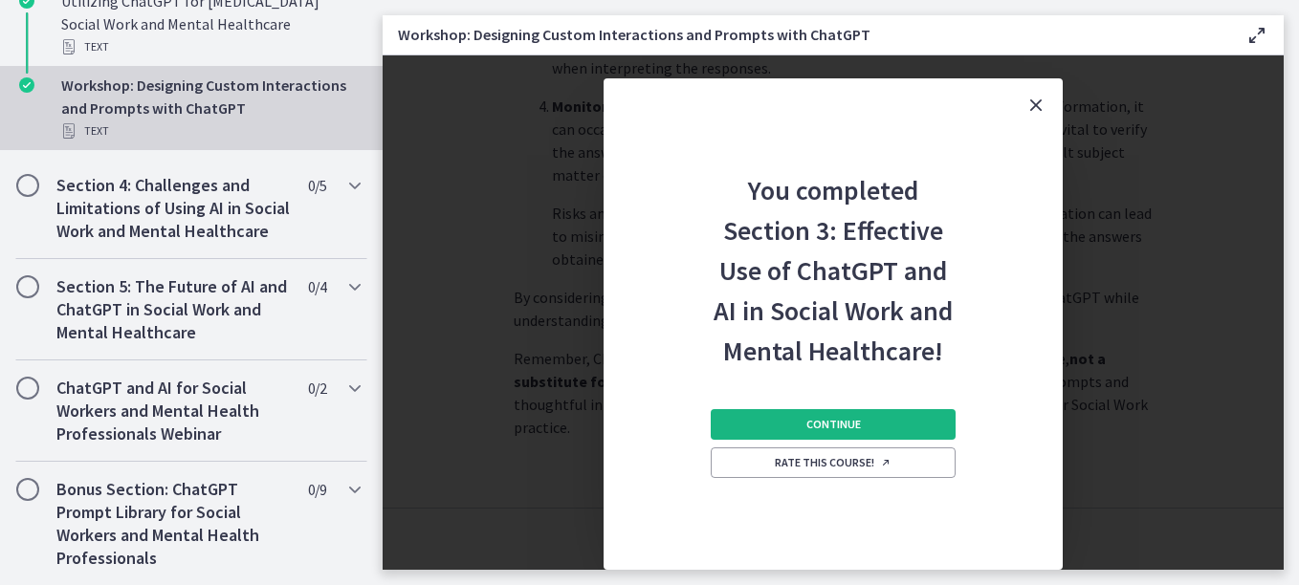
click at [864, 427] on button "Continue" at bounding box center [833, 424] width 245 height 31
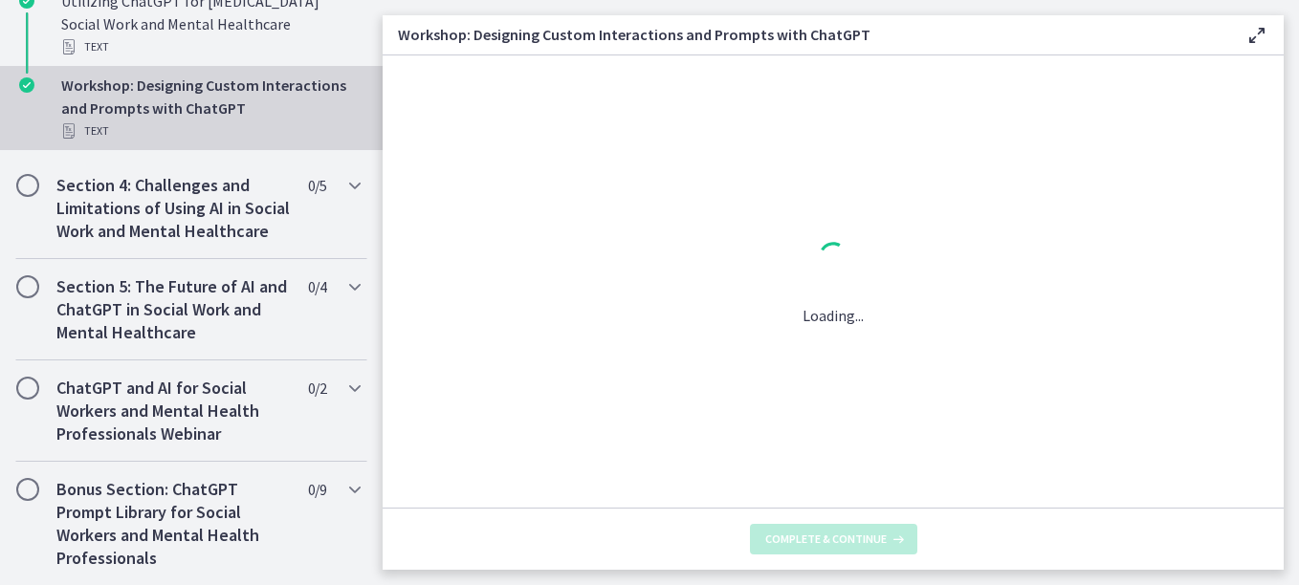
scroll to position [0, 0]
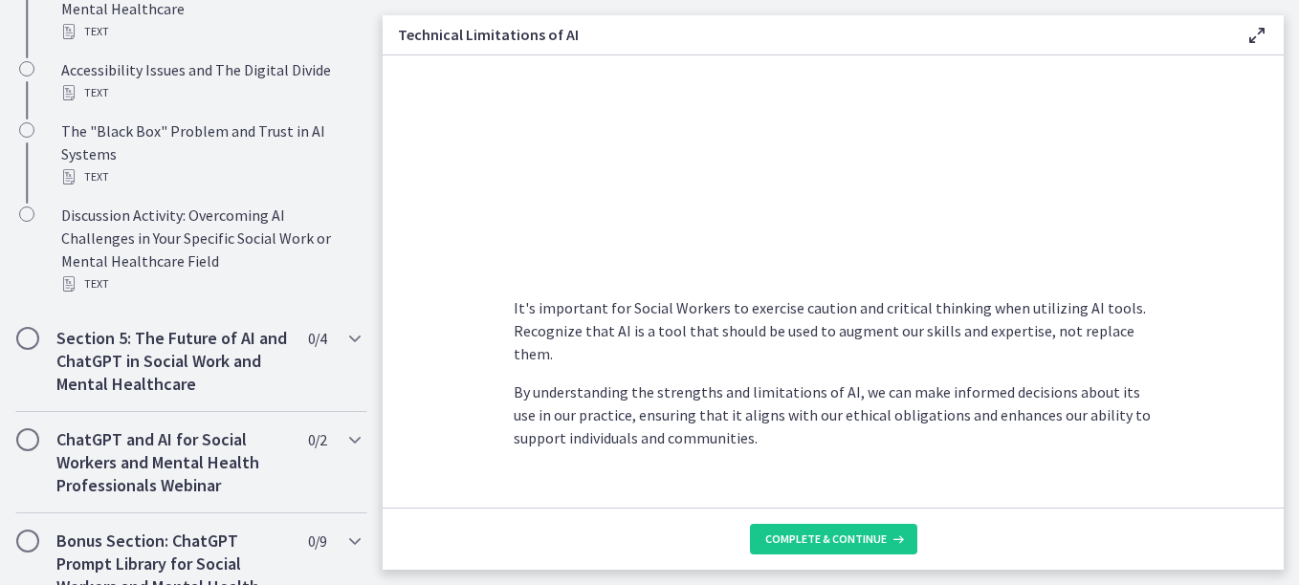
scroll to position [971, 0]
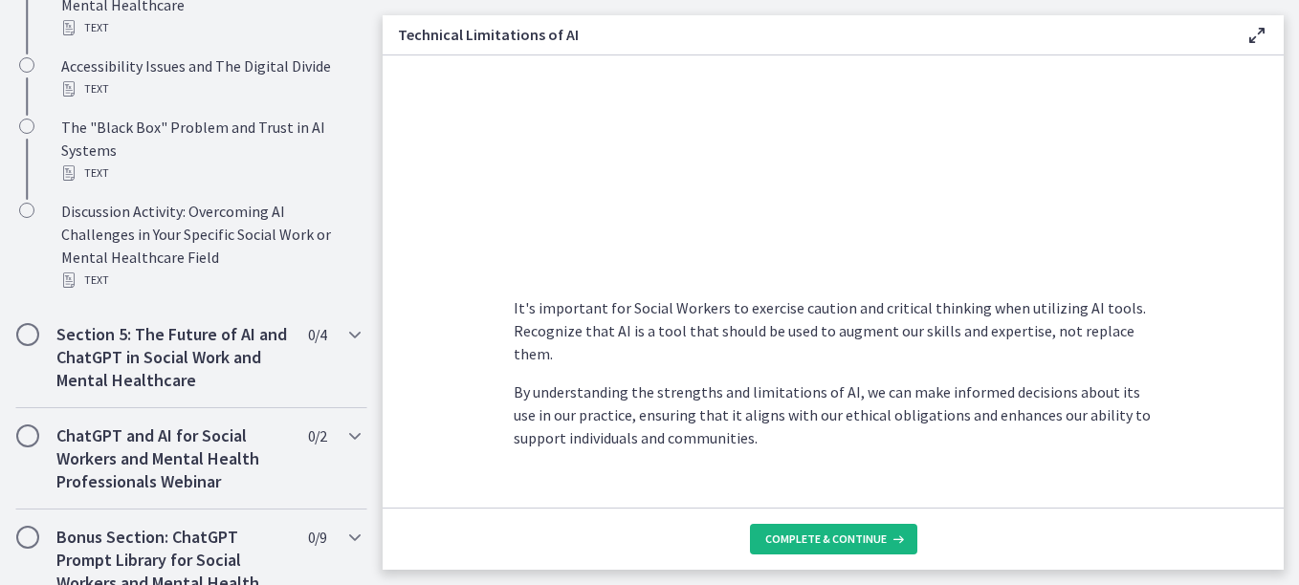
click at [850, 535] on span "Complete & continue" at bounding box center [825, 539] width 121 height 15
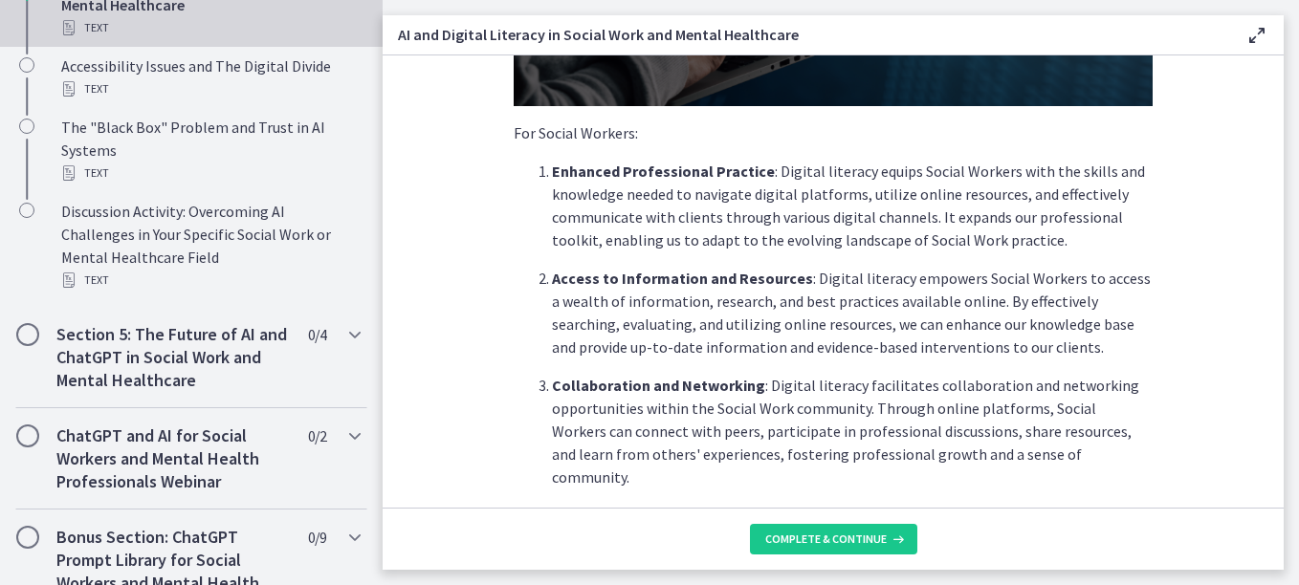
scroll to position [462, 0]
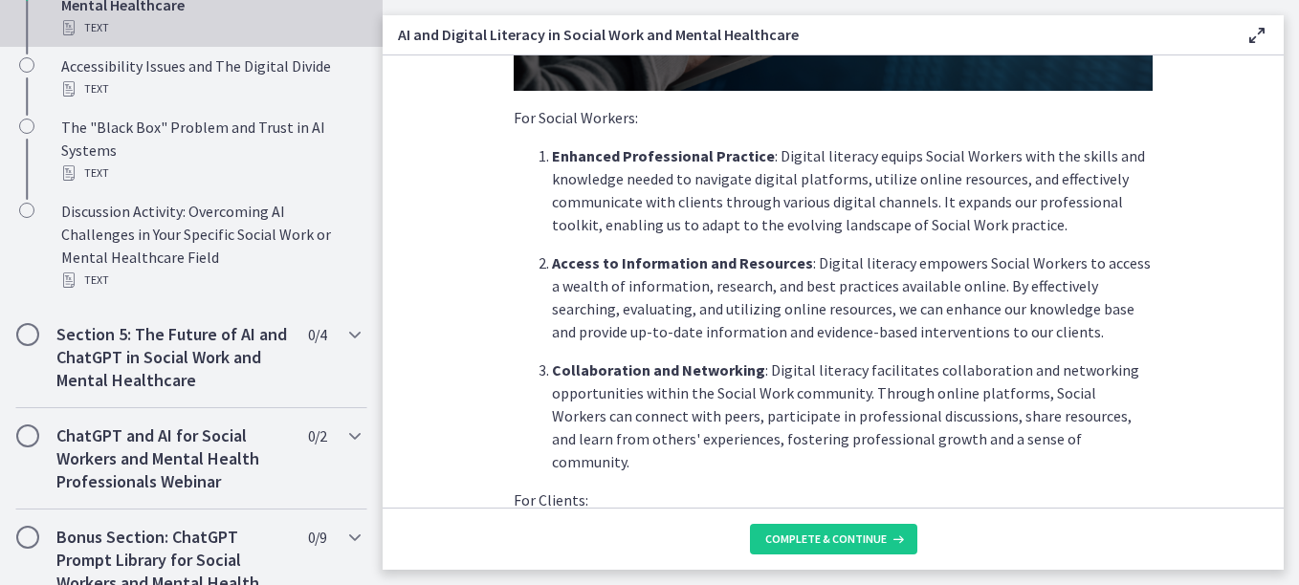
drag, startPoint x: 1287, startPoint y: 191, endPoint x: 1283, endPoint y: 237, distance: 46.1
click at [1283, 237] on main "AI and Digital Literacy in Social Work and Mental Healthcare Enable fullscreen …" at bounding box center [841, 292] width 916 height 585
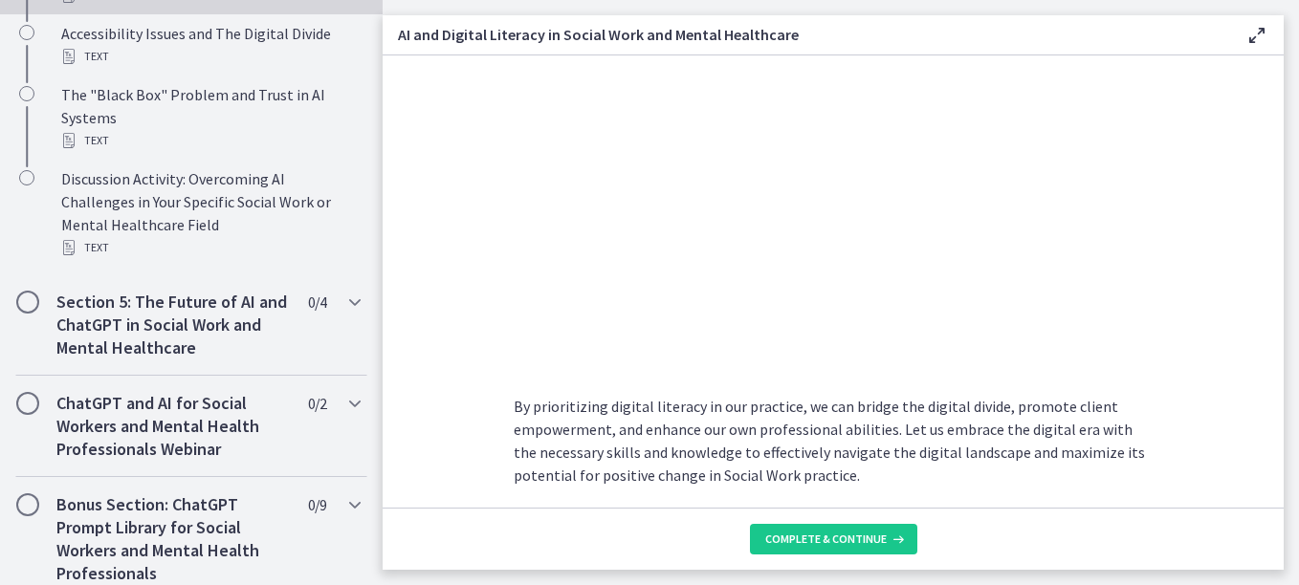
scroll to position [1064, 0]
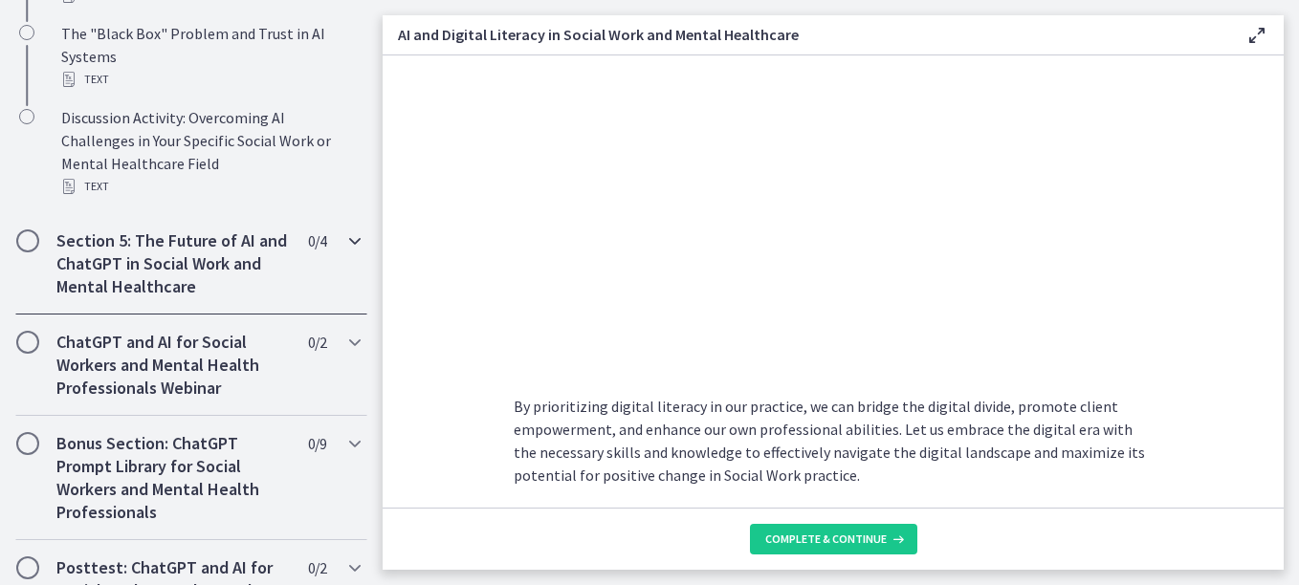
click at [343, 252] on icon "Chapters" at bounding box center [354, 241] width 23 height 23
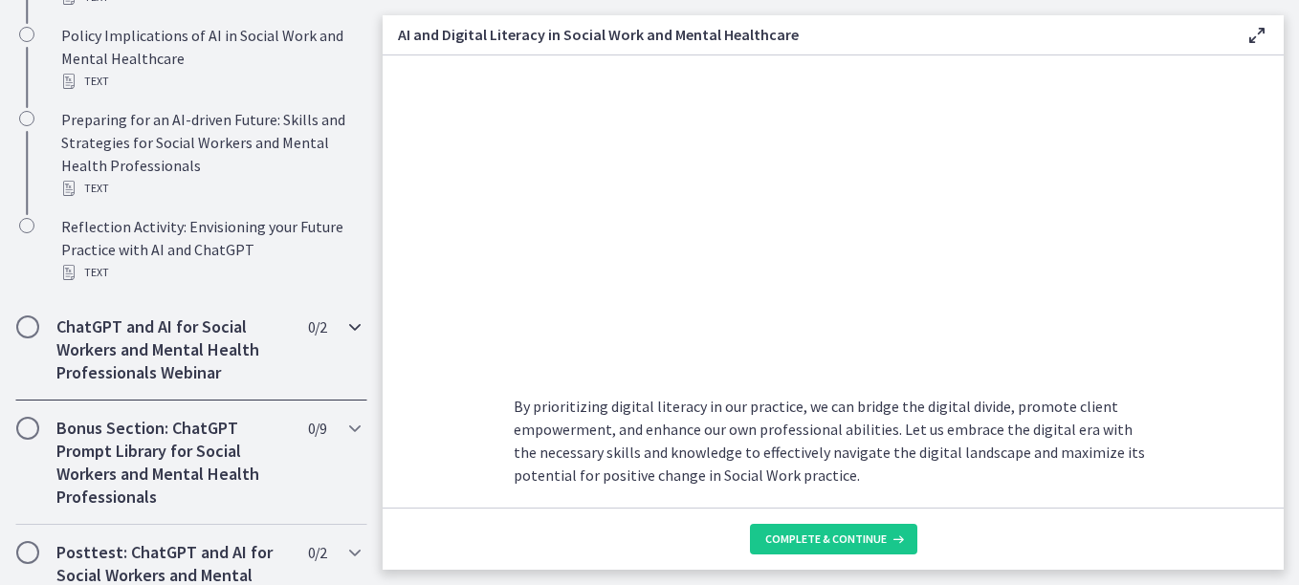
click at [343, 339] on icon "Chapters" at bounding box center [354, 327] width 23 height 23
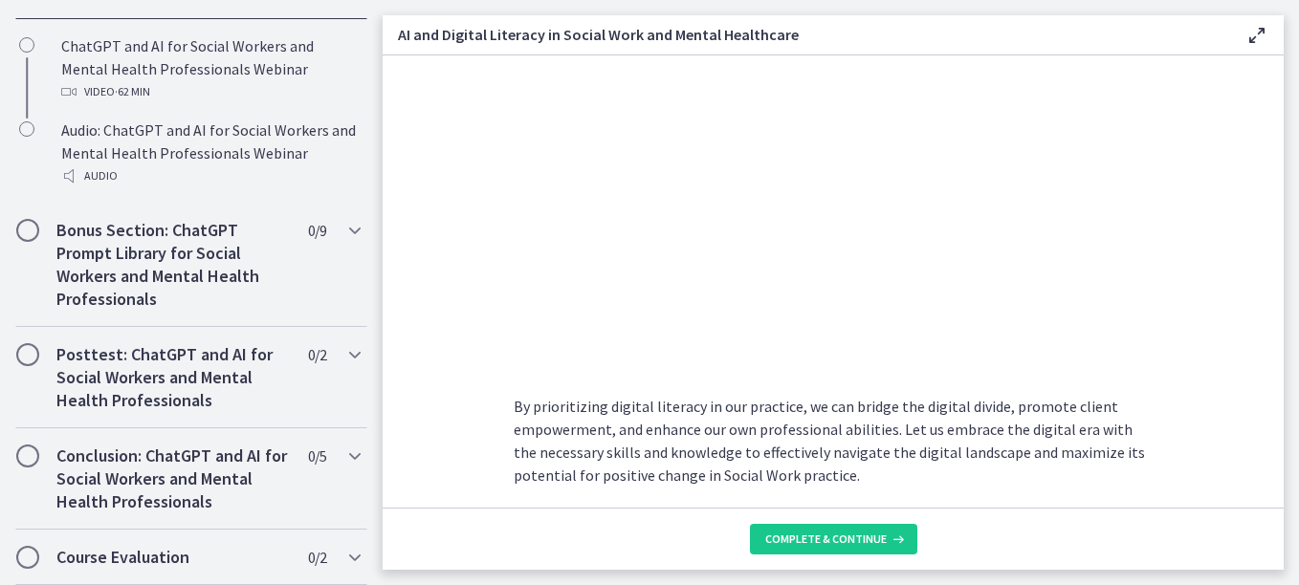
scroll to position [1063, 0]
click at [343, 239] on icon "Chapters" at bounding box center [354, 230] width 23 height 23
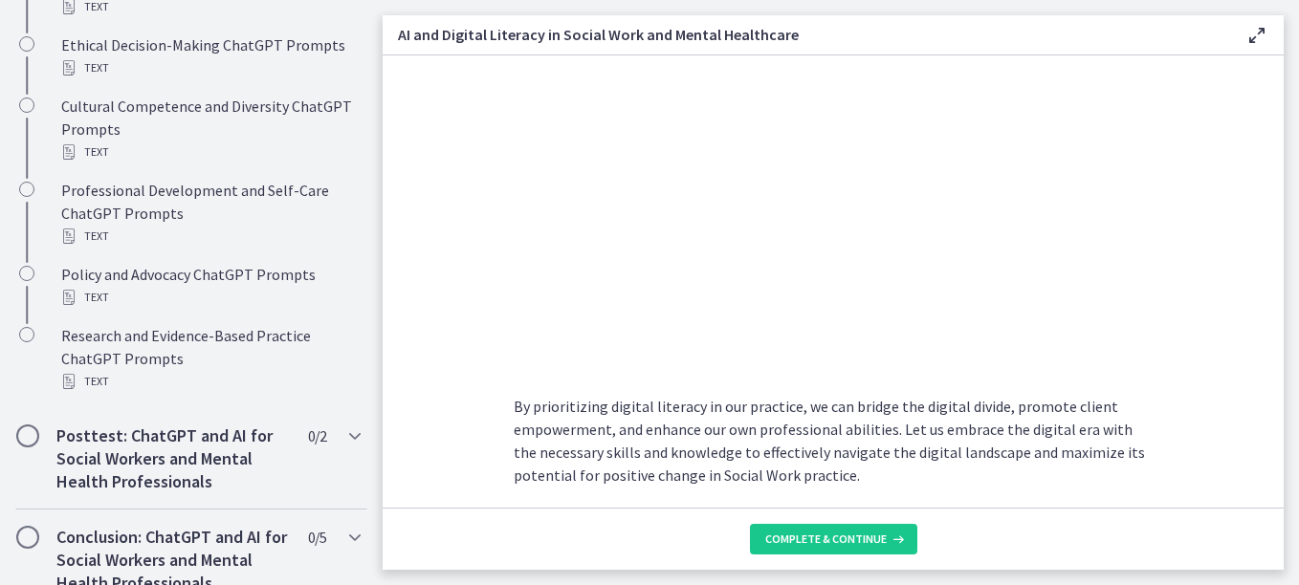
scroll to position [1591, 0]
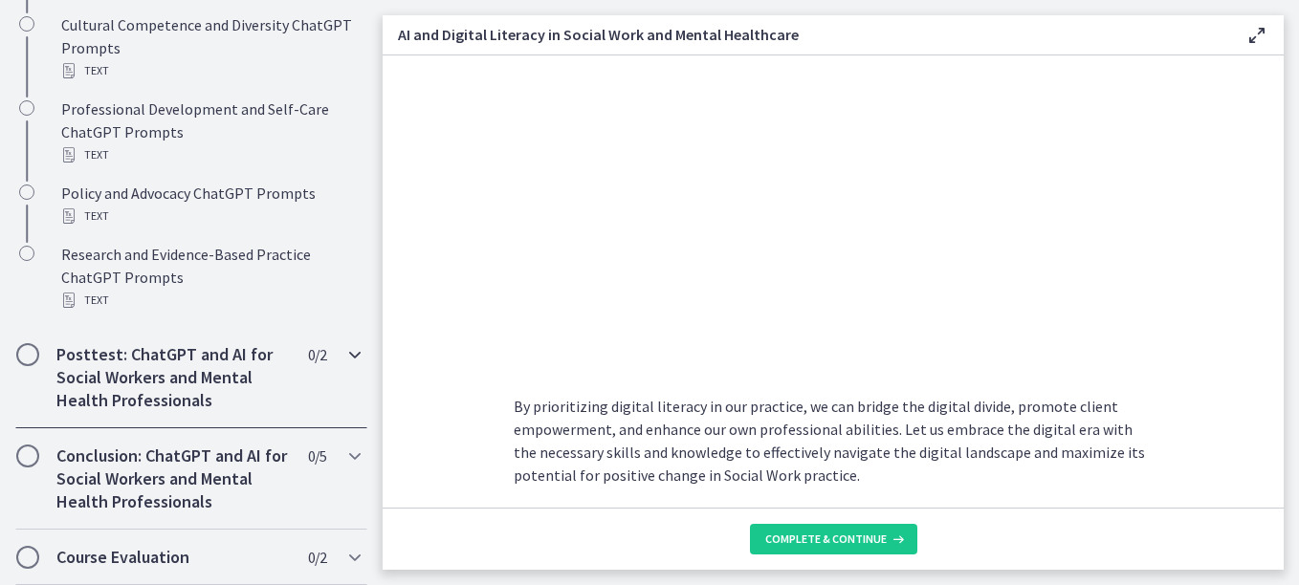
click at [343, 348] on icon "Chapters" at bounding box center [354, 354] width 23 height 23
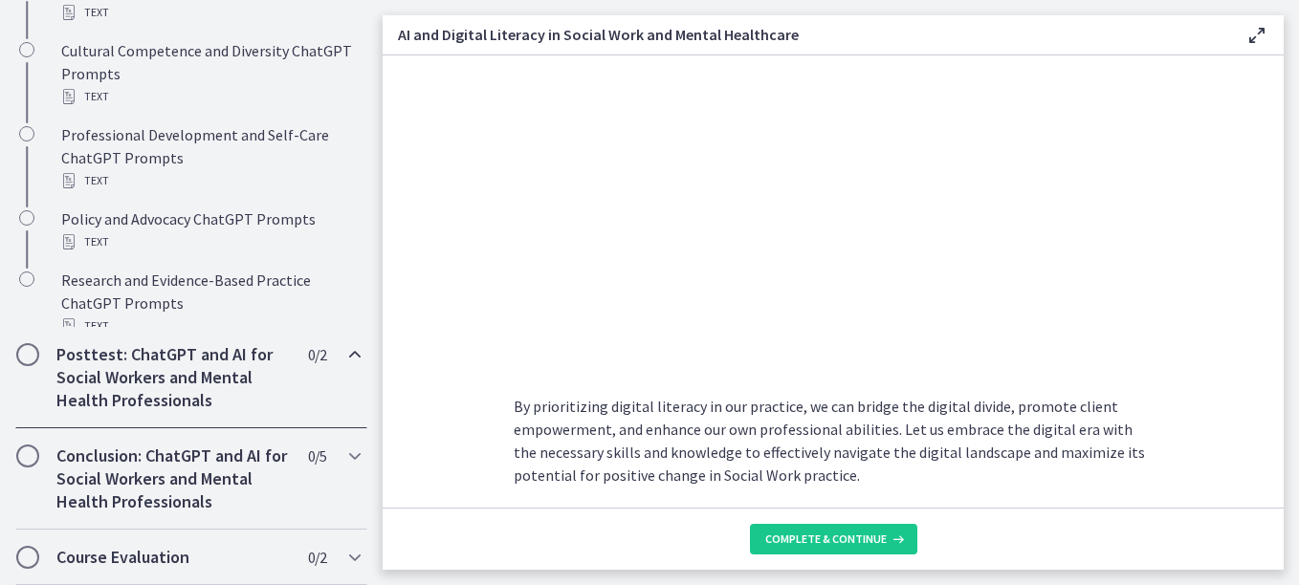
scroll to position [1048, 0]
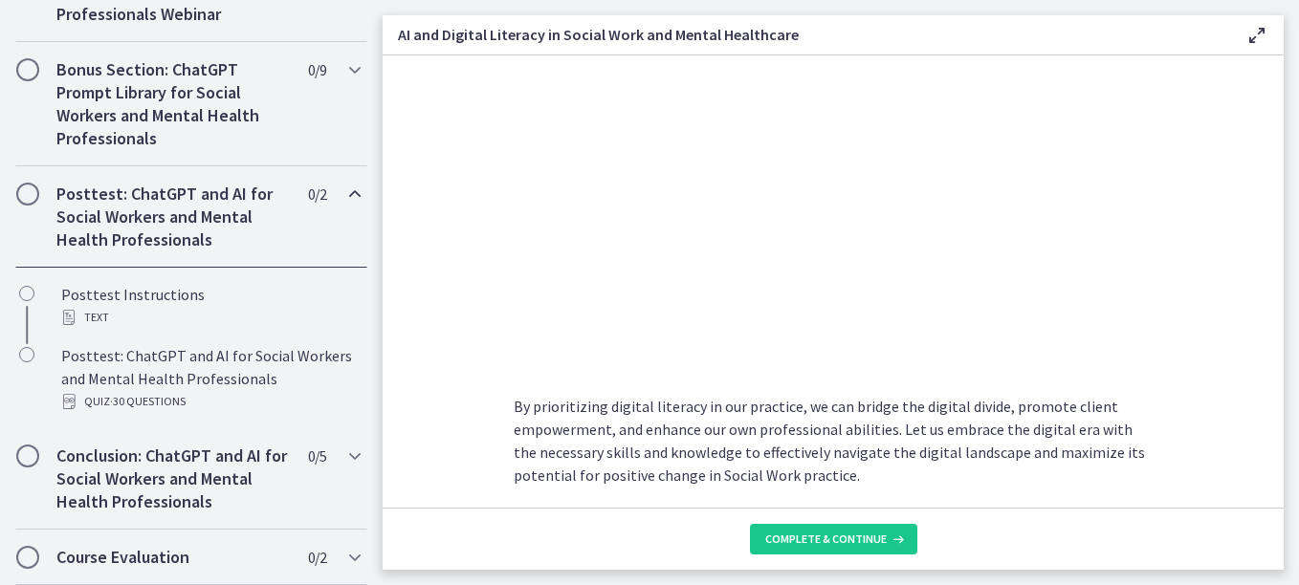
click at [344, 191] on icon "Chapters" at bounding box center [354, 194] width 23 height 23
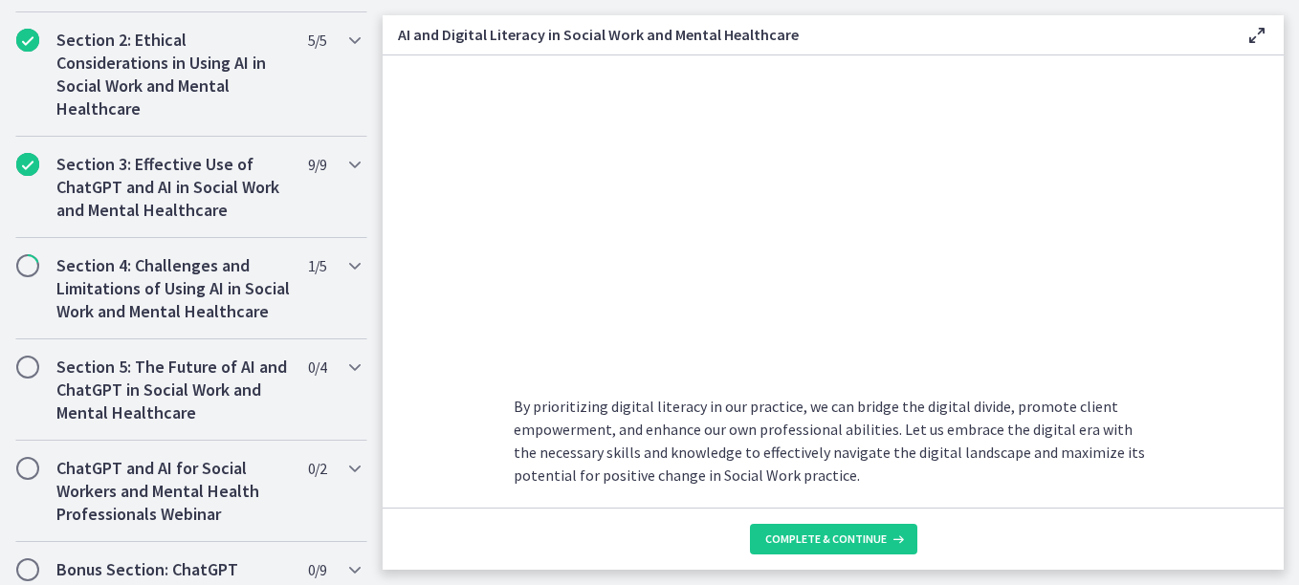
scroll to position [529, 0]
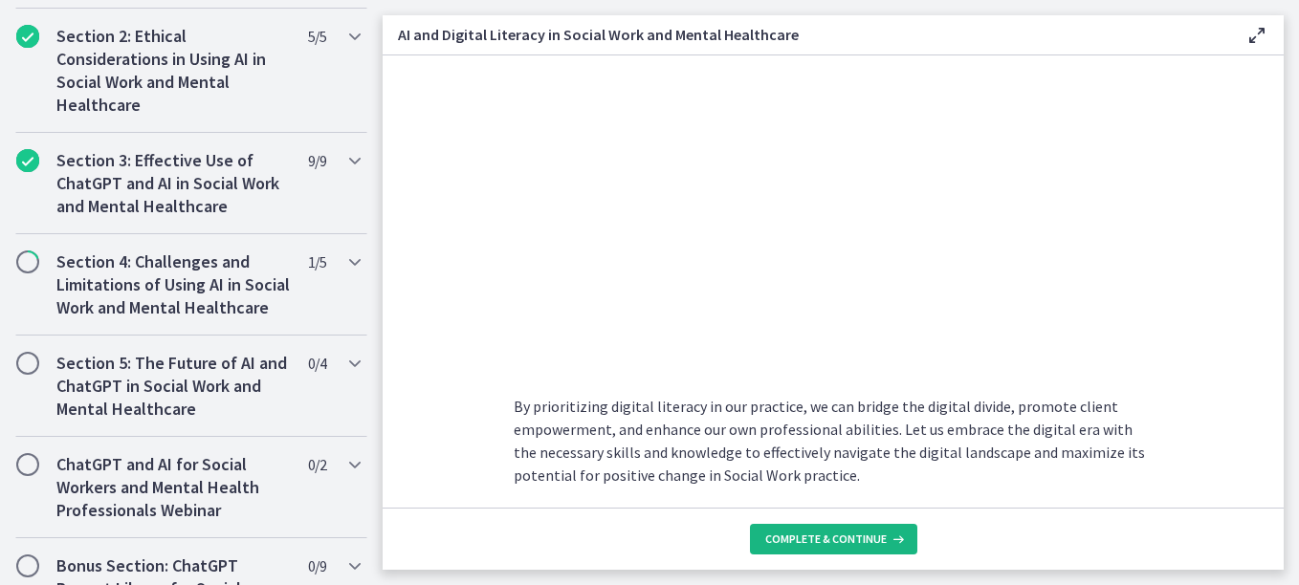
click at [864, 544] on span "Complete & continue" at bounding box center [825, 539] width 121 height 15
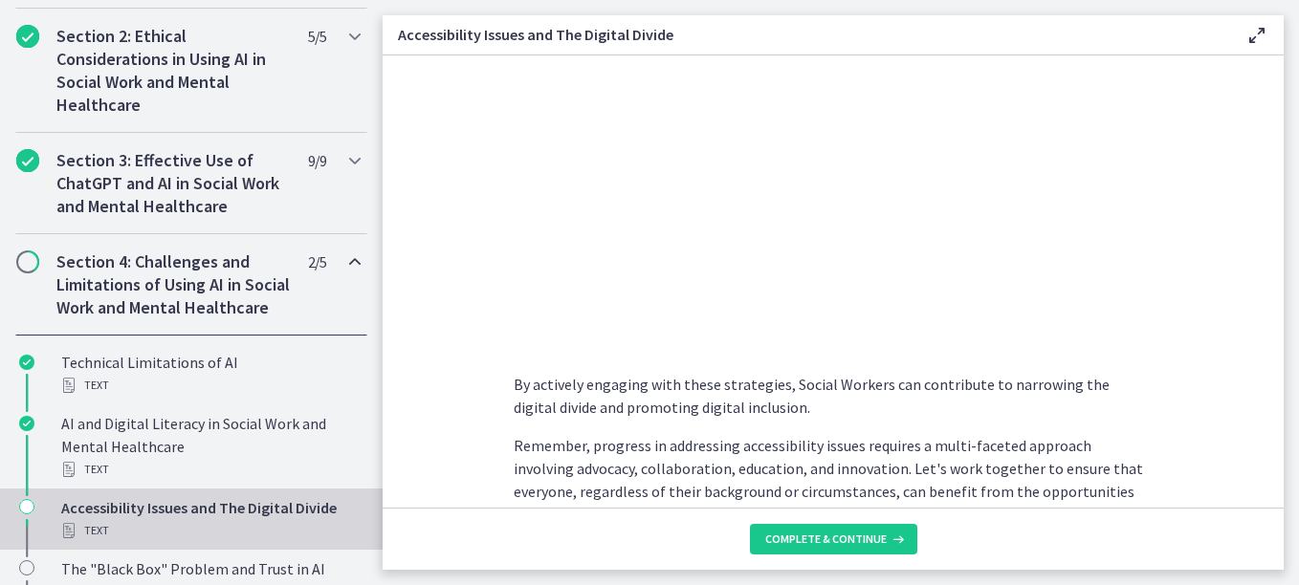
scroll to position [1646, 0]
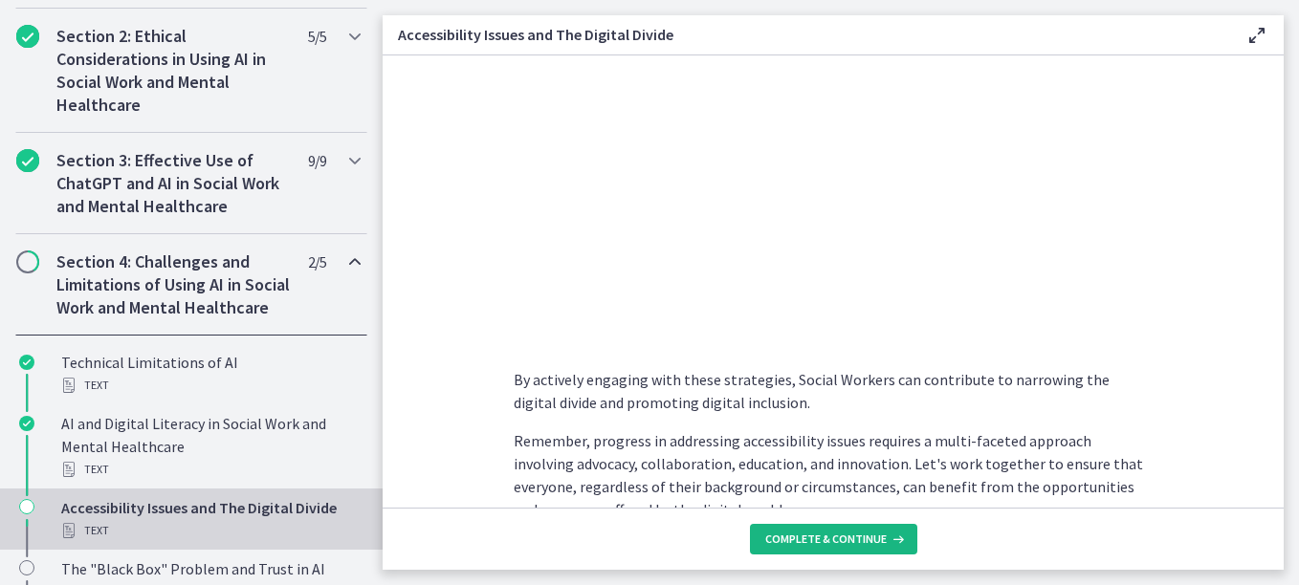
click at [853, 541] on span "Complete & continue" at bounding box center [825, 539] width 121 height 15
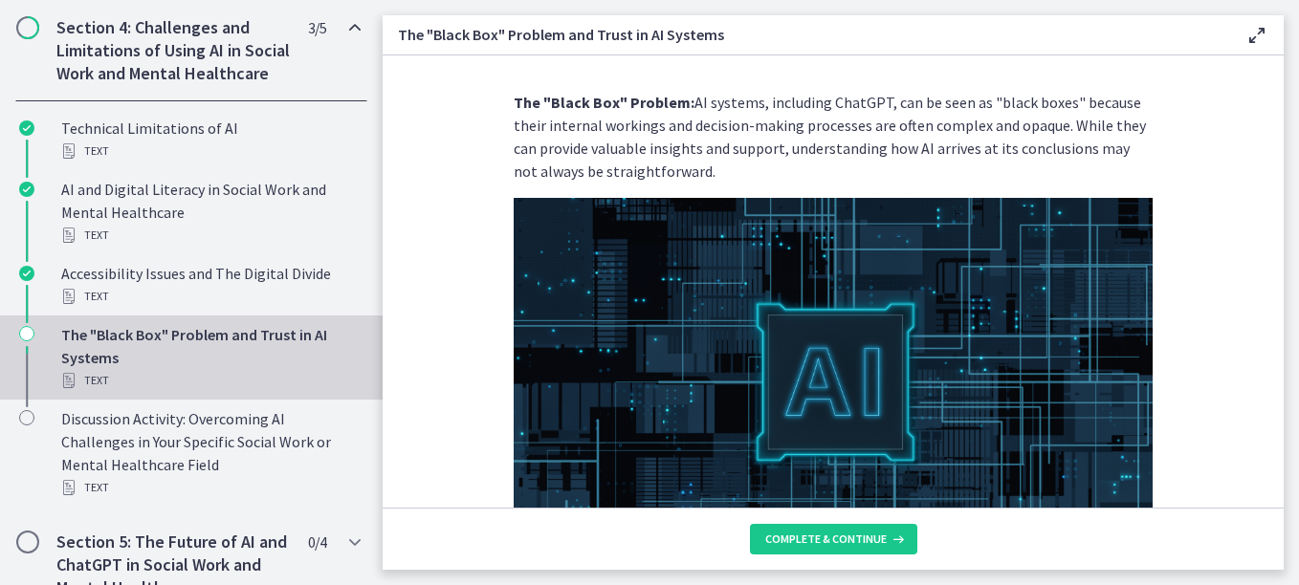
scroll to position [617, 0]
